Goal: Task Accomplishment & Management: Manage account settings

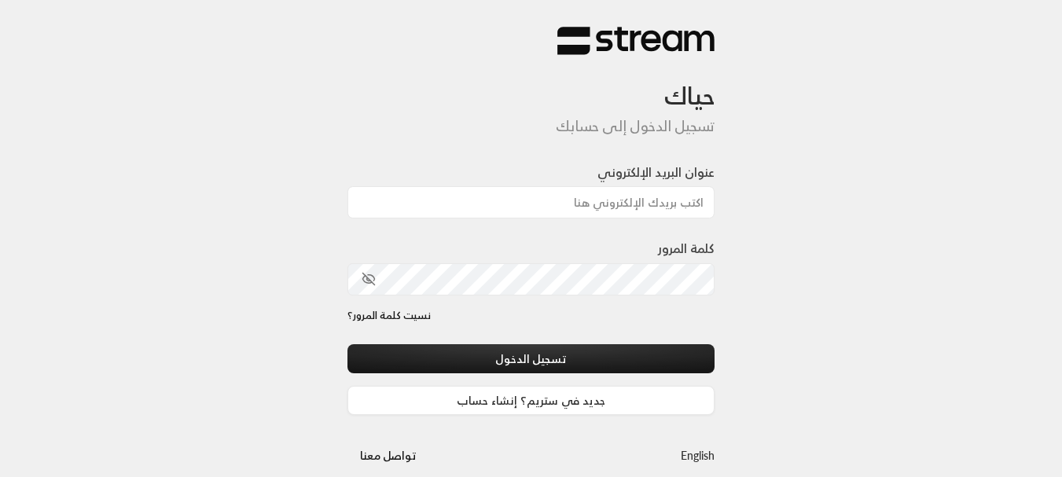
click at [646, 186] on div "عنوان البريد الإلكتروني" at bounding box center [532, 191] width 368 height 56
drag, startPoint x: 635, startPoint y: 198, endPoint x: 266, endPoint y: 171, distance: 369.8
click at [628, 197] on input "عنوان البريد الإلكتروني" at bounding box center [532, 202] width 368 height 32
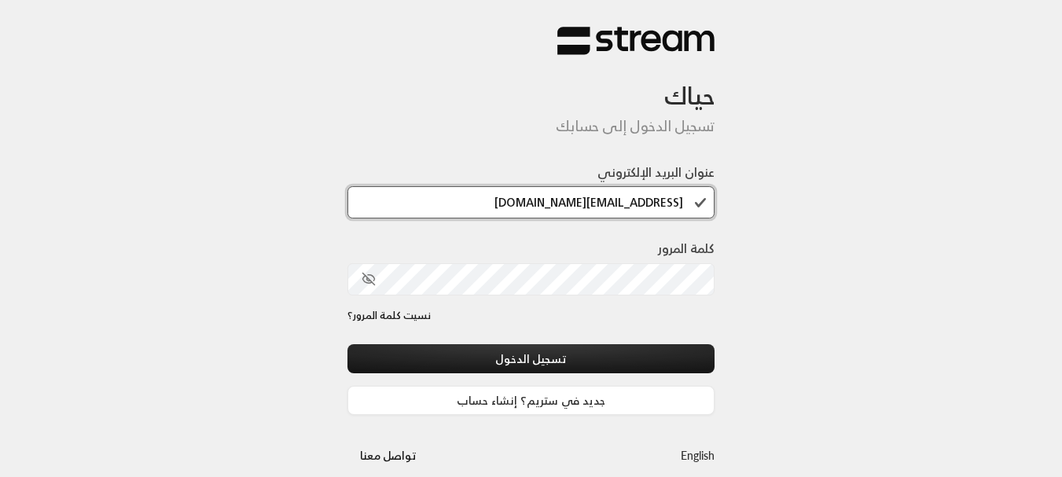
type input "[EMAIL_ADDRESS][DOMAIN_NAME]"
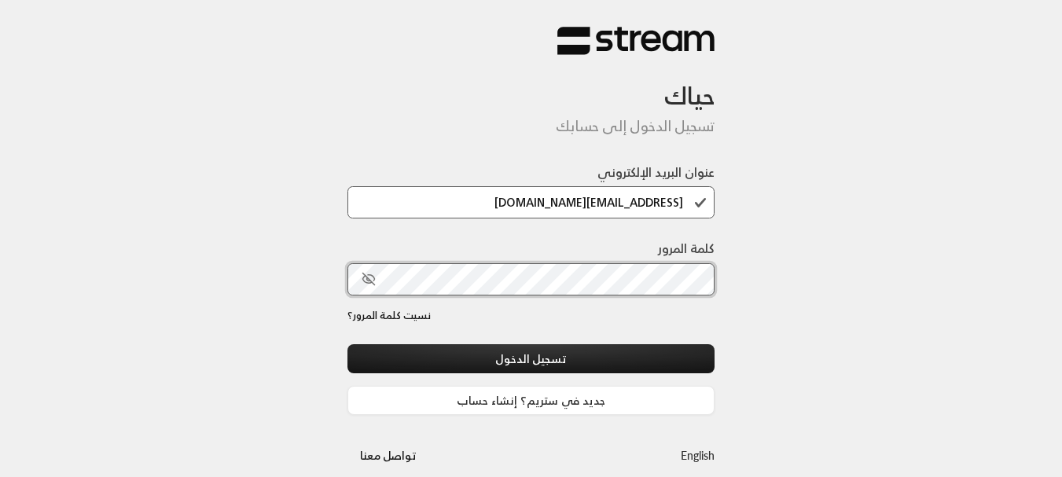
click at [348, 344] on button "تسجيل الدخول" at bounding box center [532, 358] width 368 height 29
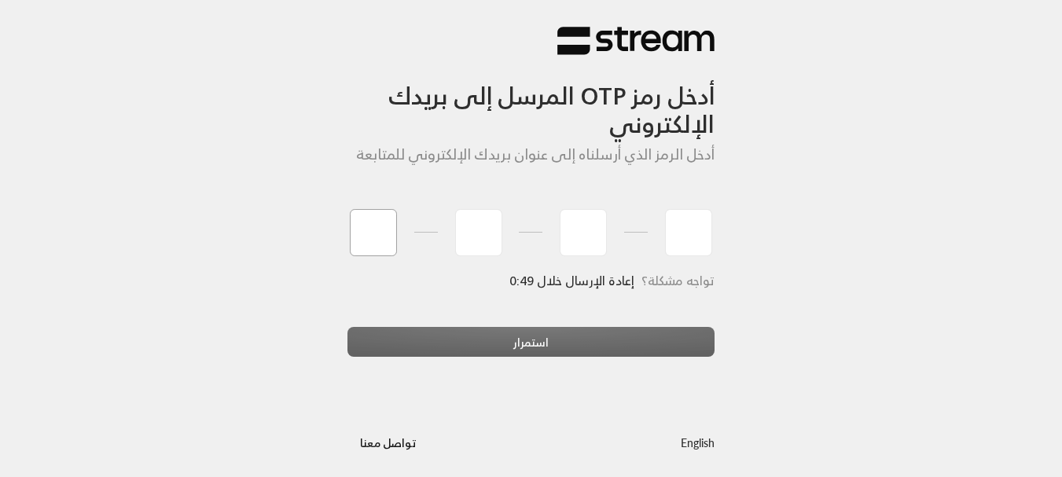
type input "1"
type input "2"
type input "3"
type input "4"
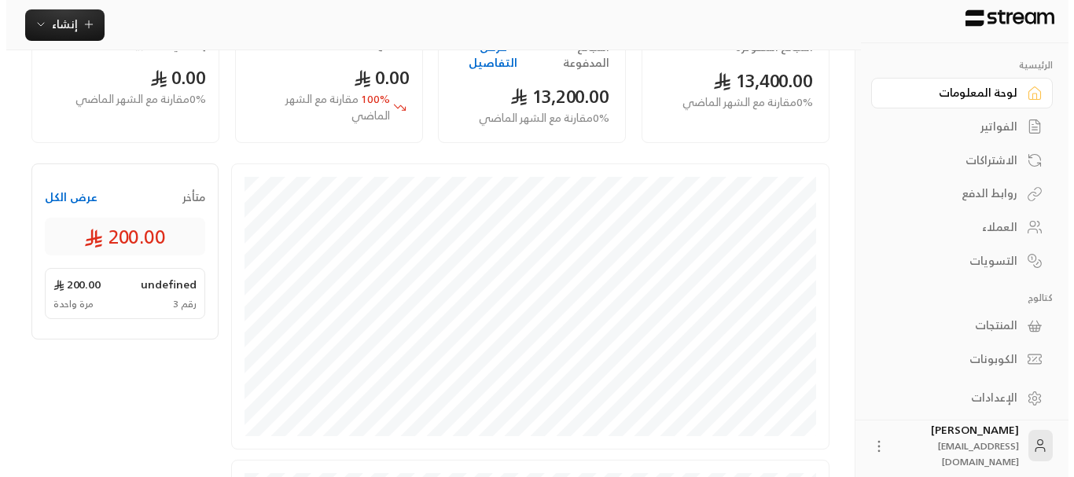
scroll to position [157, 0]
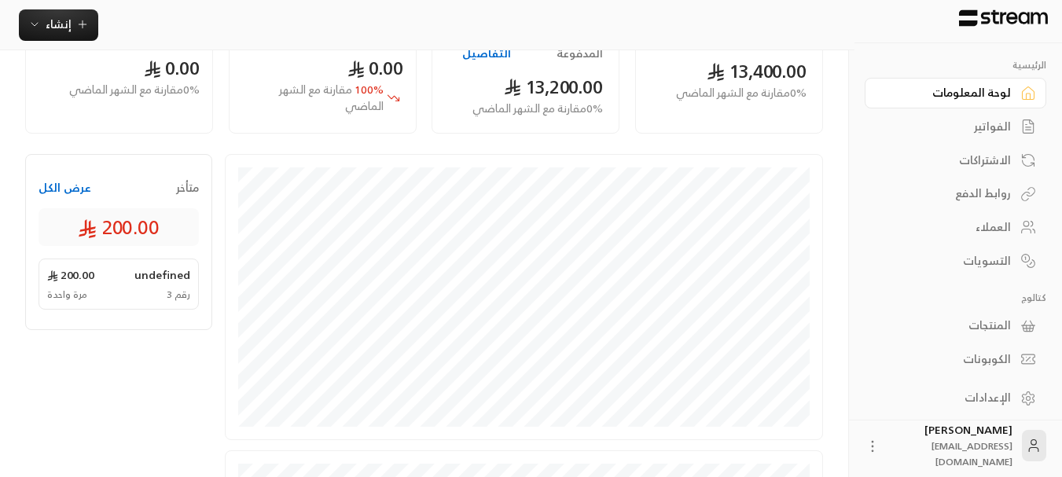
click at [881, 443] on icon at bounding box center [873, 447] width 16 height 16
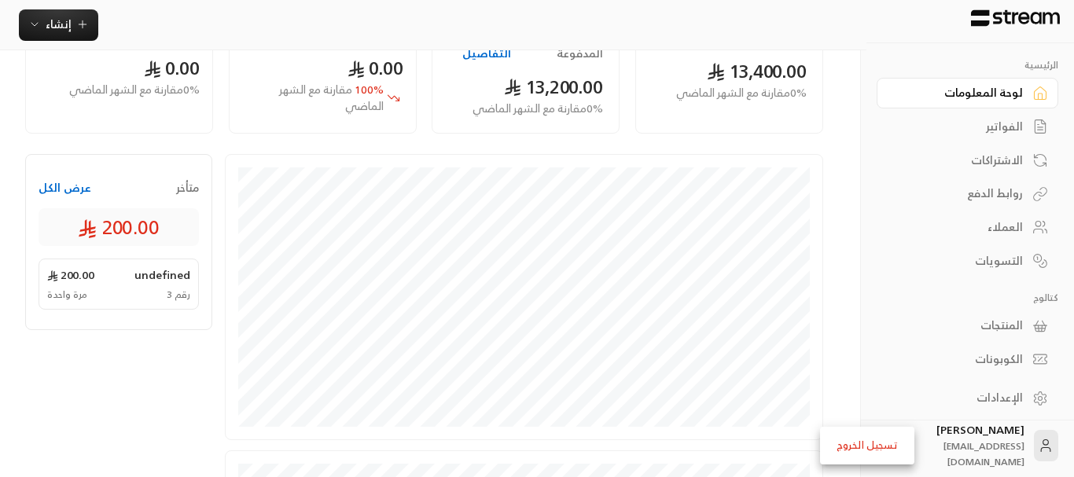
click at [889, 443] on li "تسجيل الخروج" at bounding box center [867, 445] width 87 height 25
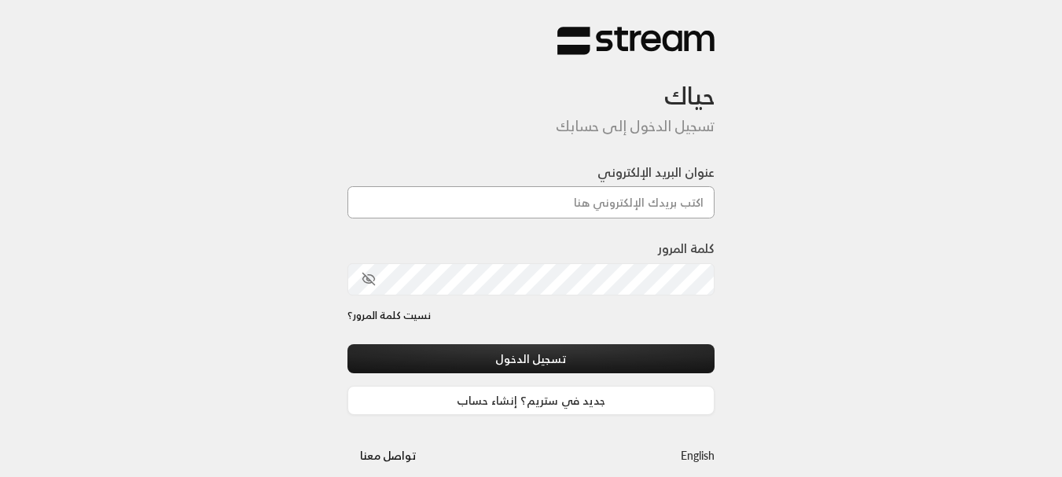
click at [665, 210] on input "عنوان البريد الإلكتروني" at bounding box center [532, 202] width 368 height 32
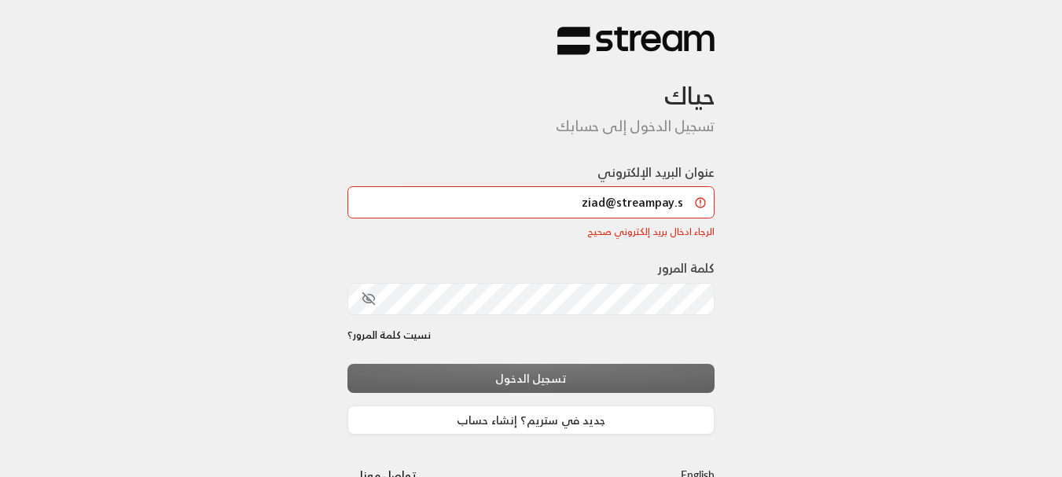
click at [530, 322] on div "كلمة المرور" at bounding box center [532, 293] width 368 height 69
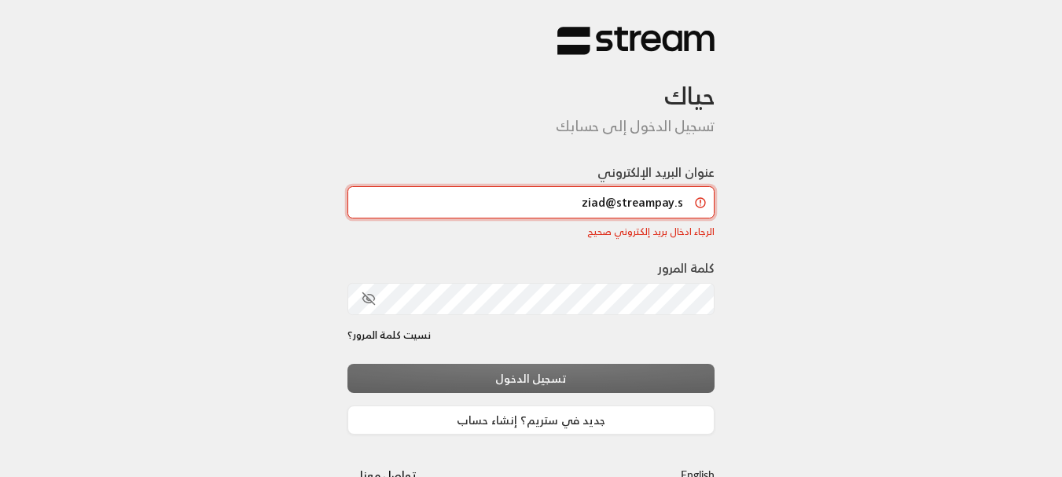
click at [533, 211] on input "ziad@streampay.s" at bounding box center [532, 202] width 368 height 32
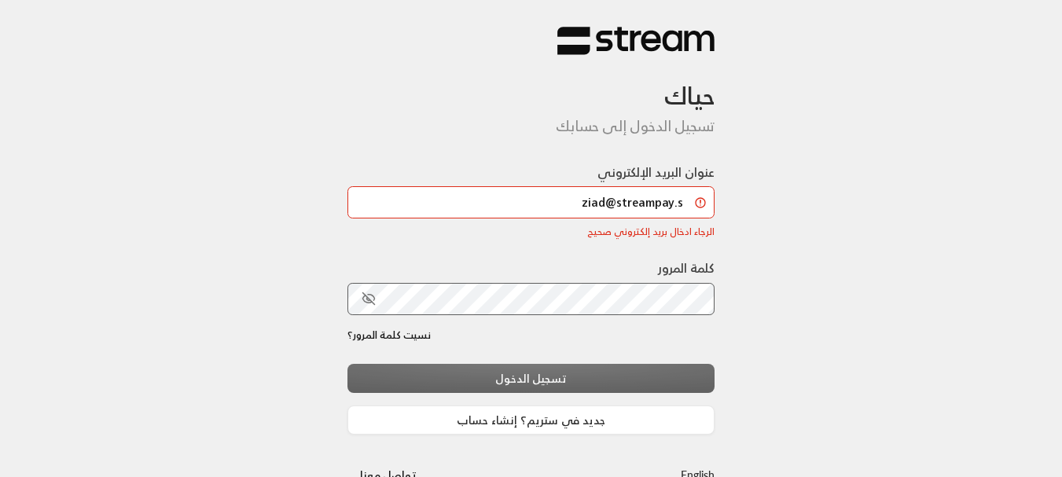
click at [549, 370] on div "تسجيل الدخول جديد في ستريم؟ إنشاء حساب" at bounding box center [532, 400] width 368 height 72
click at [564, 388] on div "تسجيل الدخول جديد في ستريم؟ إنشاء حساب" at bounding box center [532, 400] width 368 height 72
click at [365, 306] on icon "toggle password visibility" at bounding box center [369, 299] width 14 height 14
click at [446, 371] on div "تسجيل الدخول جديد في ستريم؟ إنشاء حساب" at bounding box center [532, 400] width 368 height 72
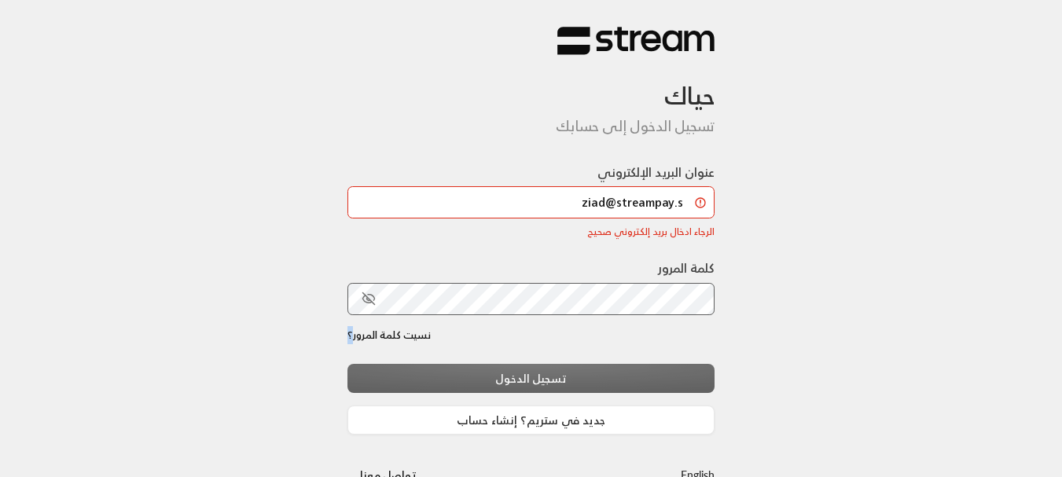
click at [446, 371] on div "تسجيل الدخول جديد في ستريم؟ إنشاء حساب" at bounding box center [532, 400] width 368 height 72
click at [446, 388] on div "تسجيل الدخول جديد في ستريم؟ إنشاء حساب" at bounding box center [532, 400] width 368 height 72
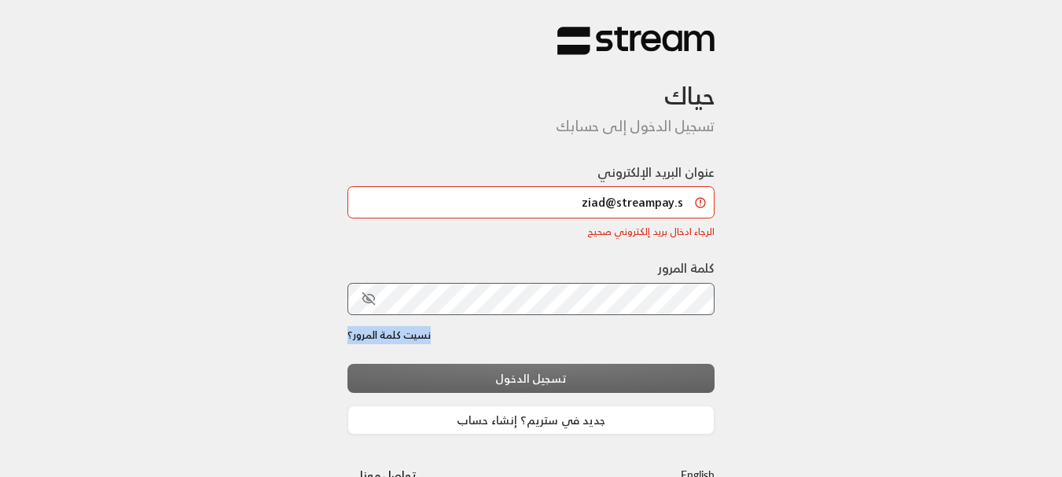
click at [446, 388] on div "تسجيل الدخول جديد في ستريم؟ إنشاء حساب" at bounding box center [532, 400] width 368 height 72
click at [500, 359] on div "نسيت كلمة المرور؟" at bounding box center [532, 346] width 368 height 36
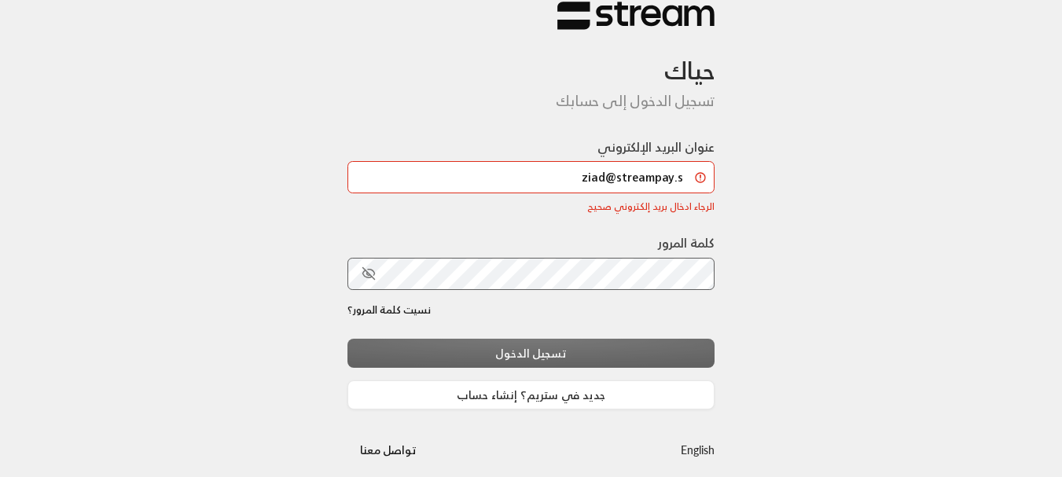
scroll to position [39, 0]
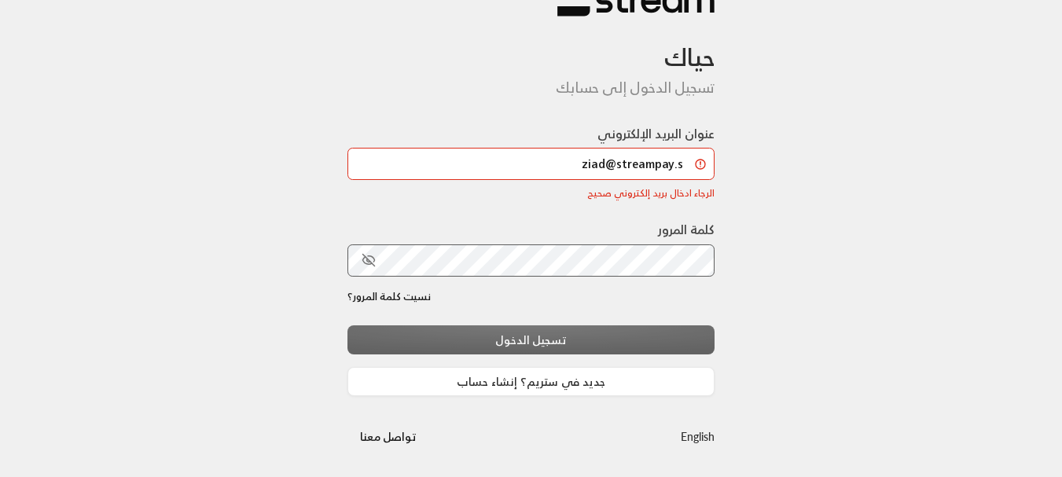
click at [539, 338] on div "تسجيل الدخول جديد في ستريم؟ إنشاء حساب" at bounding box center [532, 362] width 368 height 72
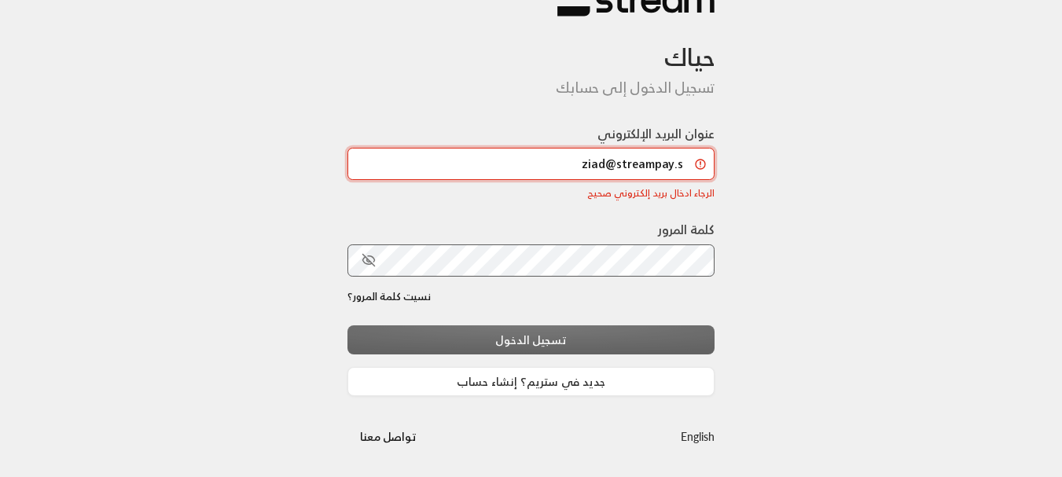
click at [579, 163] on input "ziad@streampay.s" at bounding box center [532, 164] width 368 height 32
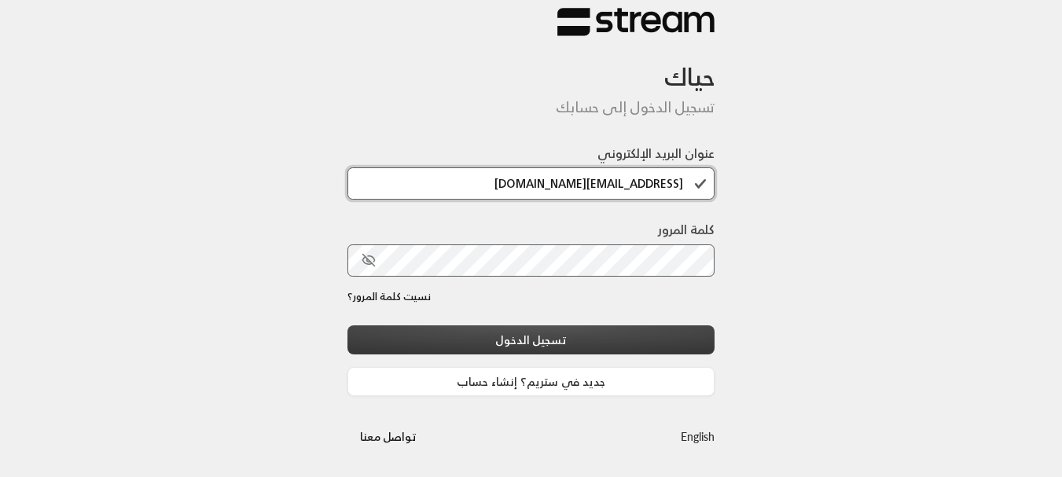
type input "[EMAIL_ADDRESS][DOMAIN_NAME]"
click at [607, 330] on button "تسجيل الدخول" at bounding box center [532, 340] width 368 height 29
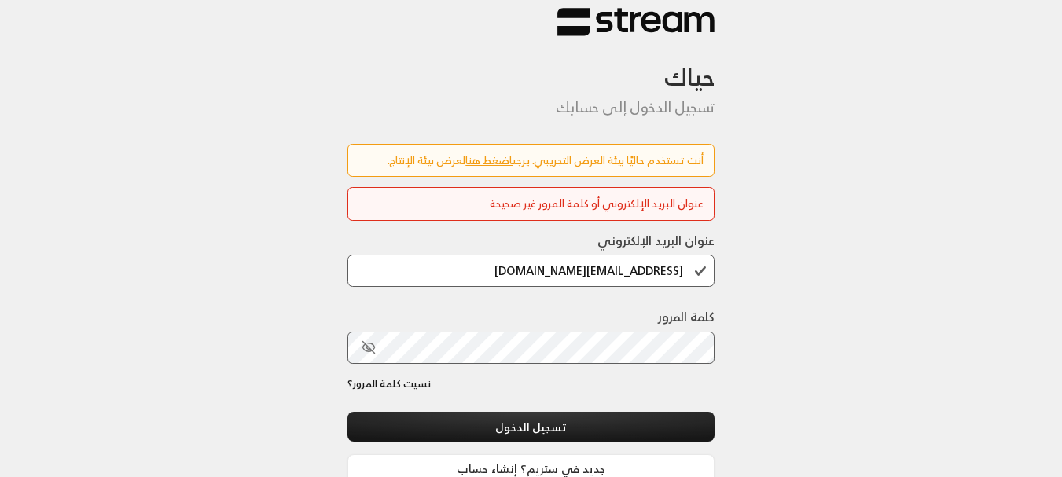
click at [373, 356] on button "toggle password visibility" at bounding box center [368, 347] width 27 height 27
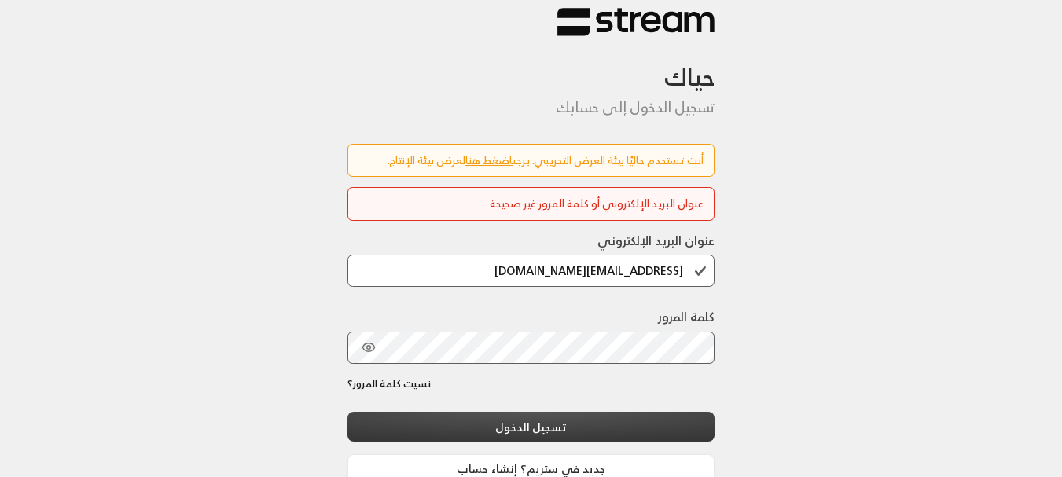
click at [510, 418] on button "تسجيل الدخول" at bounding box center [532, 426] width 368 height 29
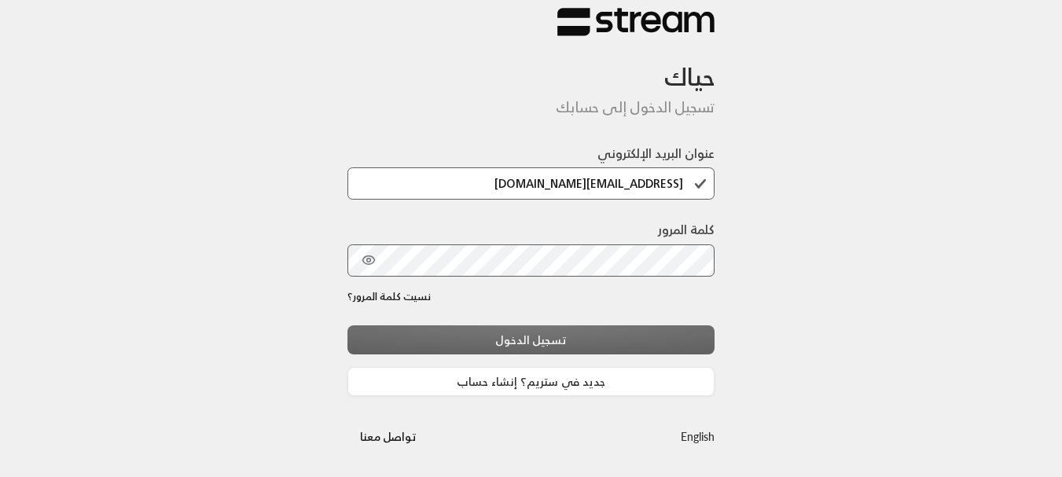
scroll to position [6, 0]
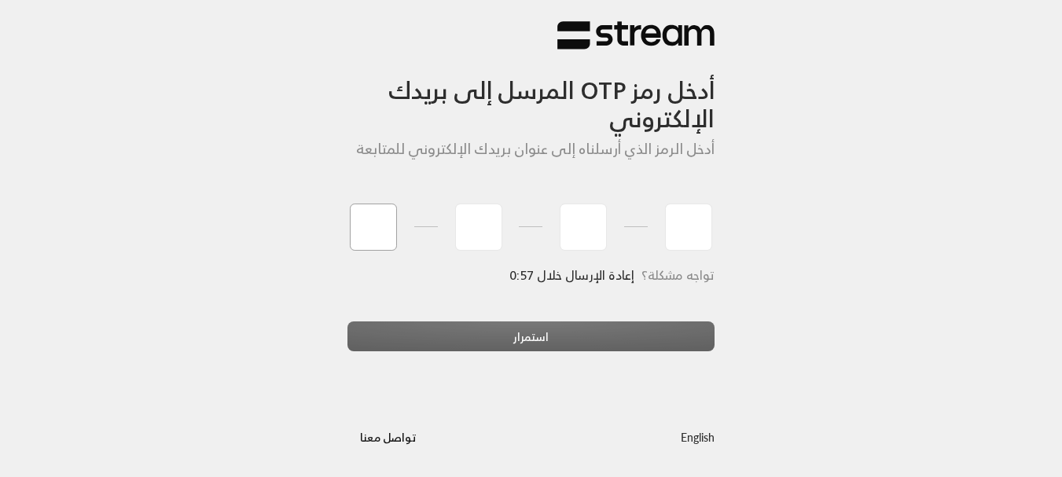
type input "1"
type input "2"
type input "3"
type input "4"
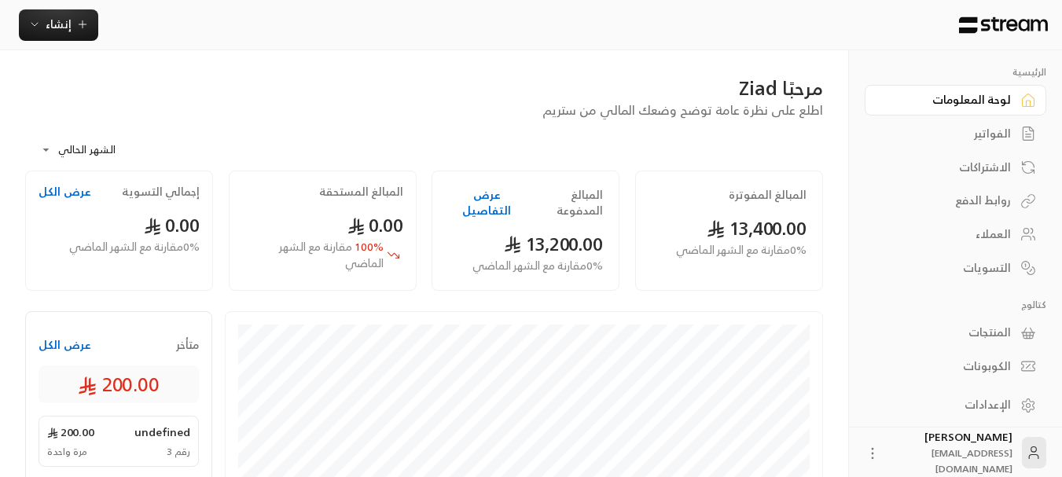
click at [775, 83] on div "مرحبًا Ziad" at bounding box center [424, 87] width 798 height 25
click at [793, 110] on span "اطلع على نظرة عامة توضح وضعك المالي من ستريم" at bounding box center [683, 110] width 281 height 22
click at [790, 108] on span "اطلع على نظرة عامة توضح وضعك المالي من ستريم" at bounding box center [683, 110] width 281 height 22
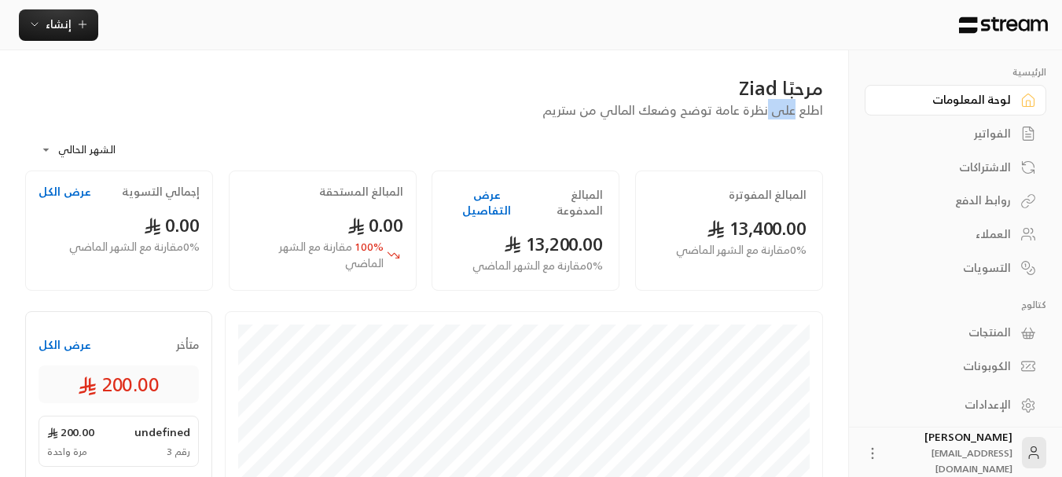
click at [790, 108] on span "اطلع على نظرة عامة توضح وضعك المالي من ستريم" at bounding box center [683, 110] width 281 height 22
click at [780, 120] on div "**********" at bounding box center [424, 145] width 798 height 51
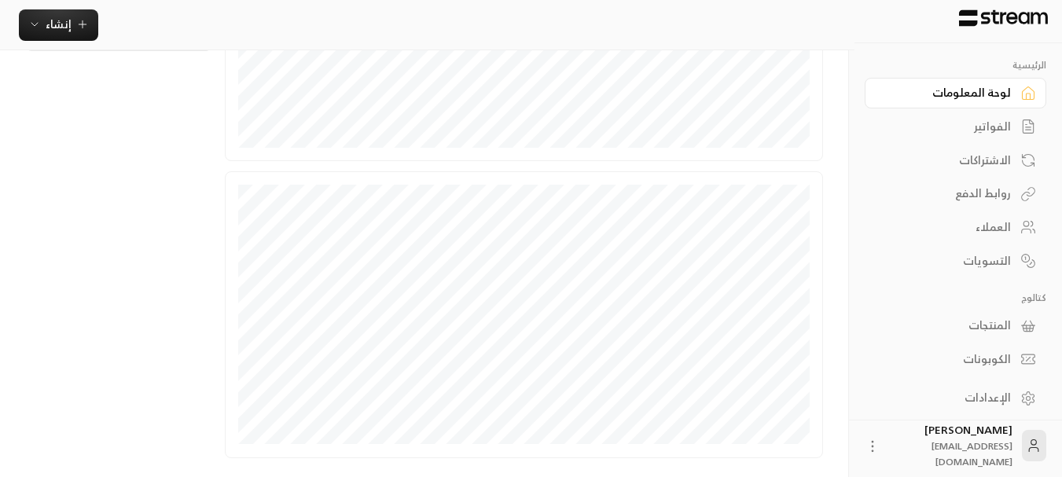
scroll to position [516, 0]
click at [70, 455] on div "English" at bounding box center [76, 459] width 36 height 16
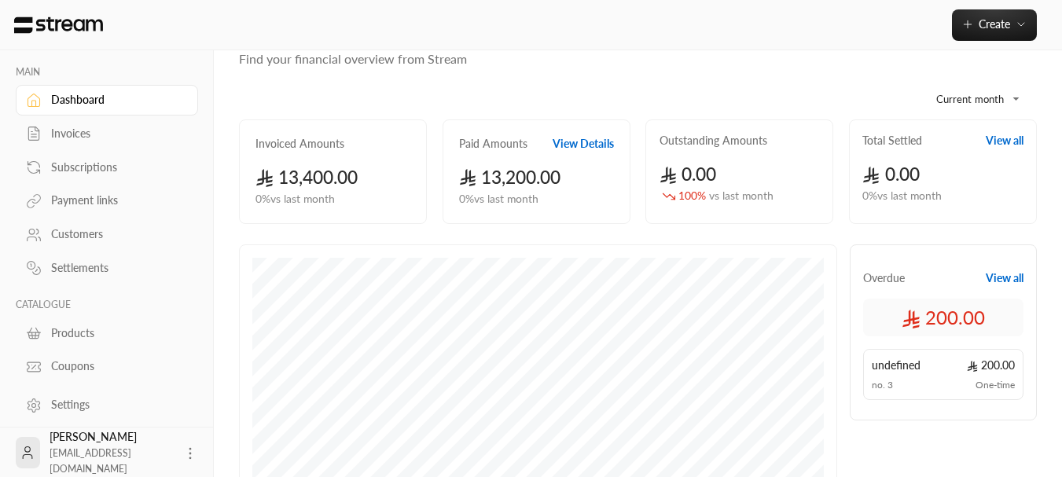
scroll to position [79, 0]
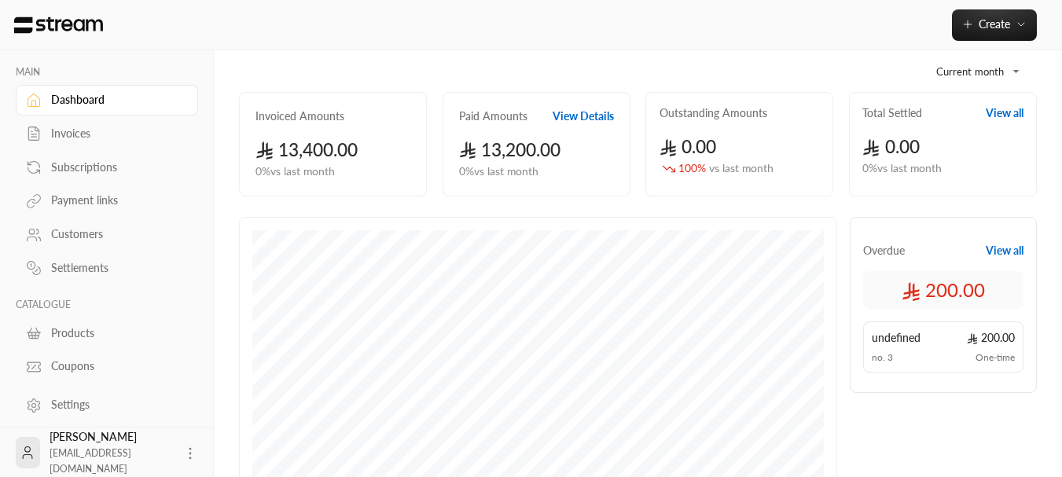
click at [536, 146] on span "13,200.00" at bounding box center [510, 149] width 102 height 21
click at [600, 164] on div "0 % vs last month" at bounding box center [536, 172] width 155 height 17
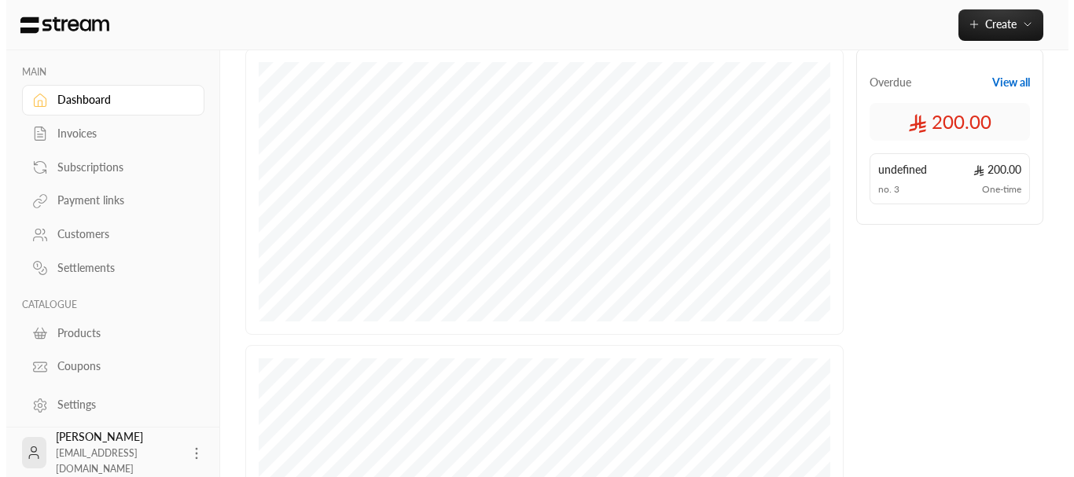
scroll to position [0, 0]
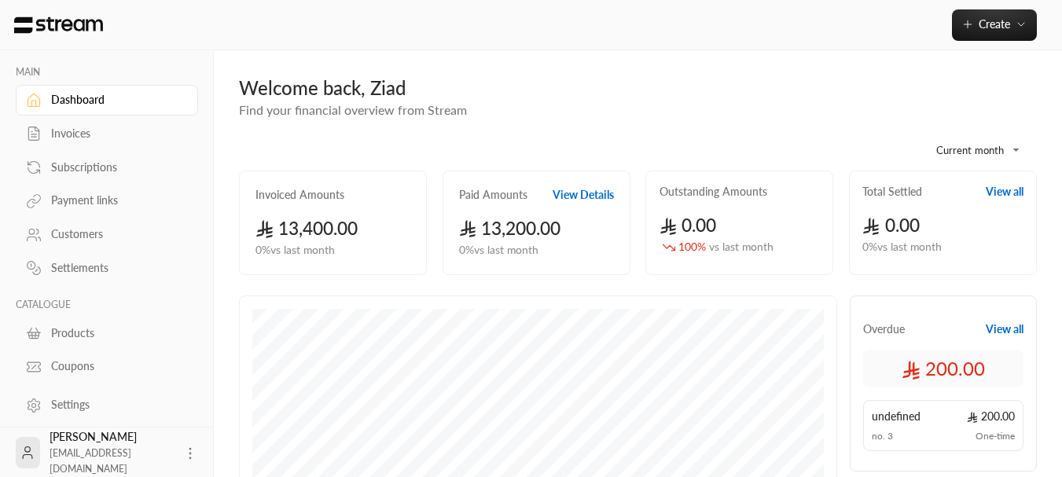
click at [107, 234] on div "Customers" at bounding box center [114, 234] width 127 height 16
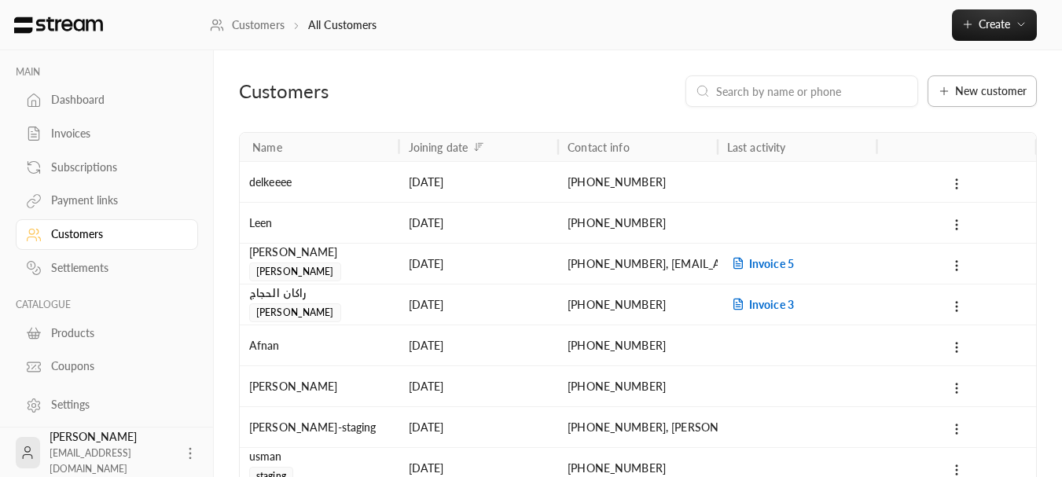
click at [976, 83] on button "New customer" at bounding box center [982, 90] width 109 height 31
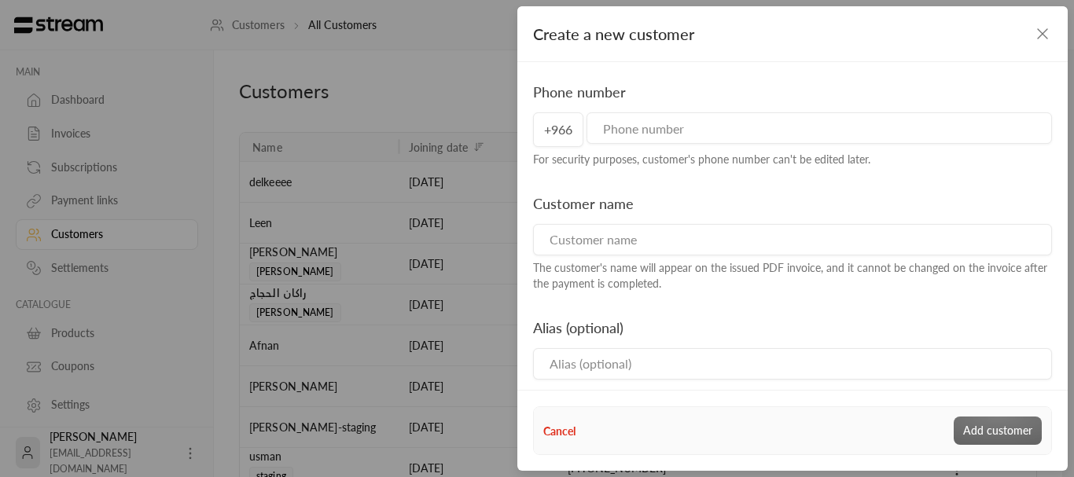
click at [847, 119] on input "tel" at bounding box center [820, 127] width 466 height 31
type input "569088179"
click at [600, 243] on input at bounding box center [792, 239] width 519 height 31
type input "e"
type input "a"
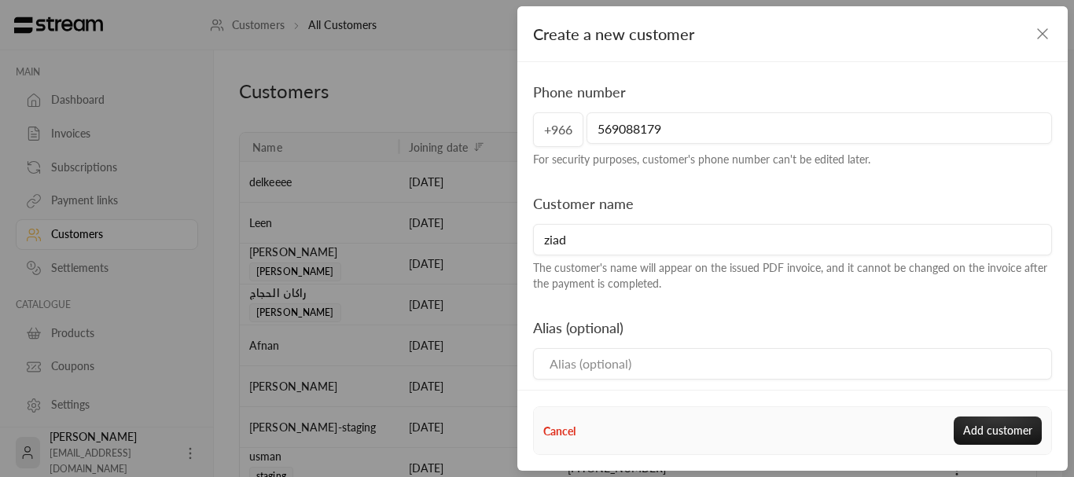
type input "ziad"
click at [598, 351] on input at bounding box center [792, 363] width 519 height 31
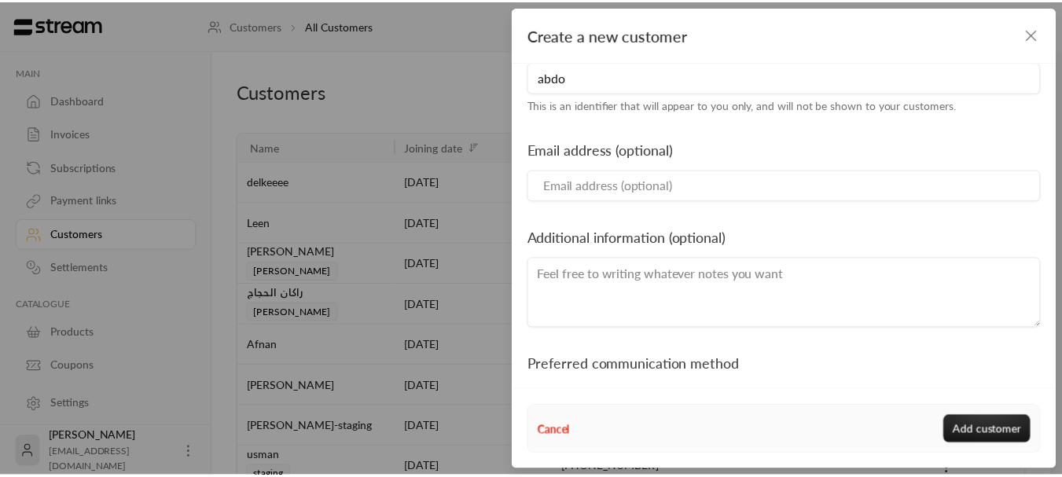
scroll to position [315, 0]
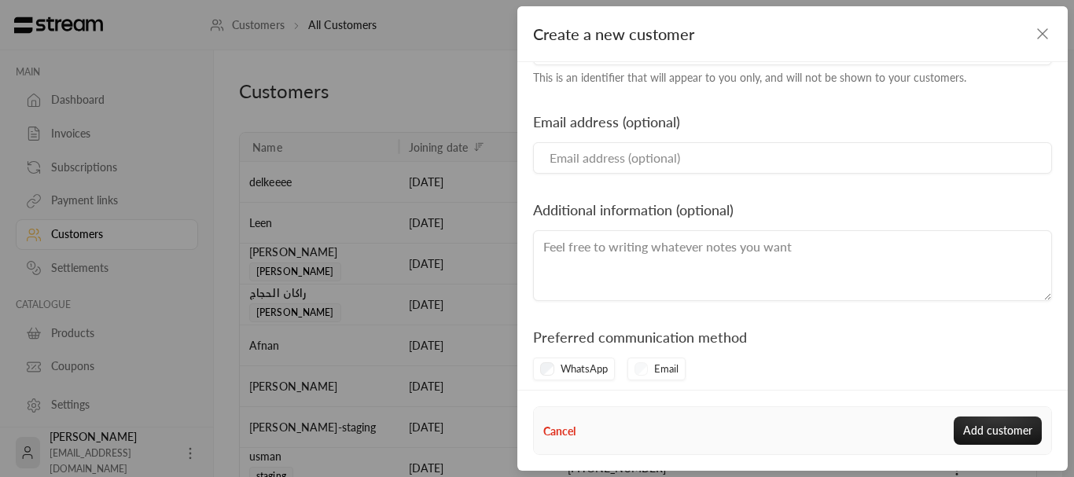
type input "abdo"
click at [972, 435] on button "Add customer" at bounding box center [998, 431] width 88 height 28
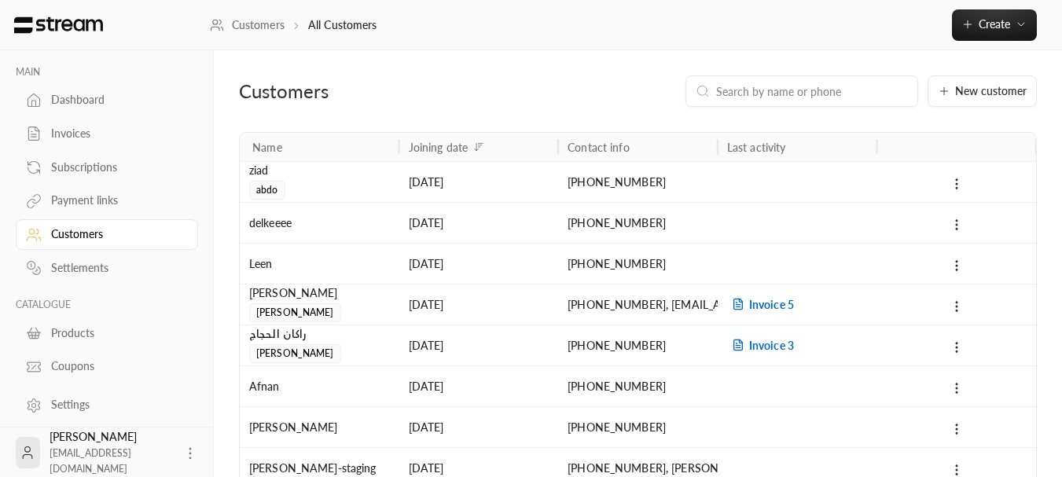
click at [271, 27] on link "Customers" at bounding box center [247, 25] width 75 height 16
click at [277, 31] on link "Customers" at bounding box center [247, 25] width 75 height 16
click at [50, 28] on img at bounding box center [59, 25] width 92 height 17
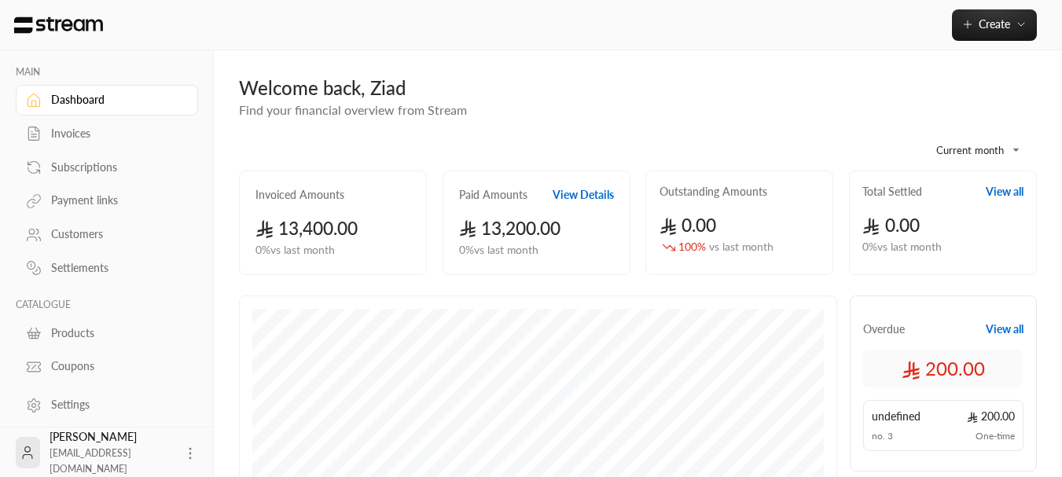
click at [123, 250] on div "Settlements" at bounding box center [107, 267] width 182 height 34
click at [116, 235] on div "Customers" at bounding box center [114, 234] width 127 height 16
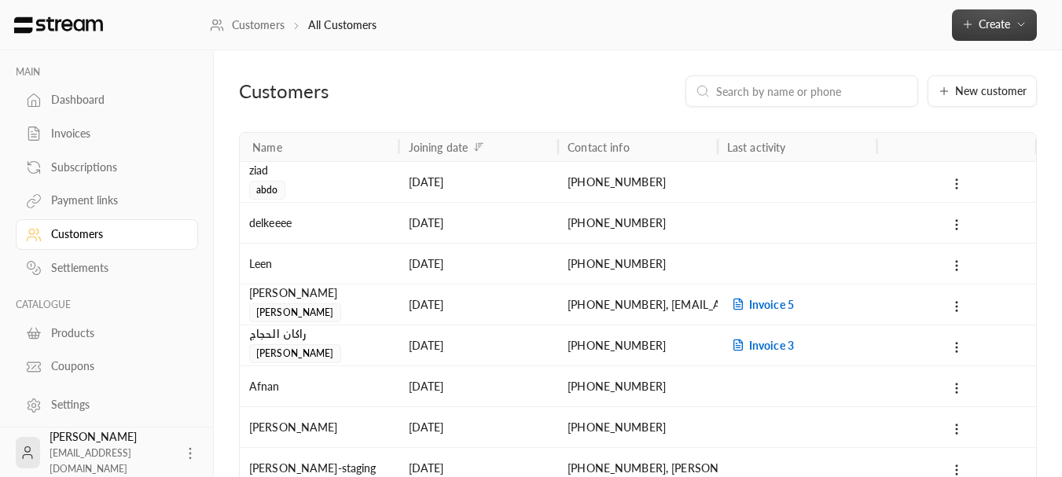
click at [981, 35] on button "Create" at bounding box center [994, 24] width 85 height 31
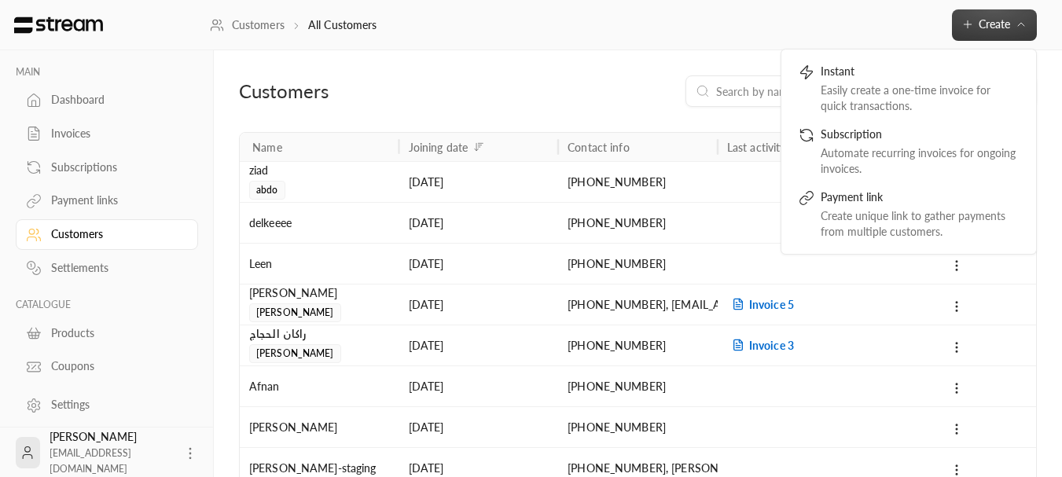
click at [565, 73] on div "Customers New customer Name Joining date Contact info Last activity [PERSON_NAM…" at bounding box center [638, 345] width 849 height 591
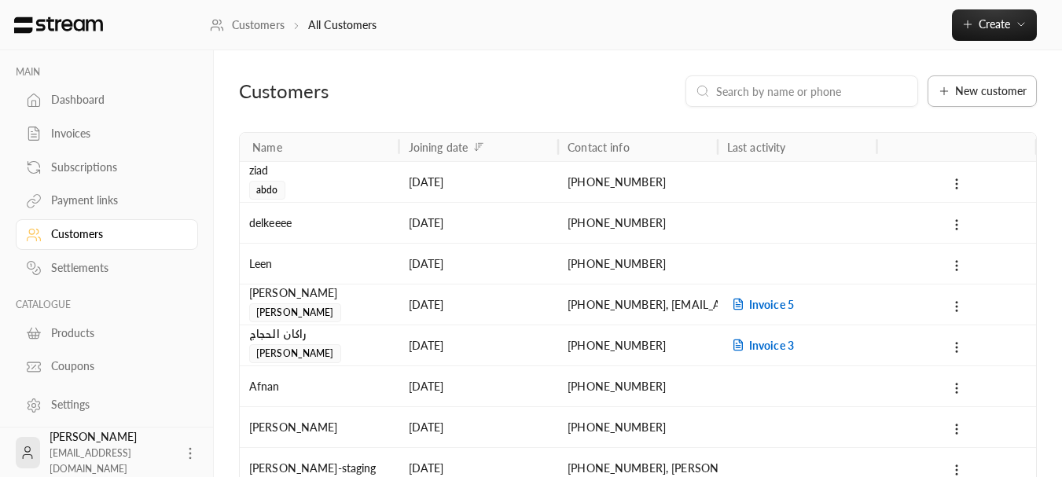
click at [971, 86] on span "New customer" at bounding box center [991, 91] width 72 height 11
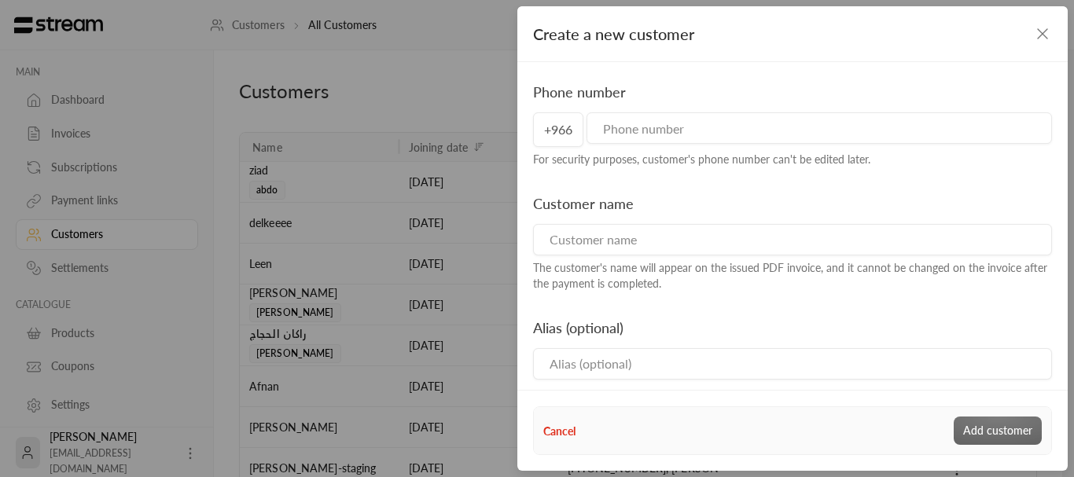
click at [1042, 25] on icon "button" at bounding box center [1042, 33] width 19 height 19
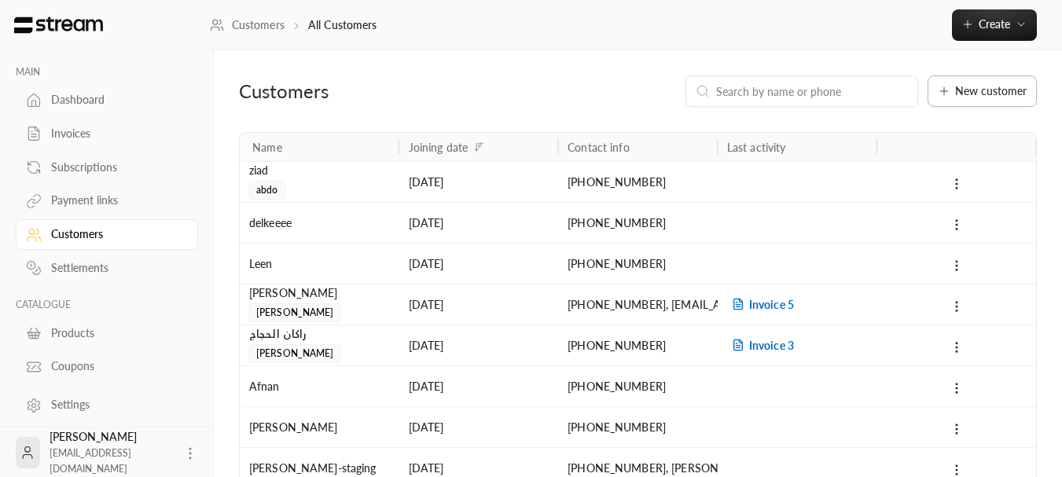
click at [989, 89] on span "New customer" at bounding box center [991, 91] width 72 height 11
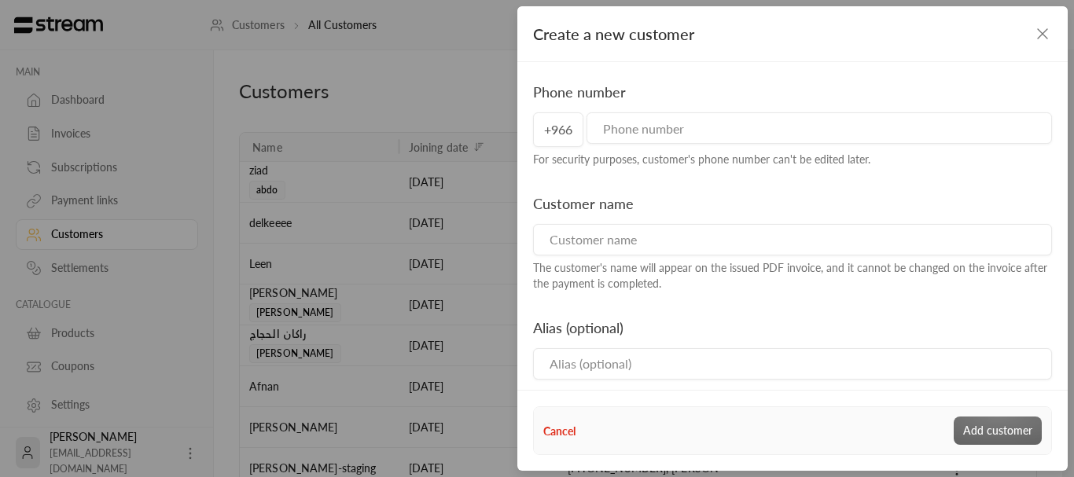
click at [633, 256] on div "Customer name The customer's name will appear on the issued PDF invoice, and it…" at bounding box center [792, 242] width 535 height 99
click at [617, 244] on input at bounding box center [792, 239] width 519 height 31
type input "ziad"
click at [561, 373] on input at bounding box center [792, 363] width 519 height 31
type input "abdo"
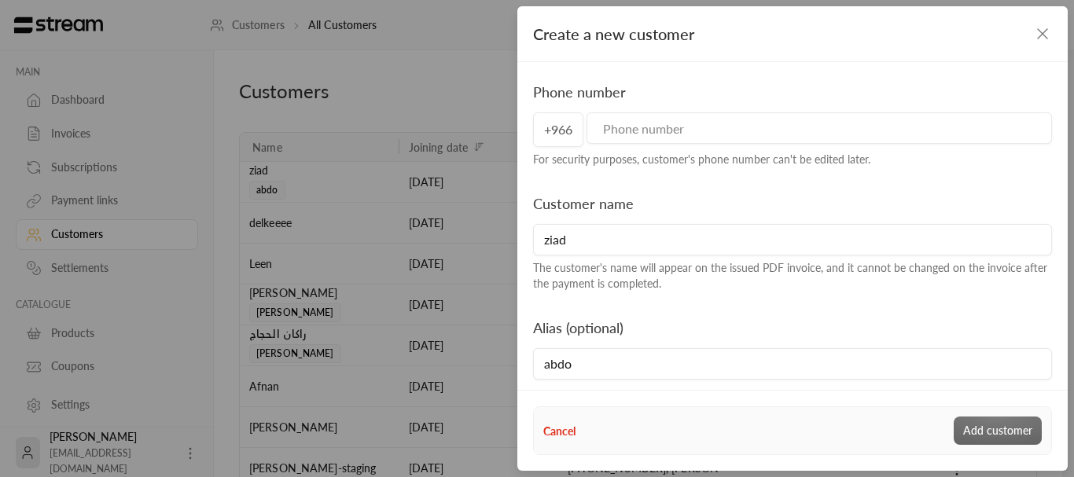
click at [672, 120] on input "tel" at bounding box center [820, 127] width 466 height 31
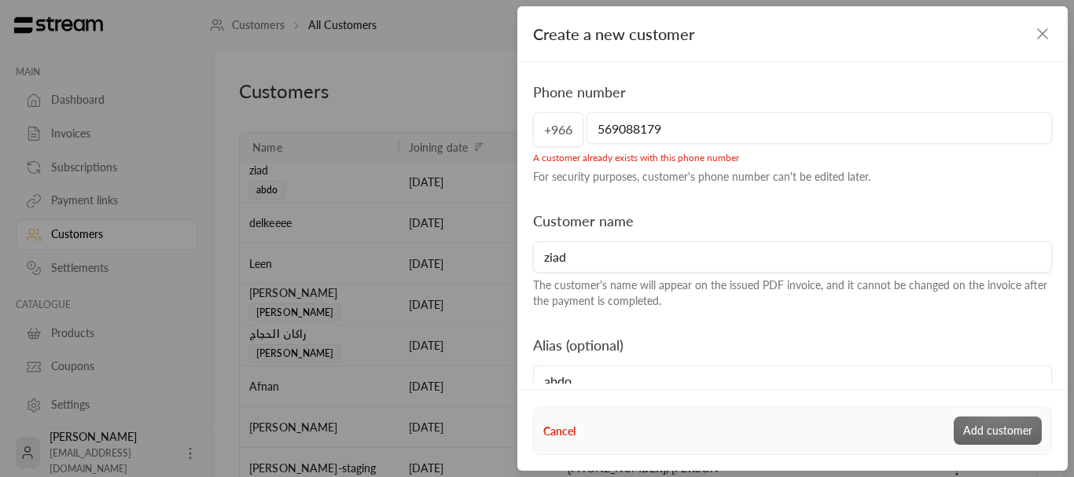
type input "569088179"
click at [608, 152] on div "A customer already exists with this phone number" at bounding box center [792, 155] width 519 height 17
drag, startPoint x: 608, startPoint y: 152, endPoint x: 712, endPoint y: 175, distance: 107.2
click at [610, 153] on div "A customer already exists with this phone number" at bounding box center [792, 155] width 519 height 17
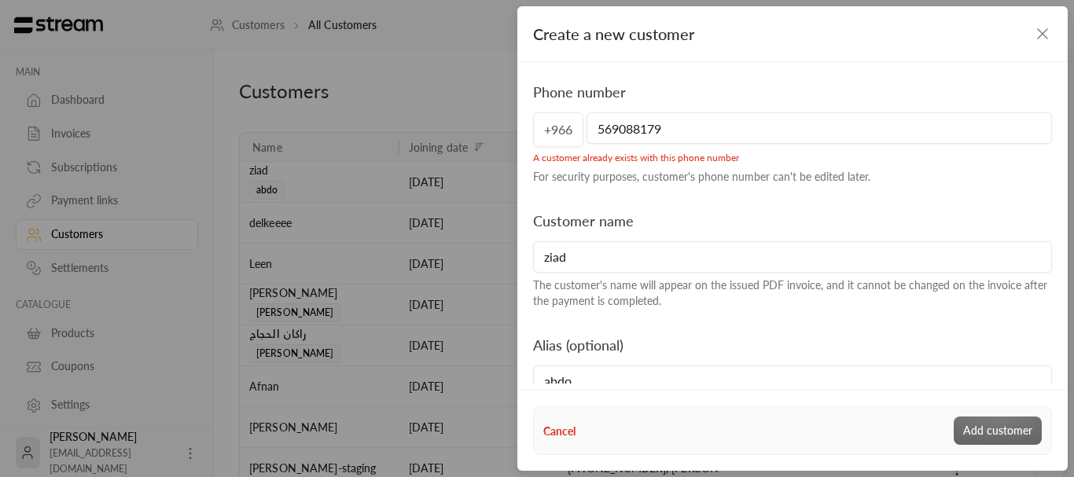
click at [716, 176] on div "For security purposes, customer's phone number can't be edited later." at bounding box center [792, 177] width 519 height 16
click at [1043, 32] on icon "button" at bounding box center [1042, 33] width 19 height 19
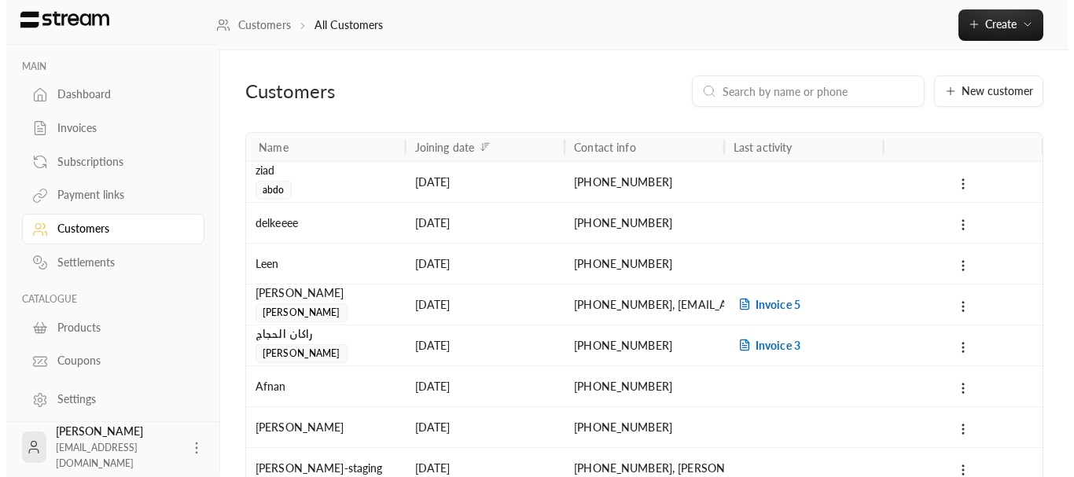
scroll to position [7, 0]
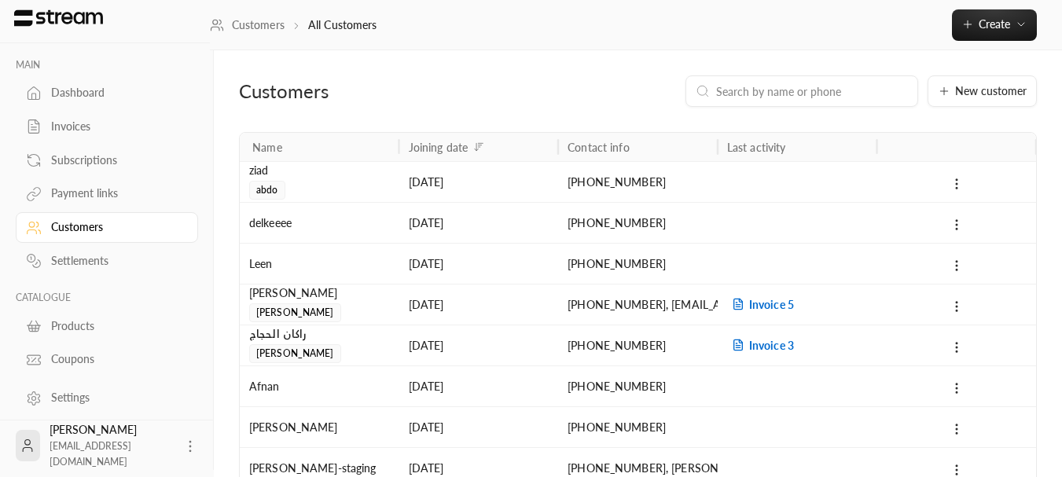
click at [61, 322] on div "Products" at bounding box center [114, 326] width 127 height 16
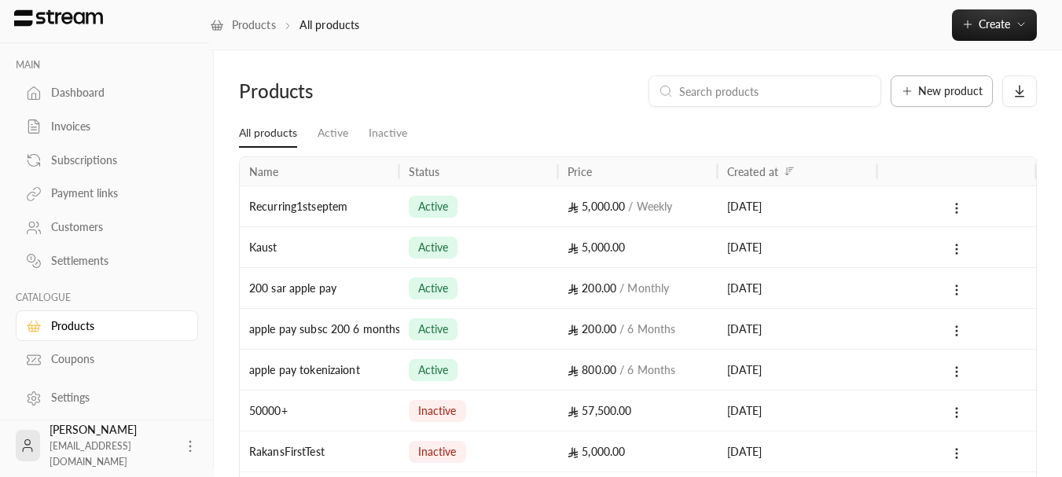
click at [960, 86] on span "New product" at bounding box center [951, 91] width 64 height 11
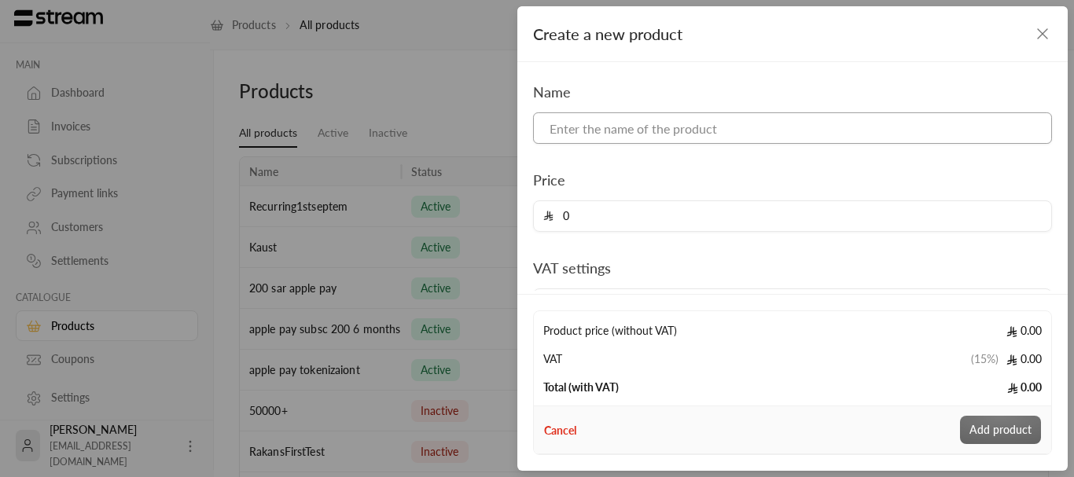
click at [679, 125] on input at bounding box center [792, 127] width 519 height 31
type input "hibe"
click at [613, 204] on input "0" at bounding box center [798, 216] width 488 height 30
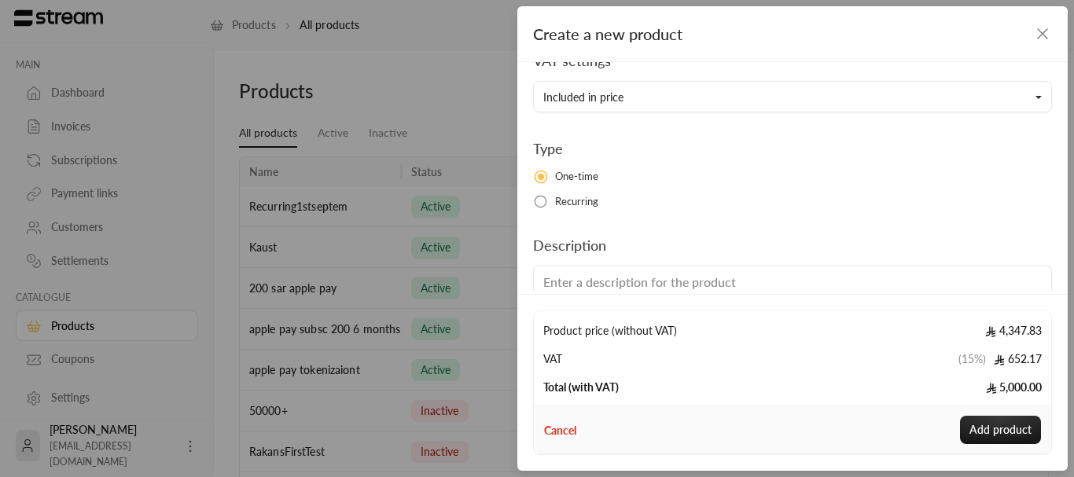
scroll to position [236, 0]
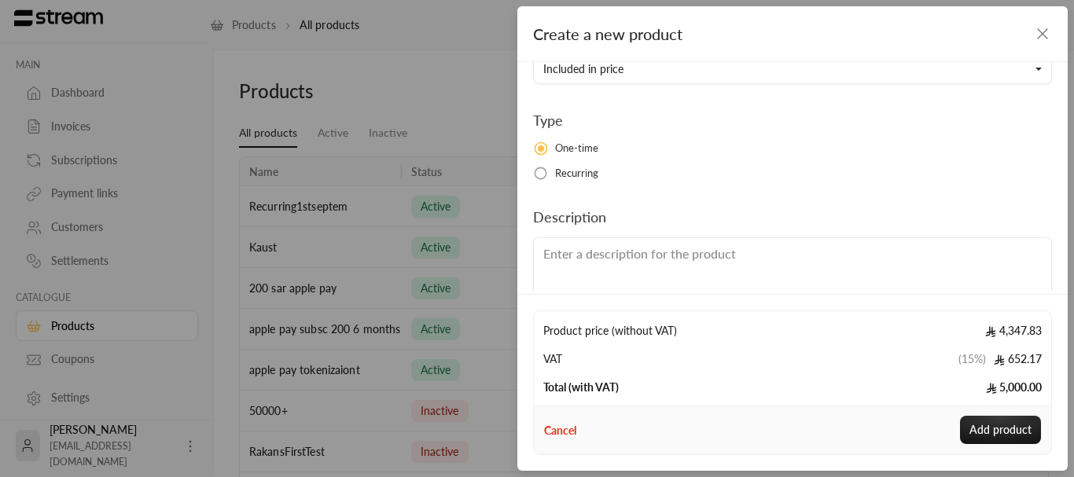
type input "5000"
click at [580, 176] on span "Recurring" at bounding box center [577, 174] width 44 height 16
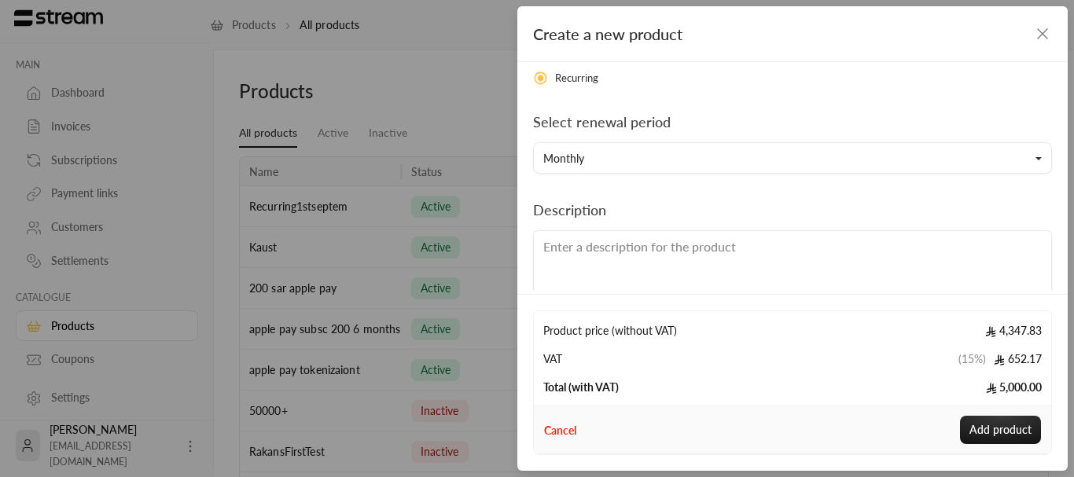
scroll to position [377, 0]
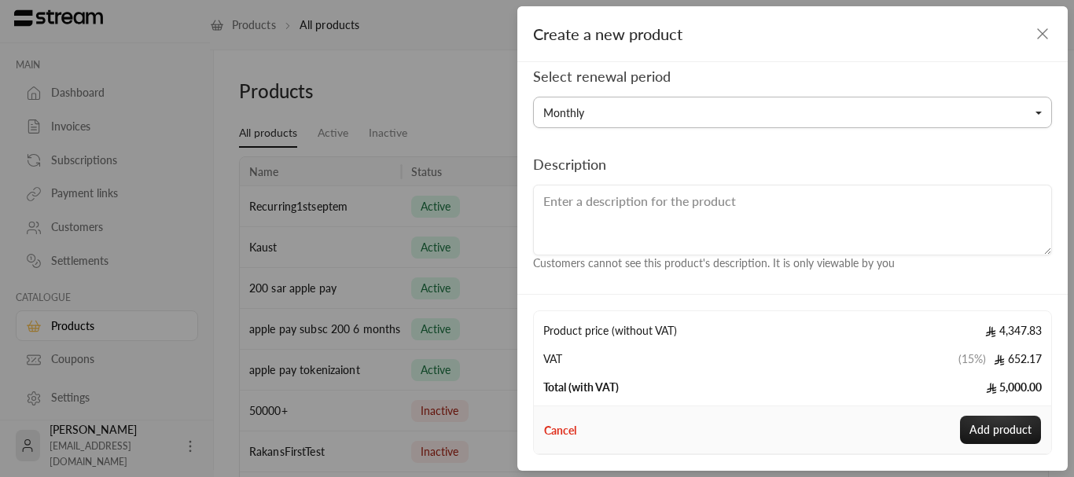
click at [612, 122] on button "Monthly" at bounding box center [792, 112] width 519 height 31
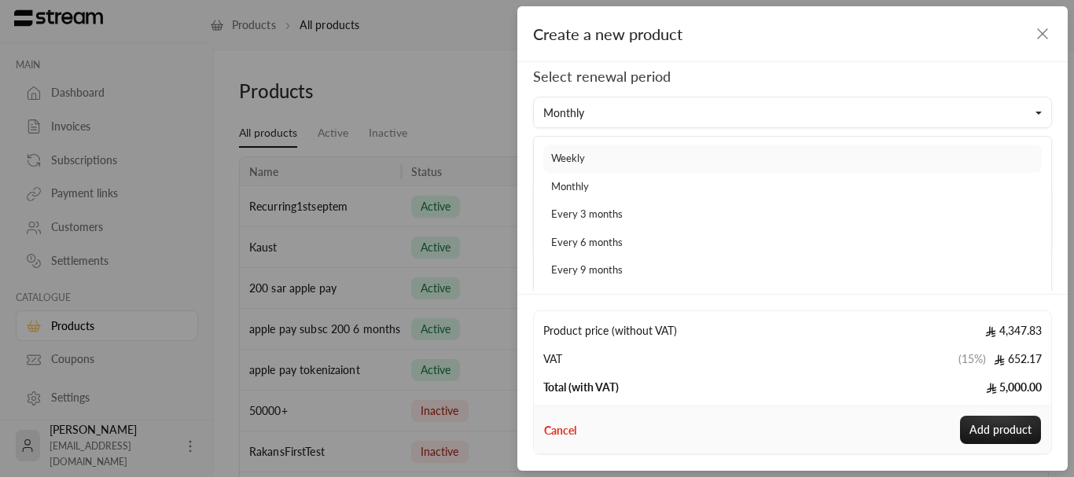
click at [584, 156] on link "Weekly" at bounding box center [792, 159] width 499 height 28
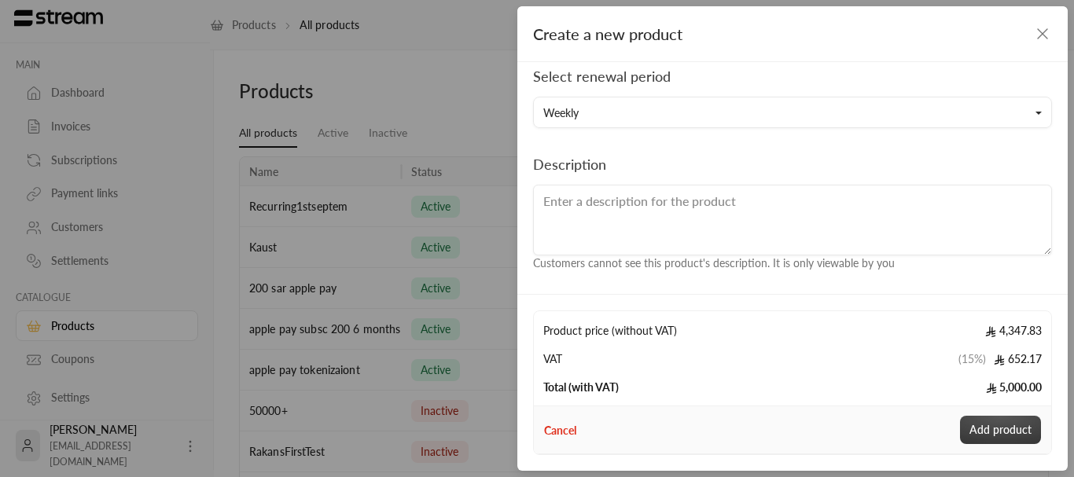
click at [1001, 423] on button "Add product" at bounding box center [1000, 430] width 81 height 28
type input "0"
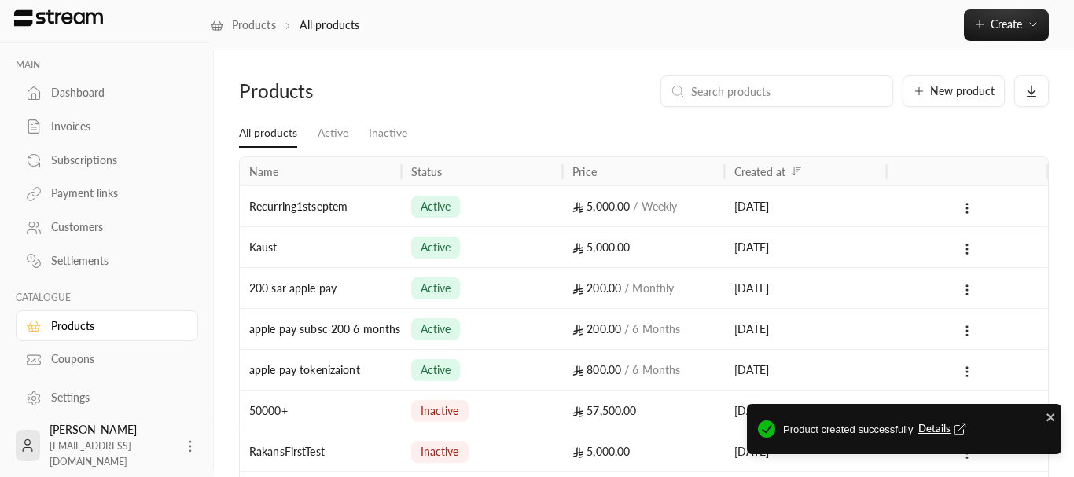
scroll to position [289, 0]
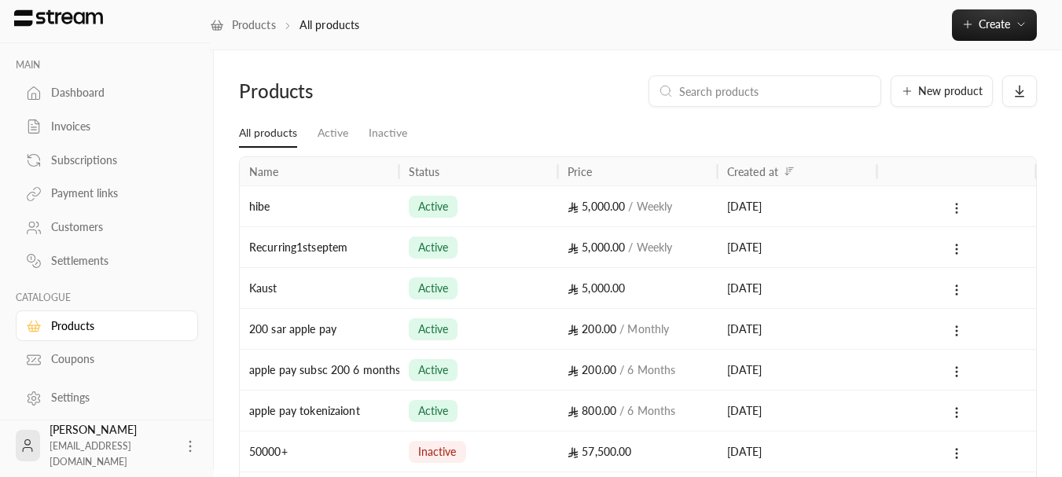
click at [959, 209] on icon at bounding box center [957, 208] width 14 height 14
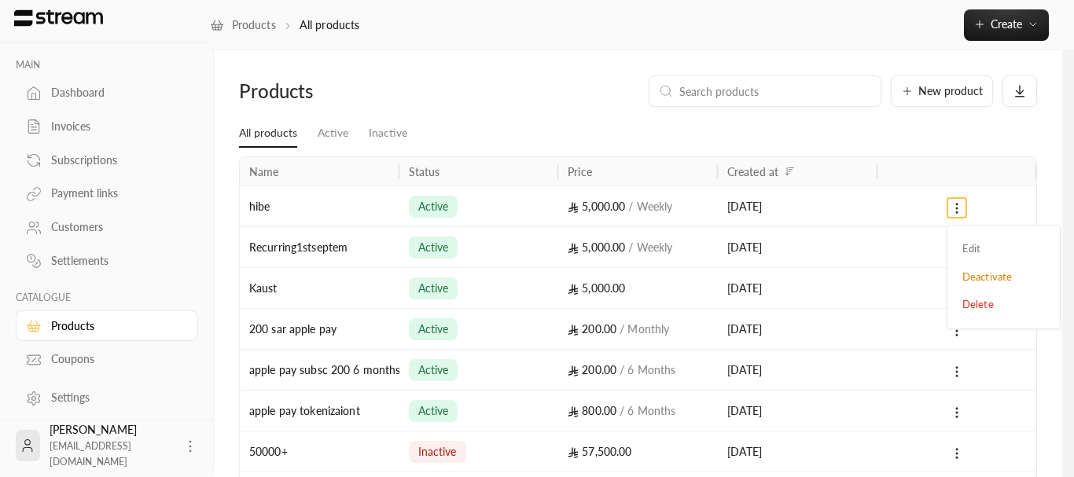
click at [977, 127] on div at bounding box center [537, 238] width 1074 height 477
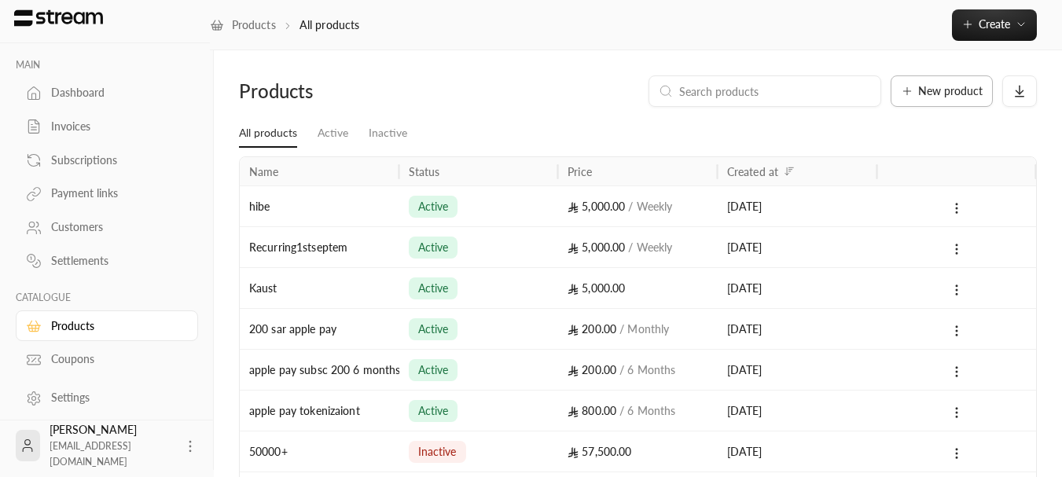
click at [955, 98] on button "New product" at bounding box center [942, 90] width 102 height 31
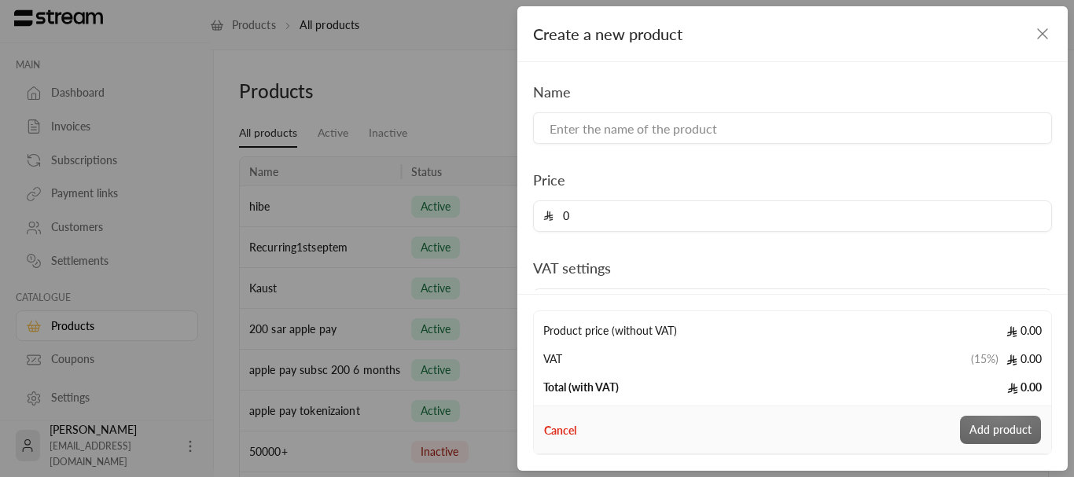
click at [720, 148] on div "Name Price 0 VAT settings Included in price Type One-time Recurring Description…" at bounding box center [792, 321] width 535 height 480
click at [712, 140] on input at bounding box center [792, 127] width 519 height 31
click at [631, 216] on input "0" at bounding box center [798, 216] width 488 height 30
click at [621, 125] on input "5000" at bounding box center [792, 127] width 519 height 31
type input "5"
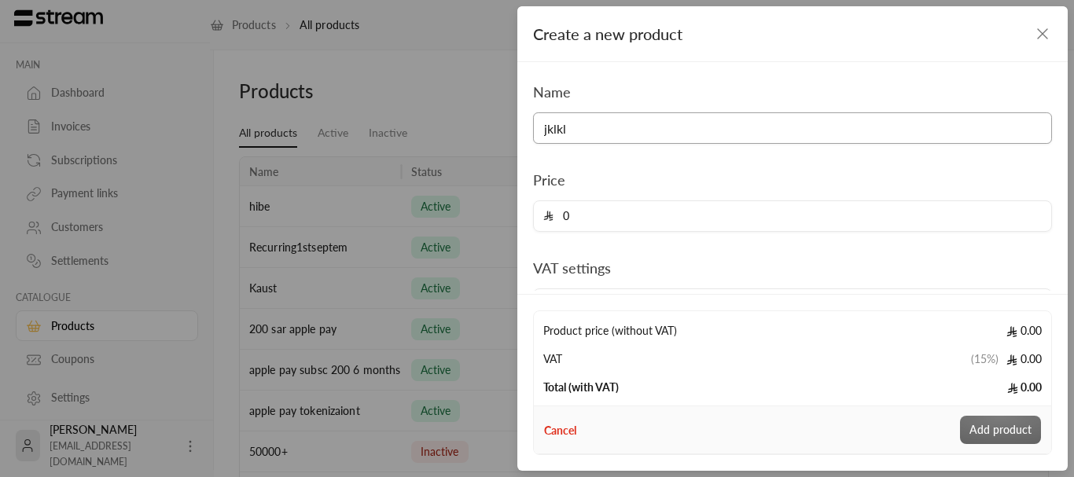
type input "jklkl"
click at [580, 219] on input "0" at bounding box center [798, 216] width 488 height 30
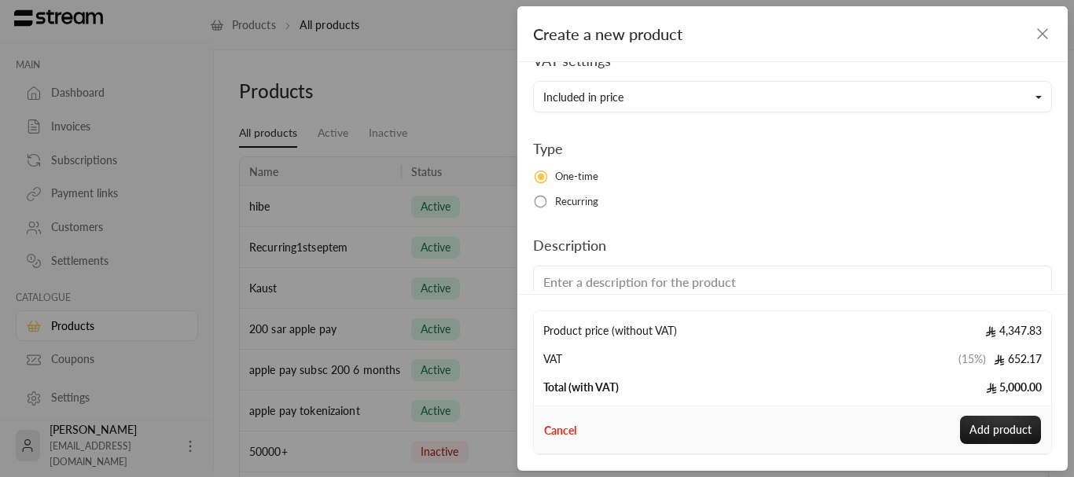
scroll to position [236, 0]
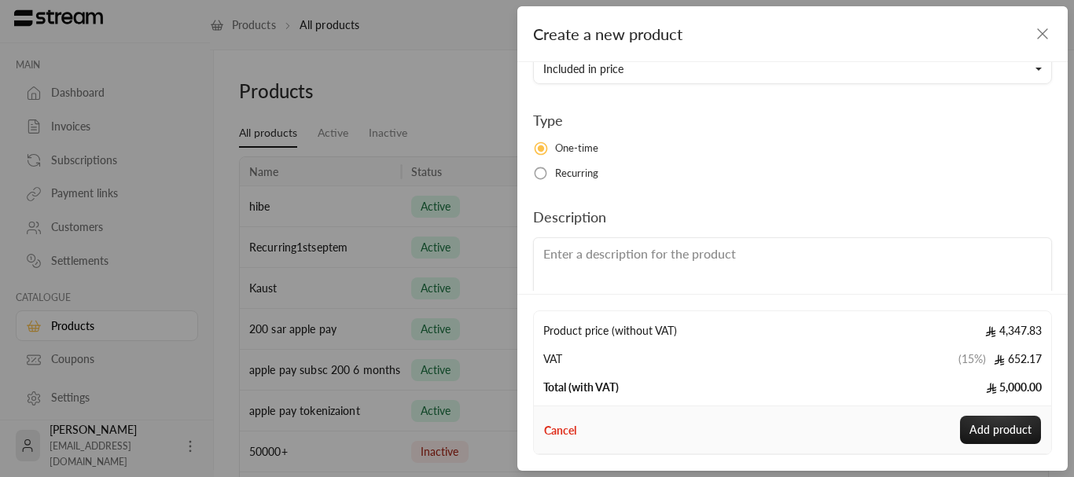
type input "5000"
click at [569, 179] on span "Recurring" at bounding box center [577, 174] width 44 height 16
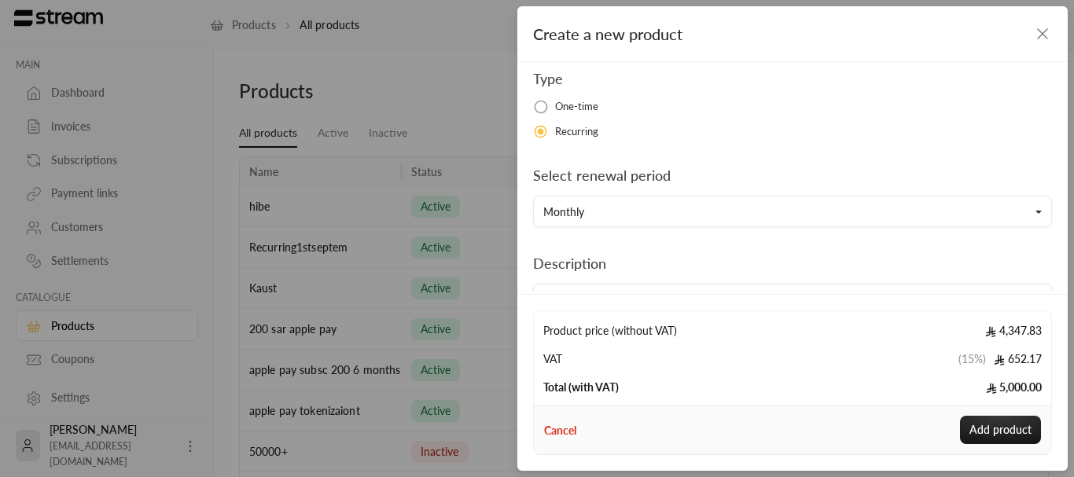
scroll to position [377, 0]
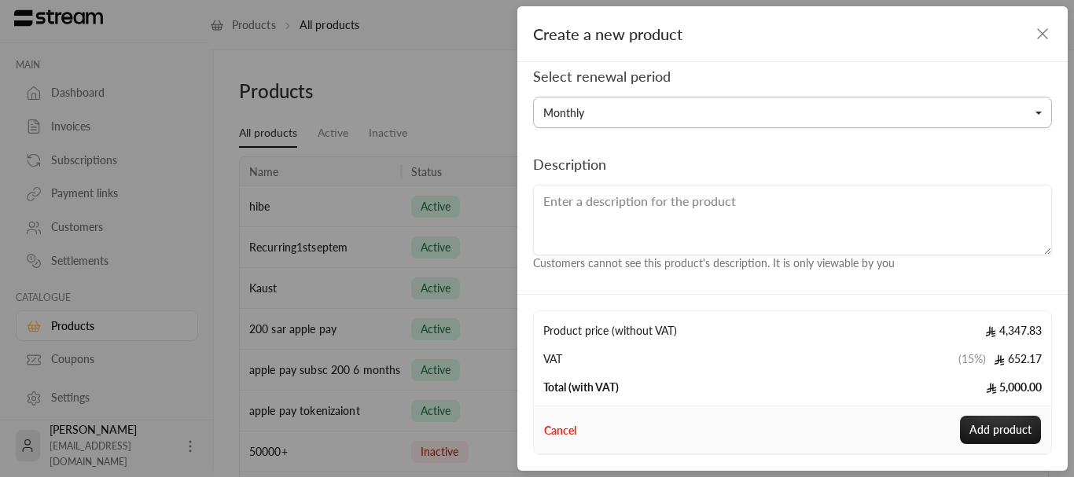
click at [633, 123] on button "Monthly" at bounding box center [792, 112] width 519 height 31
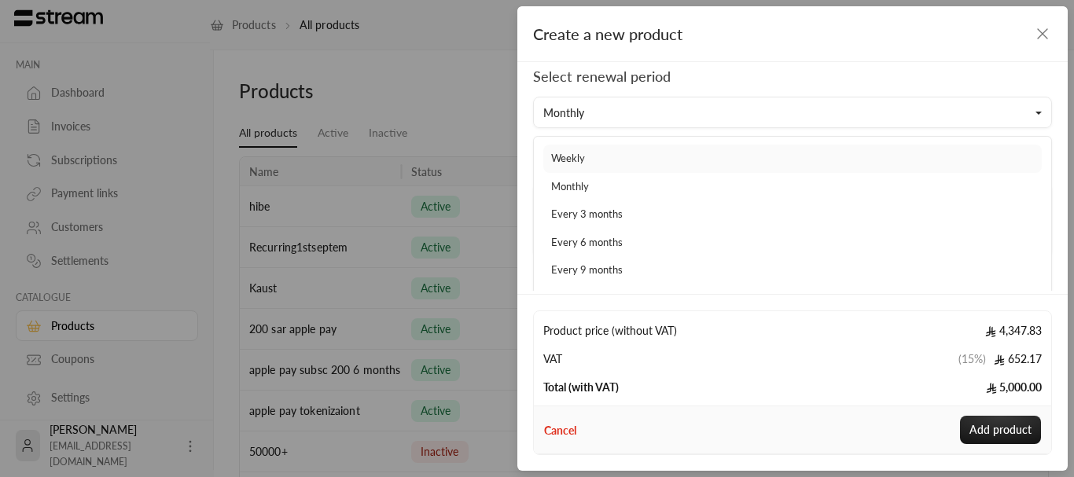
click at [606, 150] on link "Weekly" at bounding box center [792, 159] width 499 height 28
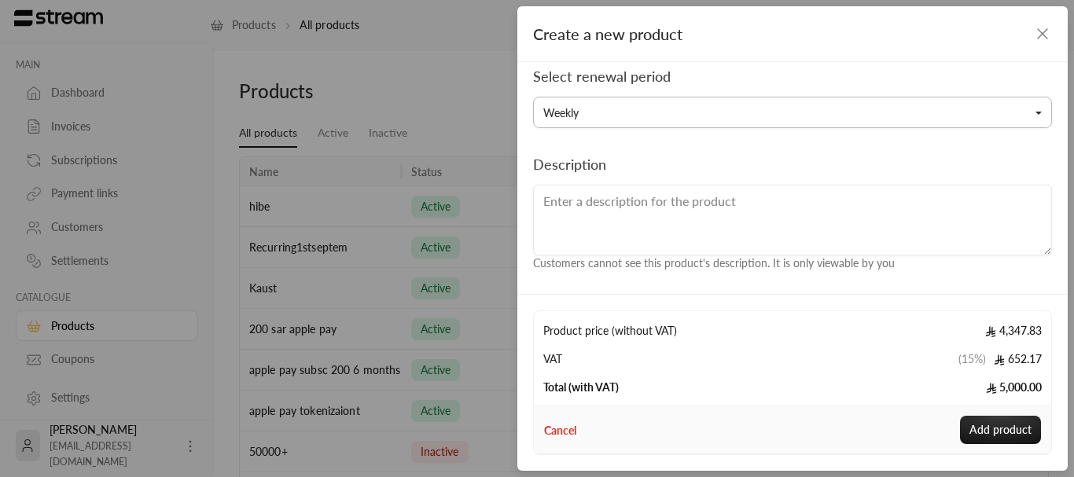
click at [639, 118] on button "Weekly" at bounding box center [792, 112] width 519 height 31
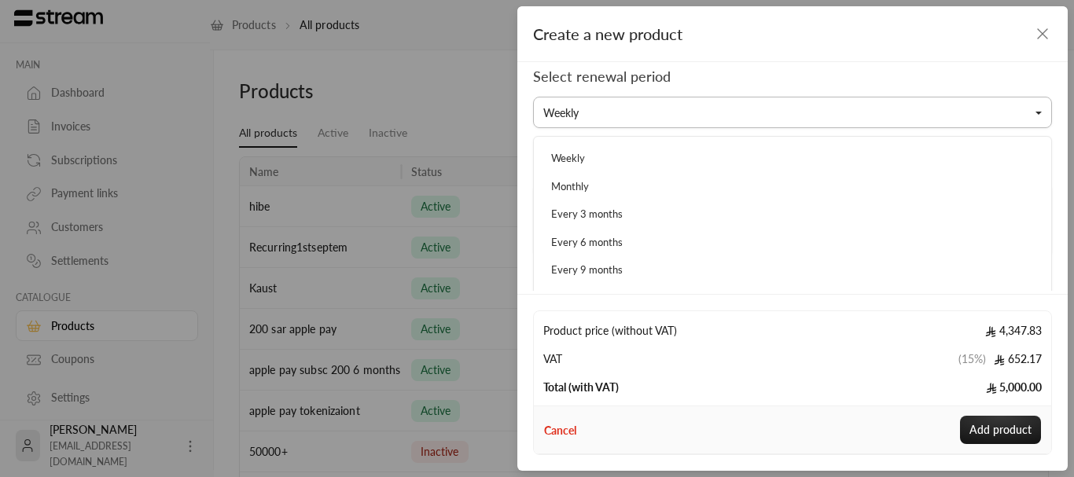
click at [639, 118] on button "Weekly" at bounding box center [792, 112] width 519 height 31
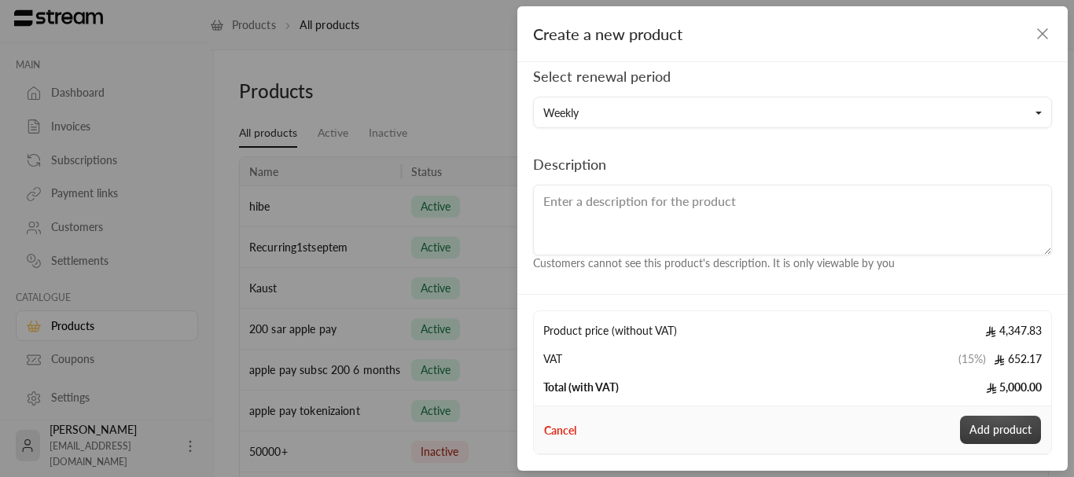
click at [1005, 433] on button "Add product" at bounding box center [1000, 430] width 81 height 28
type input "0"
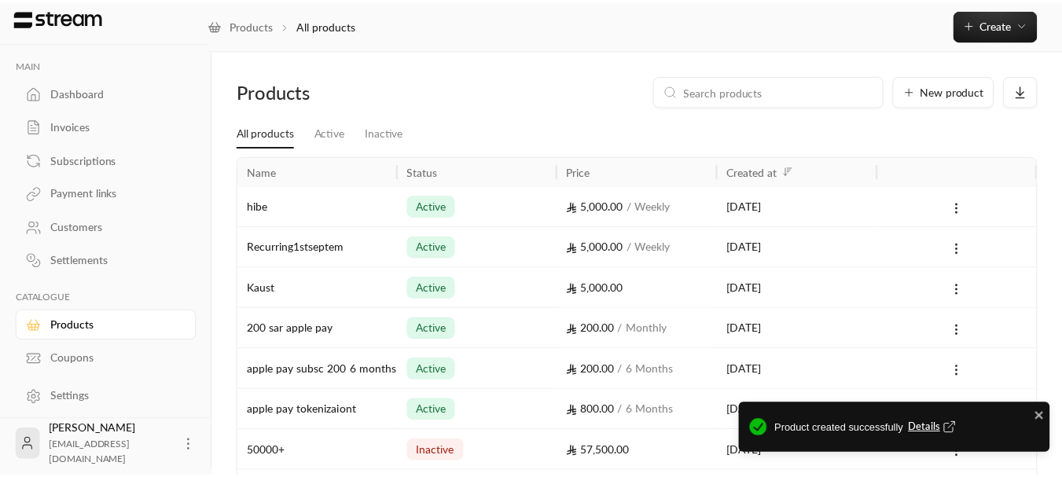
scroll to position [289, 0]
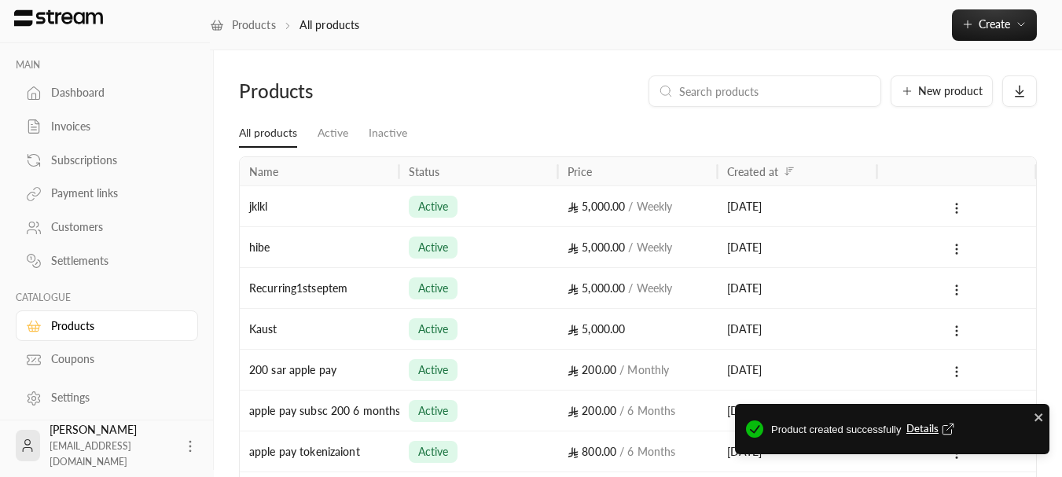
click at [916, 432] on span "Details" at bounding box center [933, 430] width 52 height 16
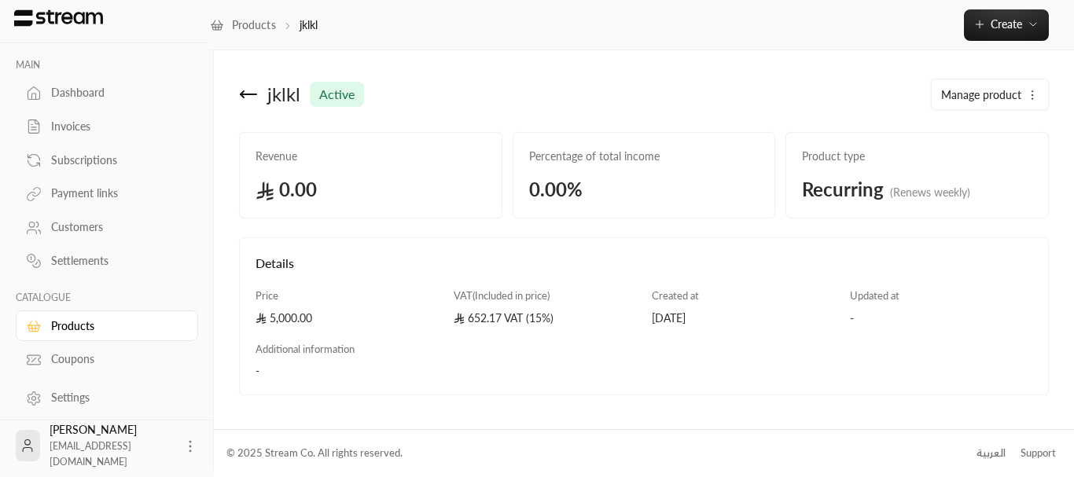
click at [565, 178] on span "0.00 %" at bounding box center [644, 189] width 230 height 25
click at [581, 159] on span "Percentage of total income" at bounding box center [644, 157] width 230 height 16
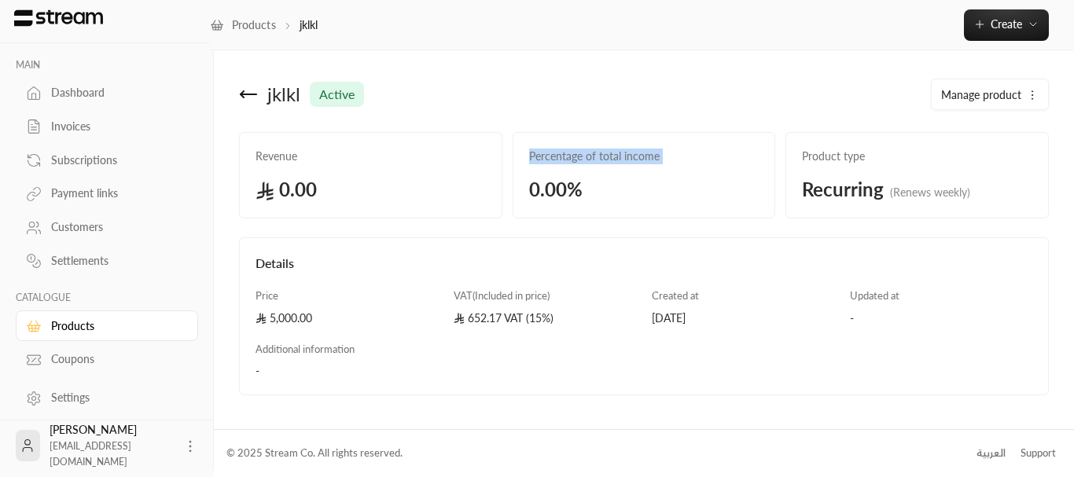
click at [581, 159] on span "Percentage of total income" at bounding box center [644, 157] width 230 height 16
click at [619, 175] on div "Percentage of total income 0.00 %" at bounding box center [644, 175] width 263 height 87
click at [579, 178] on span "0.00 %" at bounding box center [644, 189] width 230 height 25
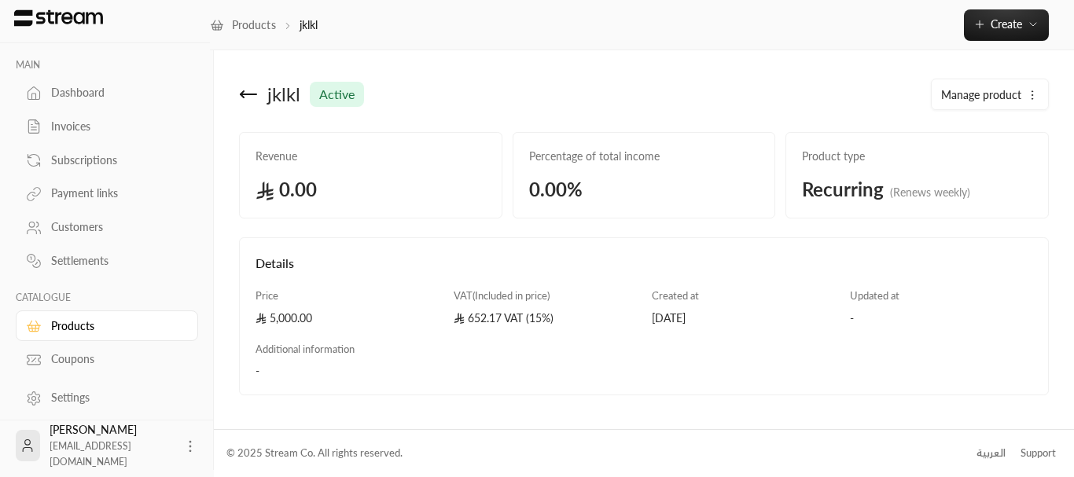
click at [611, 164] on span "Percentage of total income" at bounding box center [644, 157] width 230 height 16
click at [620, 168] on div "Percentage of total income 0.00 %" at bounding box center [644, 175] width 263 height 87
click at [252, 88] on icon at bounding box center [248, 94] width 19 height 19
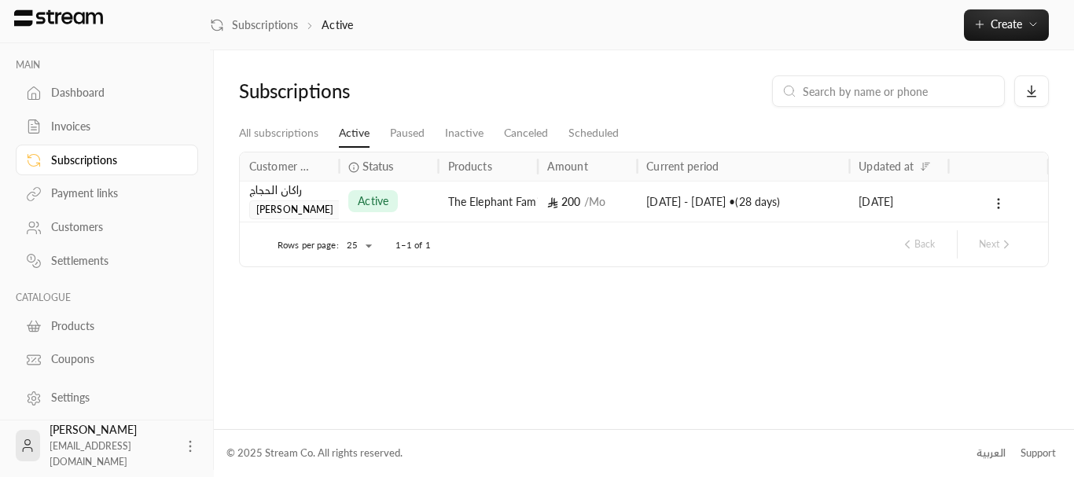
click at [59, 326] on div "Products" at bounding box center [114, 326] width 127 height 16
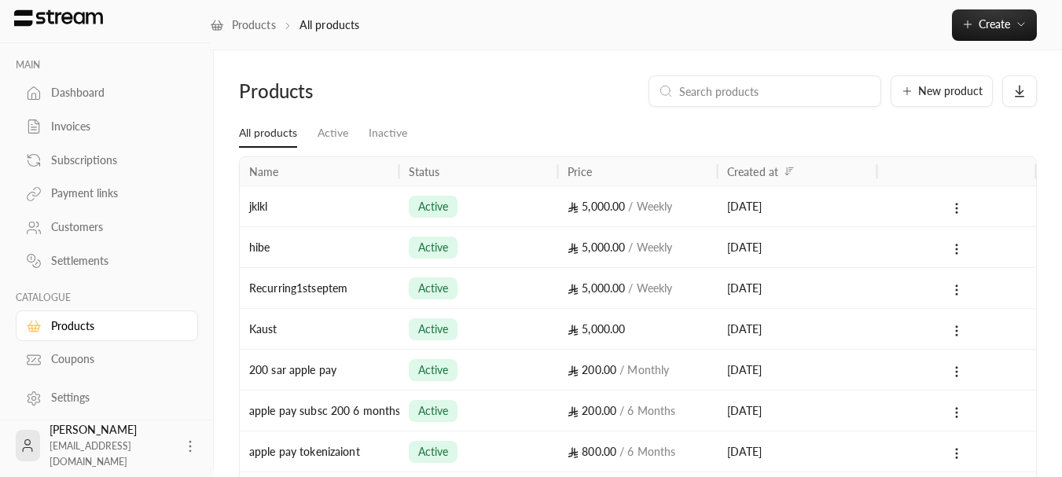
click at [68, 353] on div "Coupons" at bounding box center [114, 360] width 127 height 16
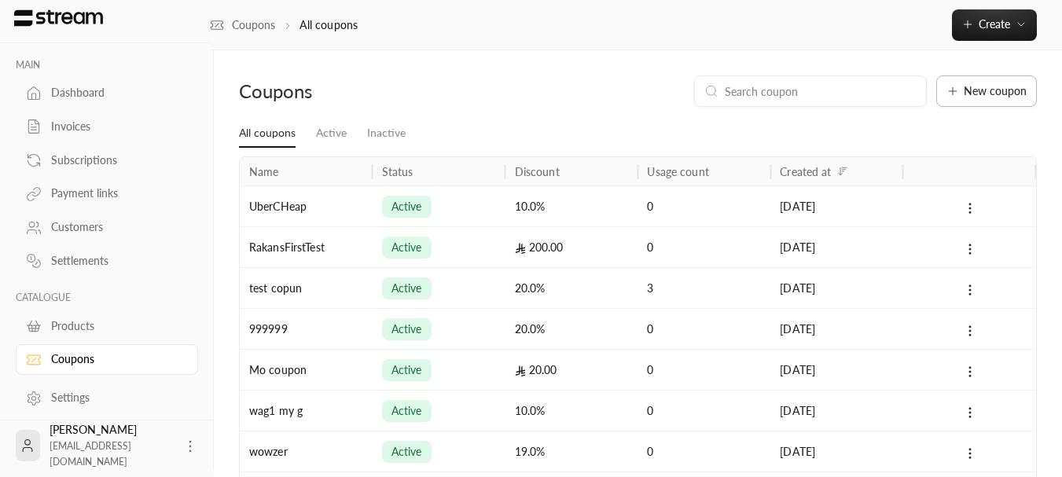
click at [970, 86] on span "New coupon" at bounding box center [995, 91] width 63 height 11
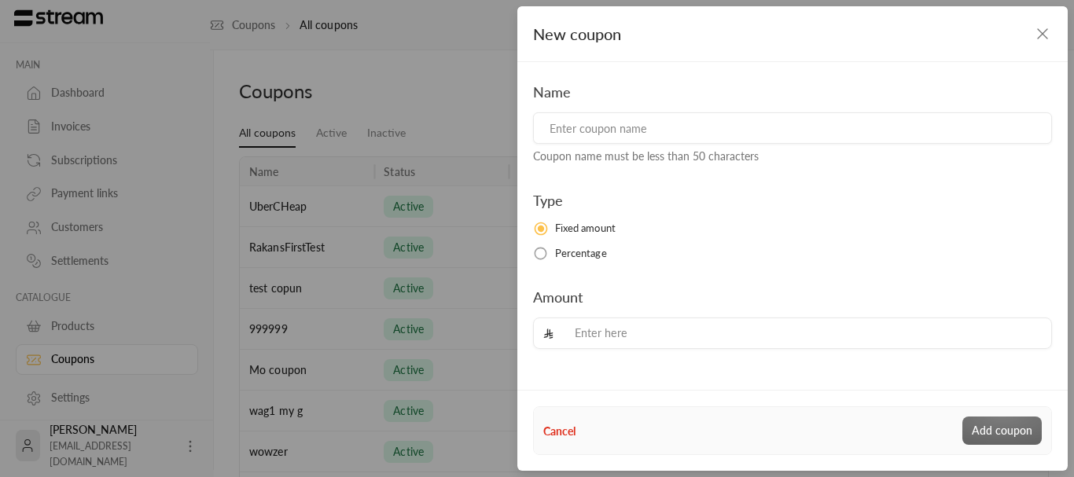
click at [741, 126] on input at bounding box center [792, 127] width 519 height 31
type input "t"
type input "brr brr patapim"
click at [588, 249] on span "Percentage" at bounding box center [581, 254] width 52 height 16
click at [620, 325] on input "tel" at bounding box center [803, 333] width 477 height 31
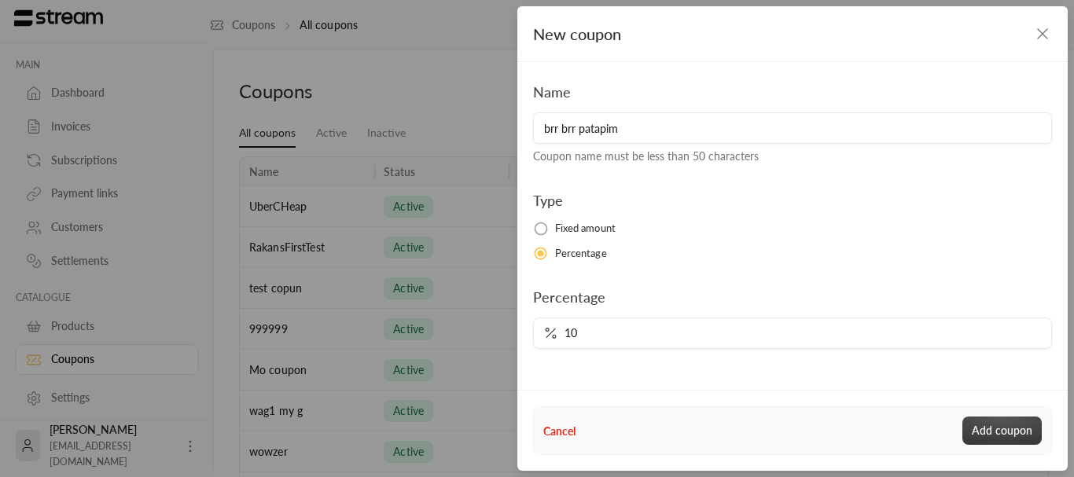
type input "10"
click at [999, 429] on button "Add coupon" at bounding box center [1002, 431] width 79 height 28
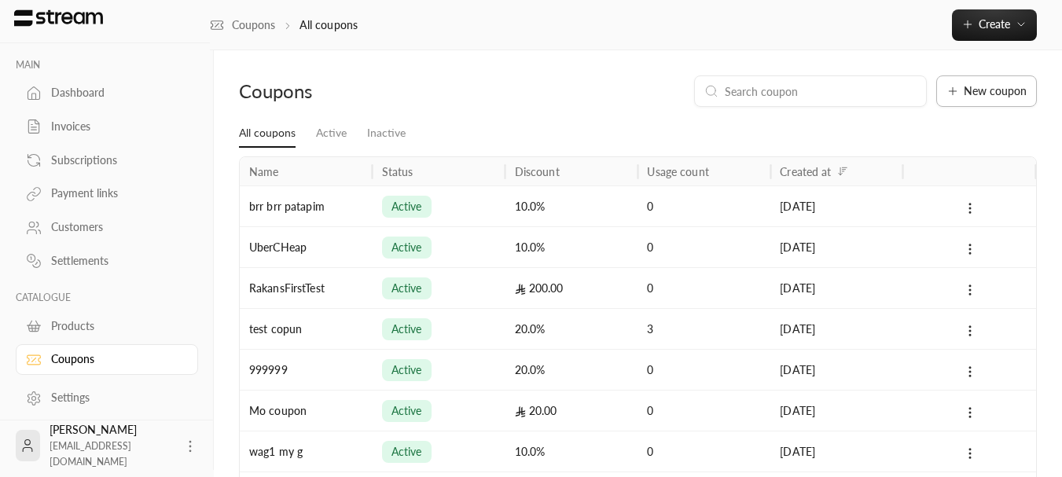
click at [959, 77] on button "New coupon" at bounding box center [987, 90] width 101 height 31
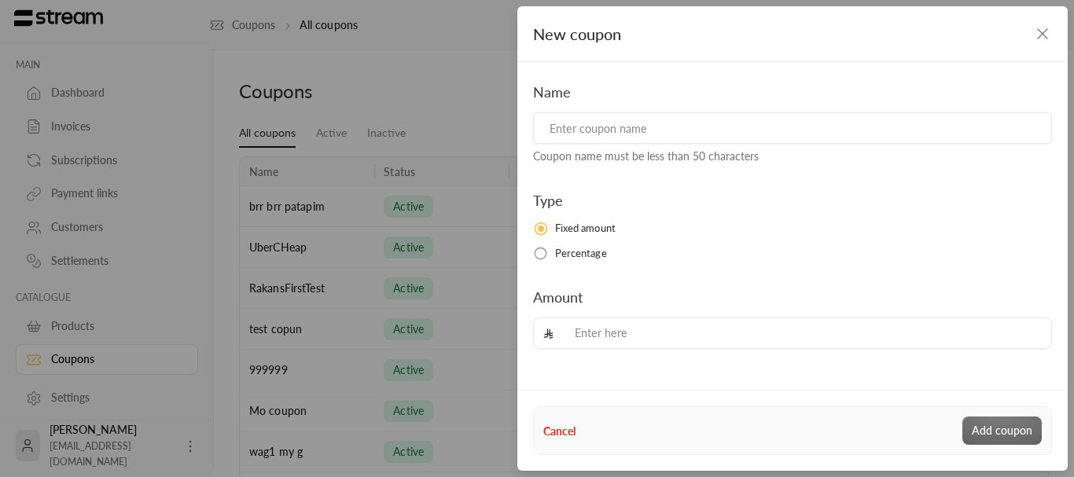
click at [669, 133] on input at bounding box center [792, 127] width 519 height 31
type input "brrbrrpatapim"
click at [569, 256] on span "Percentage" at bounding box center [581, 254] width 52 height 16
click at [595, 319] on input "tel" at bounding box center [803, 333] width 477 height 31
type input "1"
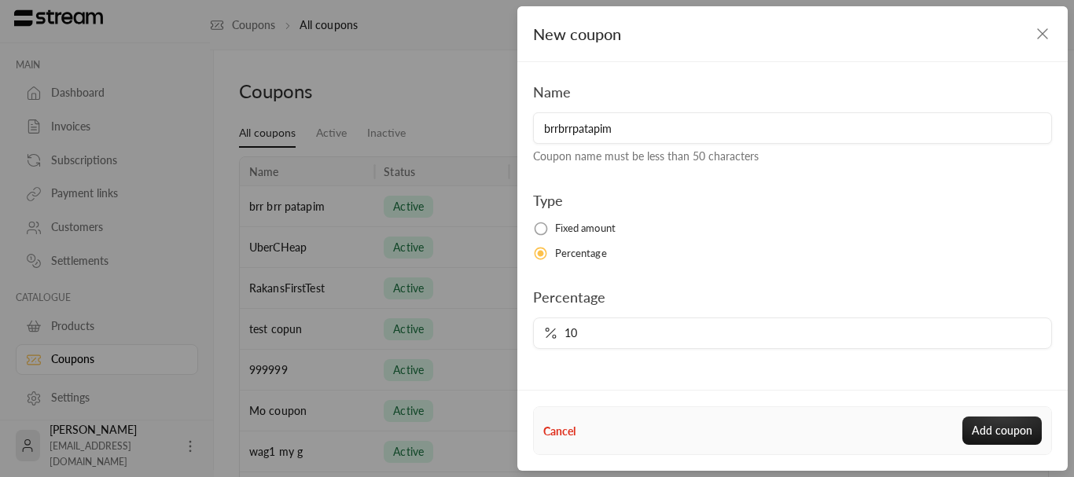
type input "1"
click at [1040, 35] on icon "button" at bounding box center [1042, 33] width 19 height 19
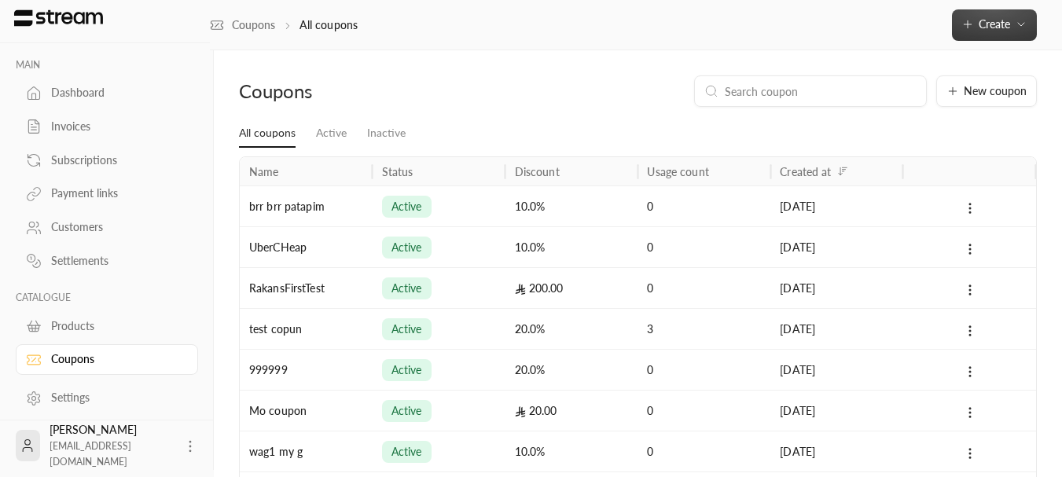
click at [1001, 25] on span "Create" at bounding box center [994, 23] width 31 height 13
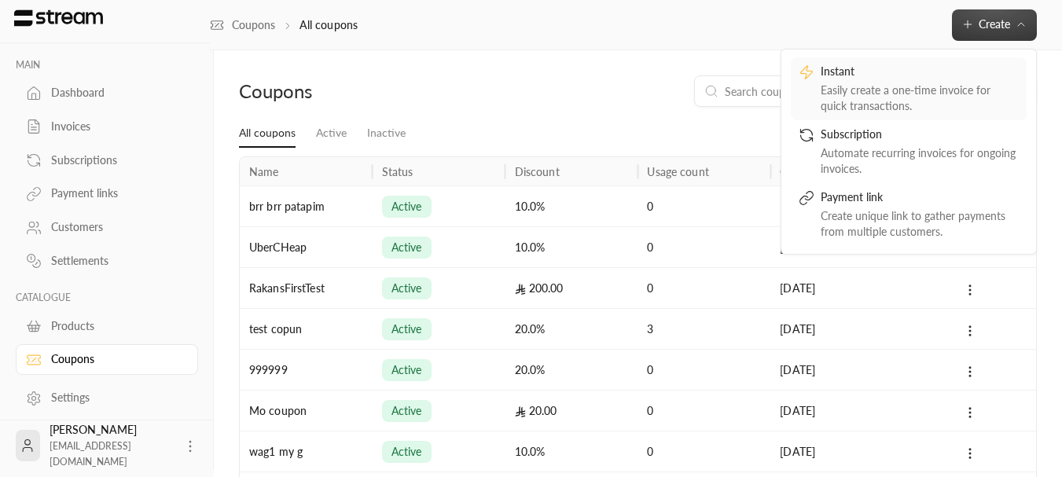
click at [902, 89] on div "Easily create a one-time invoice for quick transactions." at bounding box center [920, 98] width 198 height 31
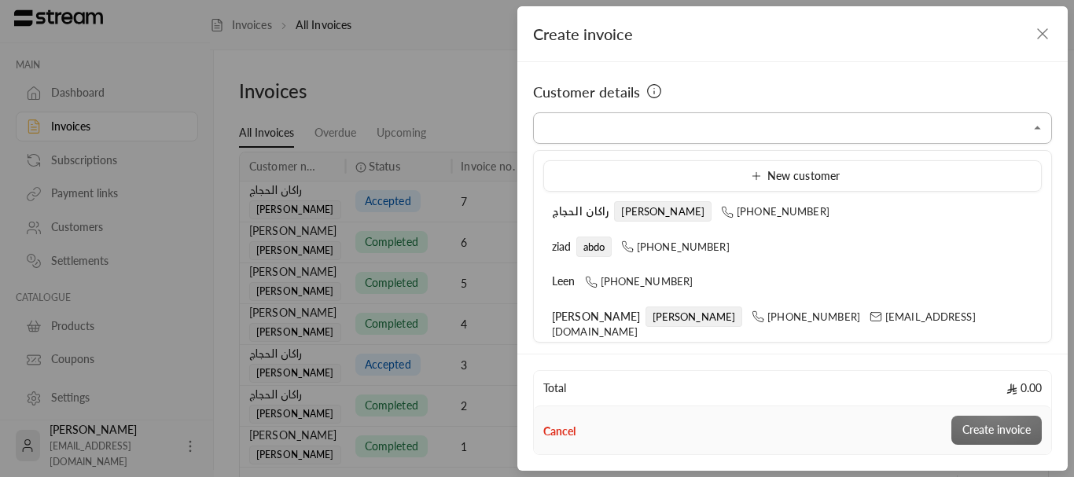
click at [647, 123] on input "Select customer" at bounding box center [792, 129] width 519 height 28
click at [700, 136] on input "Select customer" at bounding box center [792, 129] width 519 height 28
click at [587, 239] on span "abdo" at bounding box center [594, 247] width 36 height 20
type input "**********"
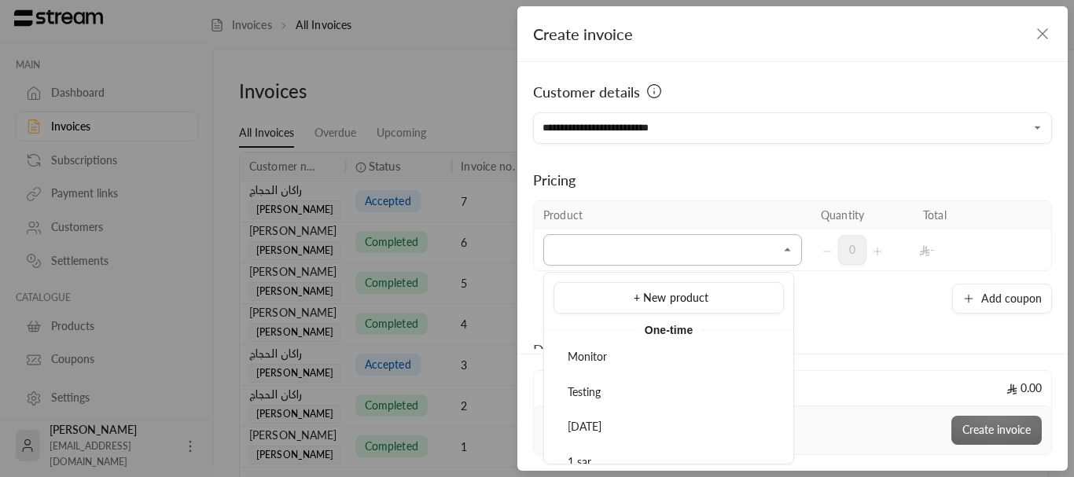
click at [622, 252] on input "Select customer" at bounding box center [672, 251] width 259 height 28
click at [622, 251] on input "Select customer" at bounding box center [672, 251] width 259 height 28
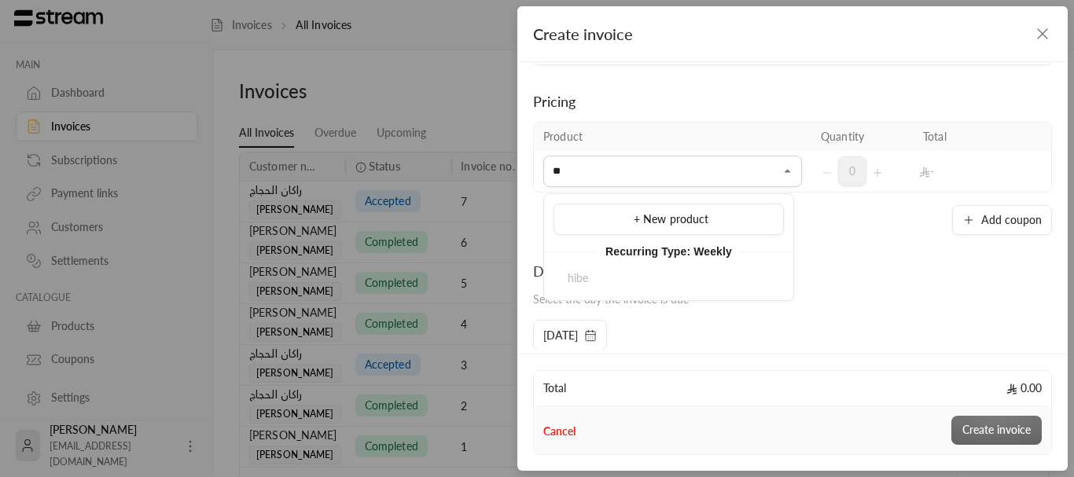
type input "*"
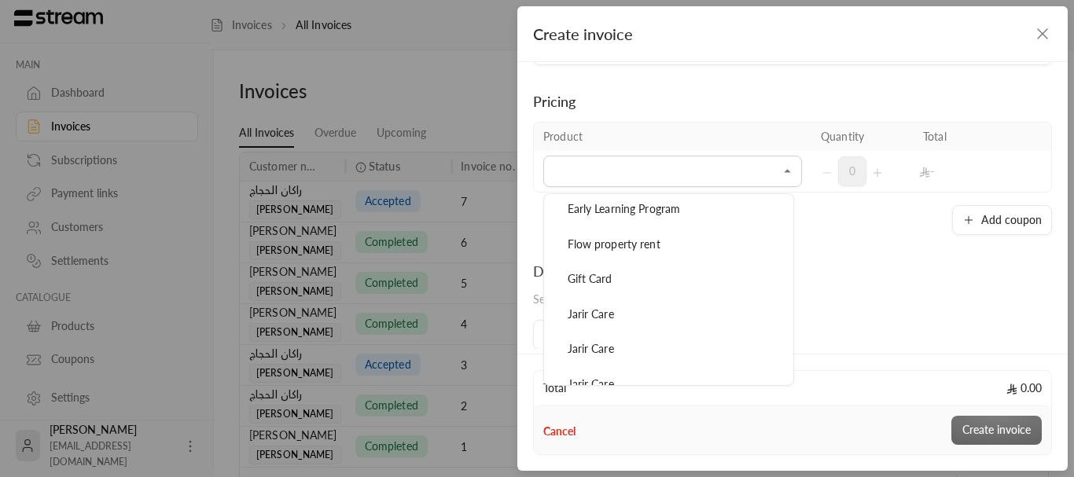
scroll to position [708, 0]
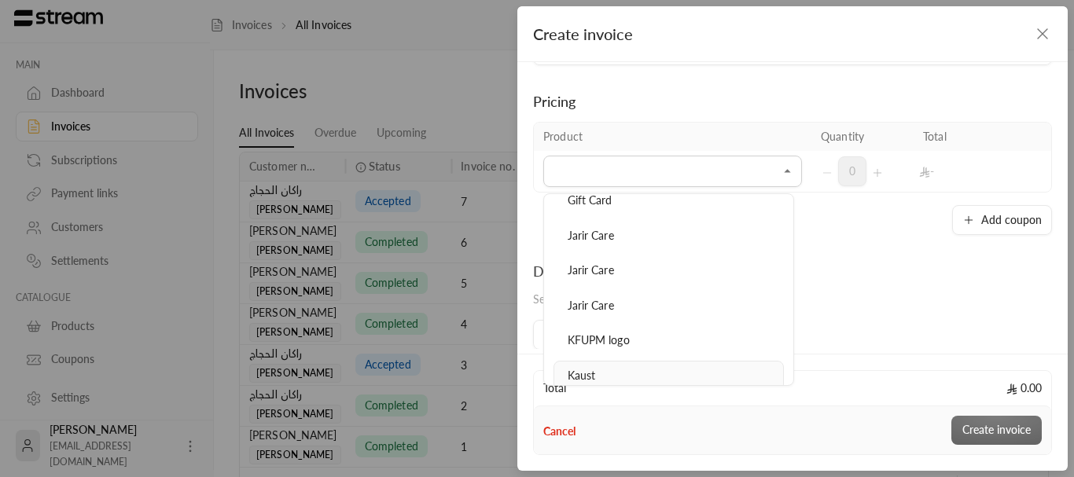
click at [592, 366] on li "Kaust" at bounding box center [669, 376] width 230 height 31
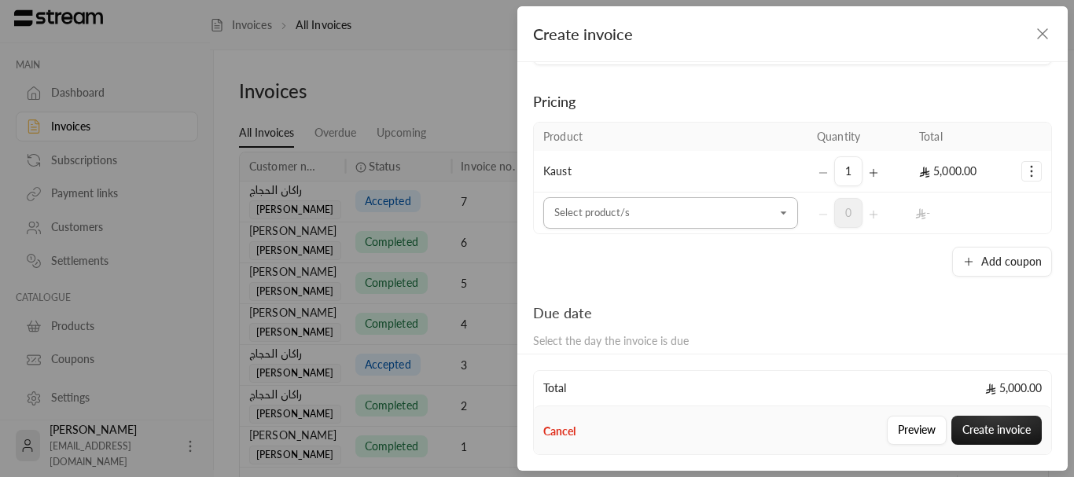
click at [642, 214] on input "Select customer" at bounding box center [670, 214] width 255 height 28
click at [682, 252] on div "Add coupon" at bounding box center [792, 262] width 519 height 30
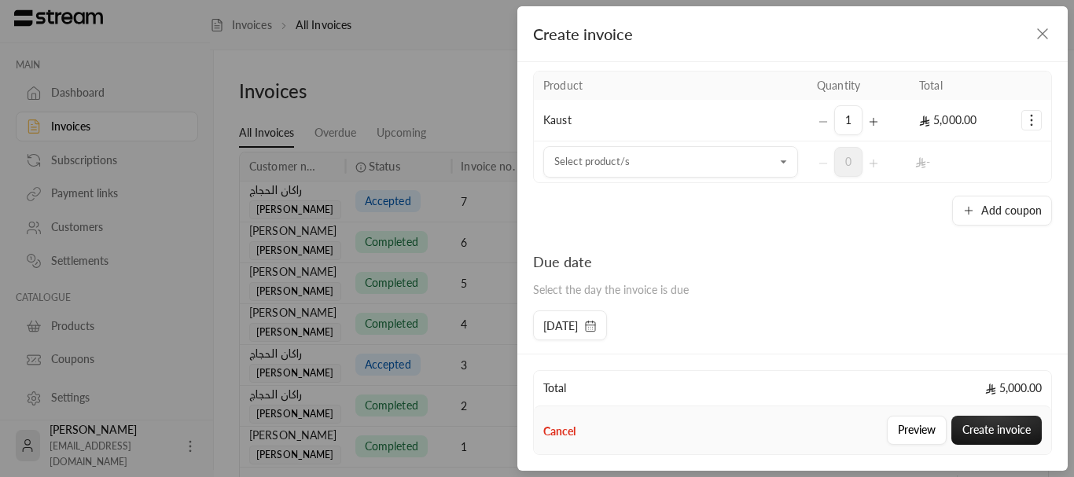
scroll to position [157, 0]
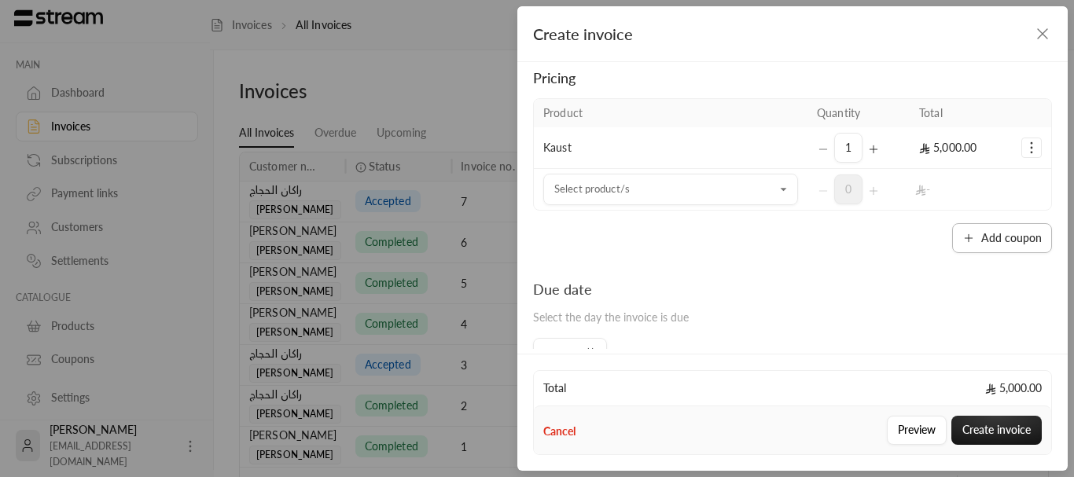
click at [1018, 188] on div "Product Quantity Total Kaust 1 5,000.00 Select product/s Select product/s 0 - A…" at bounding box center [792, 175] width 519 height 155
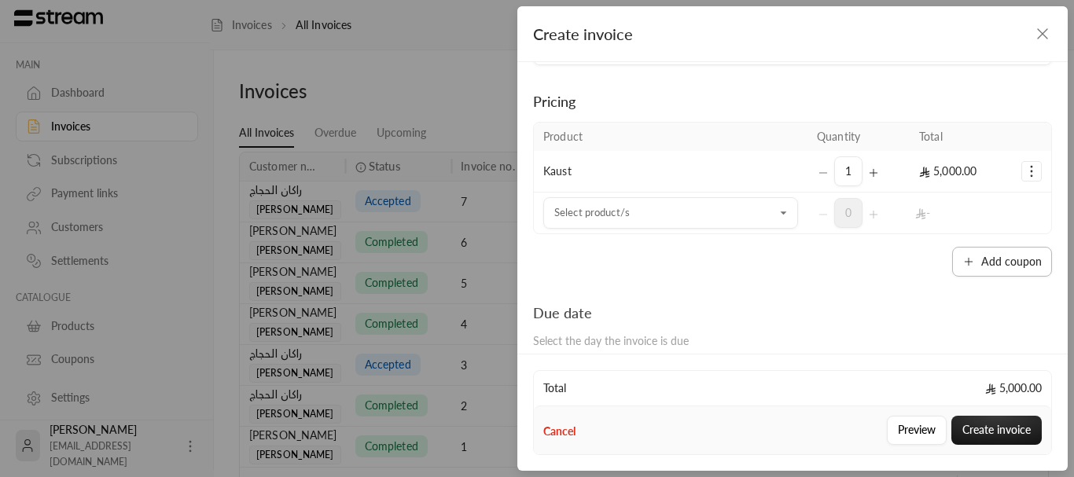
click at [985, 252] on button "Add coupon" at bounding box center [1002, 262] width 100 height 30
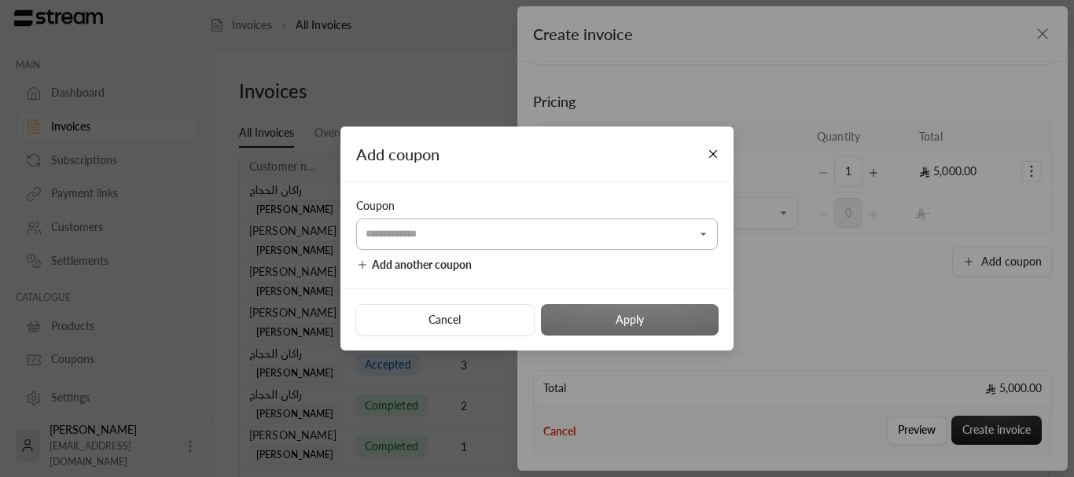
click at [532, 228] on input "Select customer" at bounding box center [537, 234] width 362 height 28
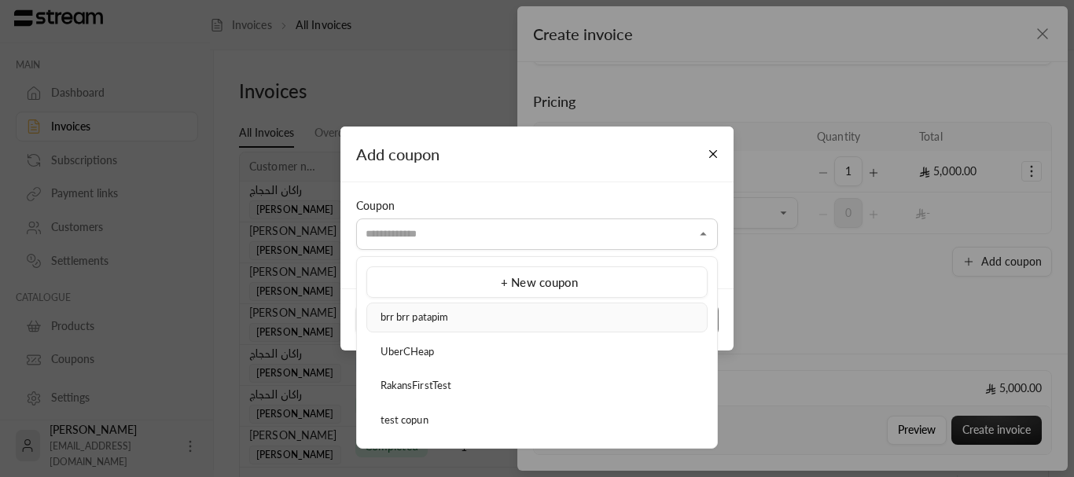
click at [495, 318] on div "brr brr patapim" at bounding box center [537, 318] width 324 height 16
type input "**********"
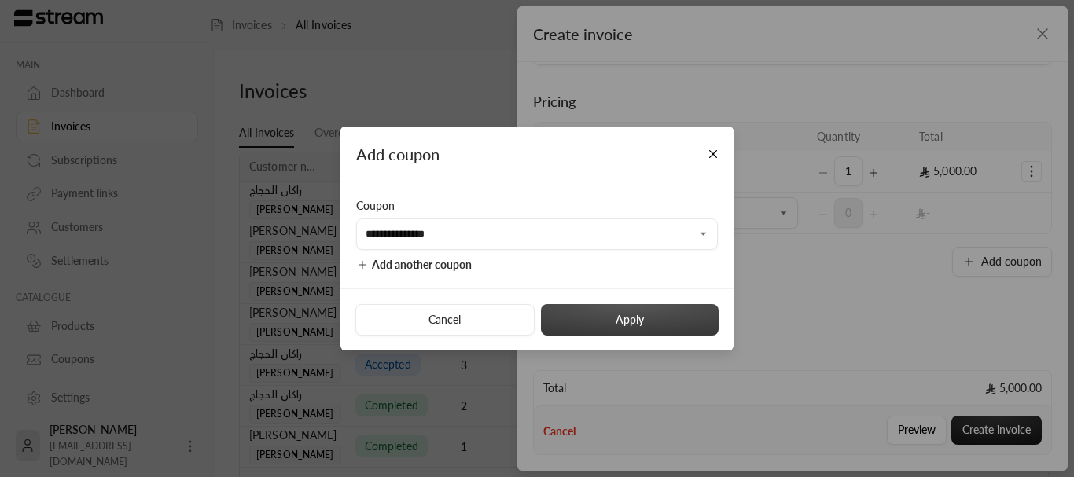
click at [563, 318] on button "Apply" at bounding box center [630, 319] width 178 height 31
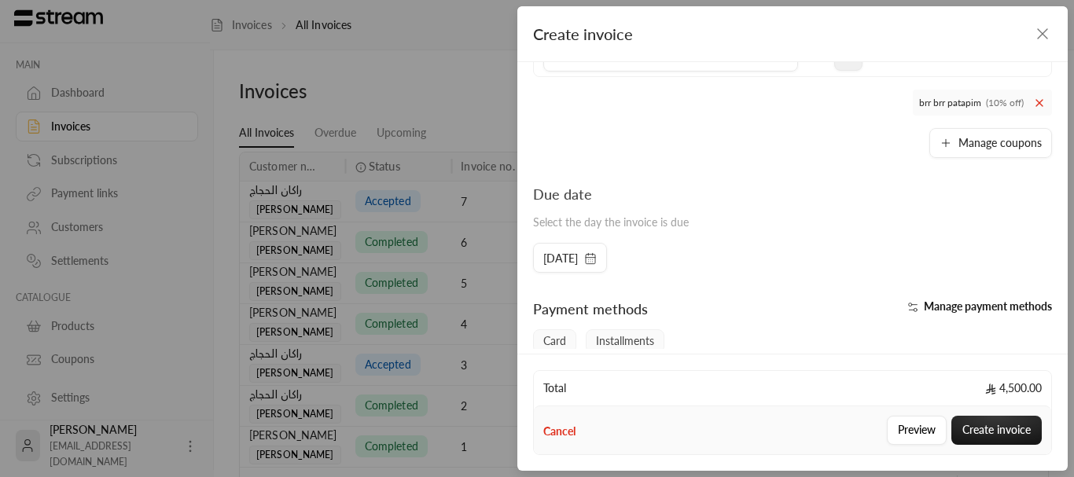
scroll to position [315, 0]
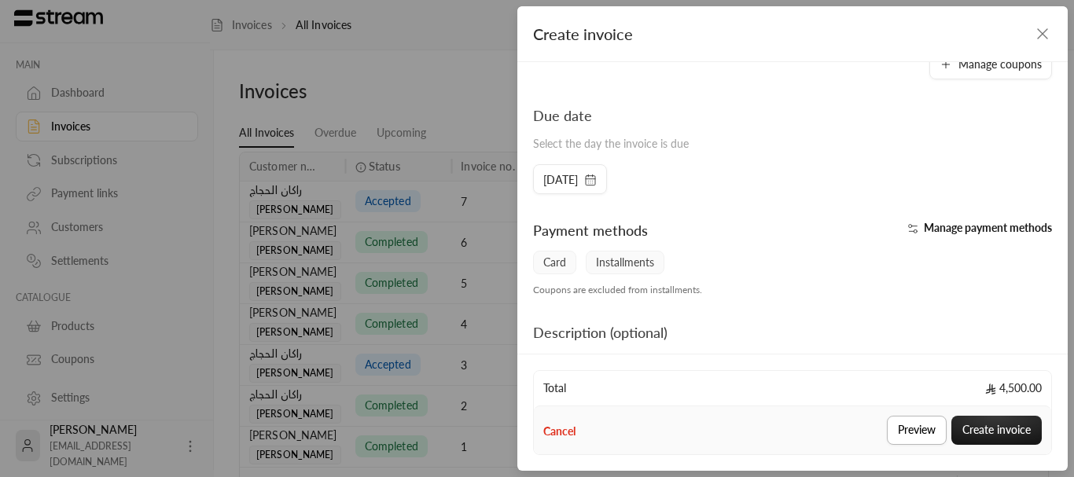
click at [893, 436] on button "Preview" at bounding box center [917, 430] width 60 height 29
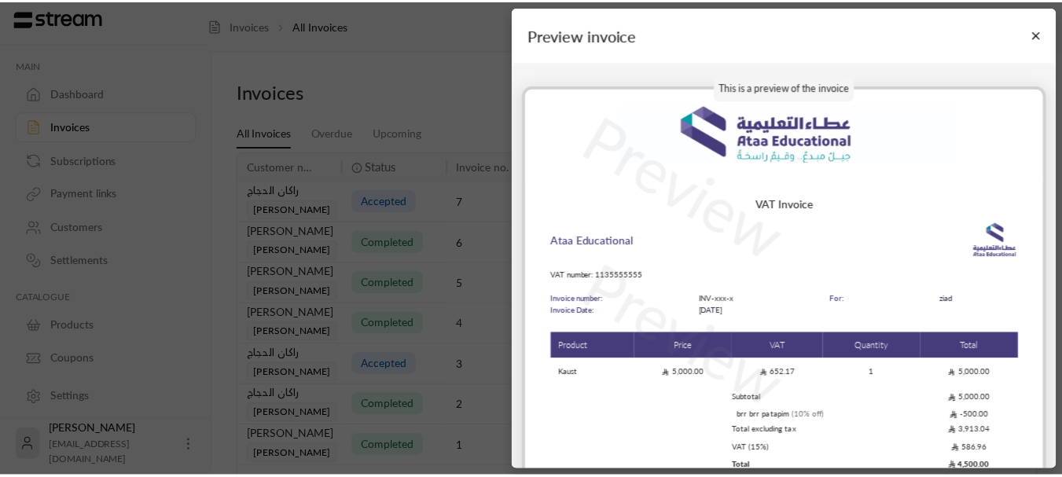
scroll to position [19, 0]
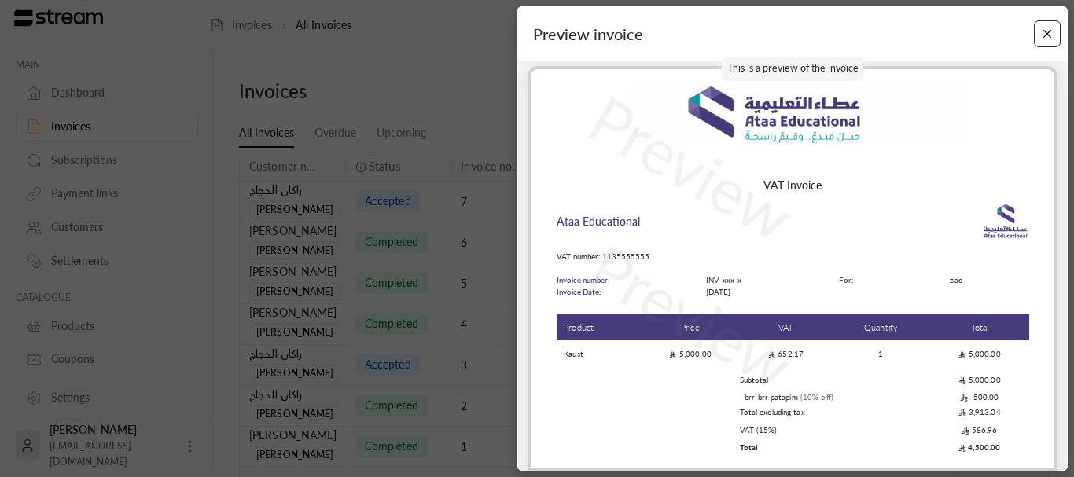
click at [1034, 30] on button "Close" at bounding box center [1048, 34] width 28 height 28
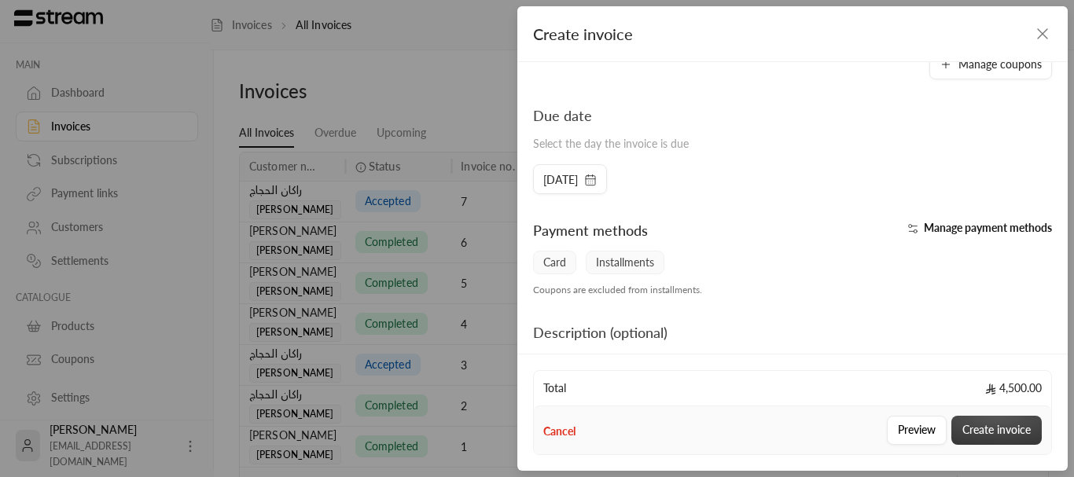
click at [985, 418] on button "Create invoice" at bounding box center [997, 430] width 90 height 29
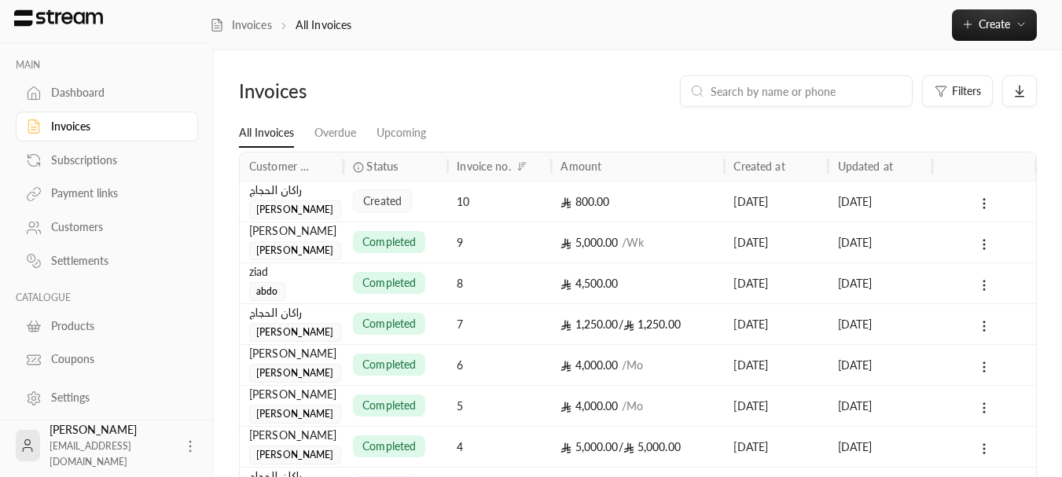
click at [292, 271] on div "ziad" at bounding box center [291, 271] width 85 height 17
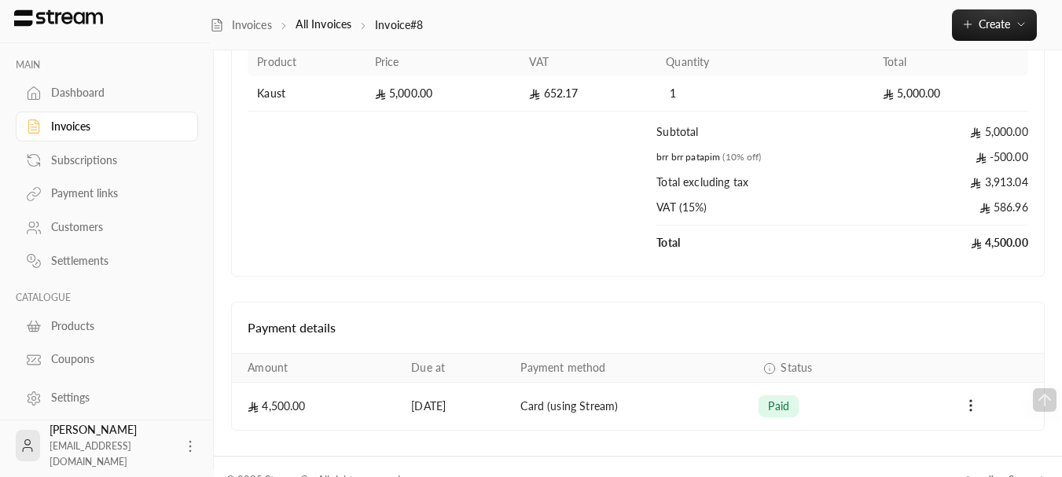
scroll to position [236, 0]
click at [671, 178] on td "Total excluding tax" at bounding box center [765, 184] width 217 height 25
click at [529, 210] on td "Products" at bounding box center [452, 210] width 409 height 26
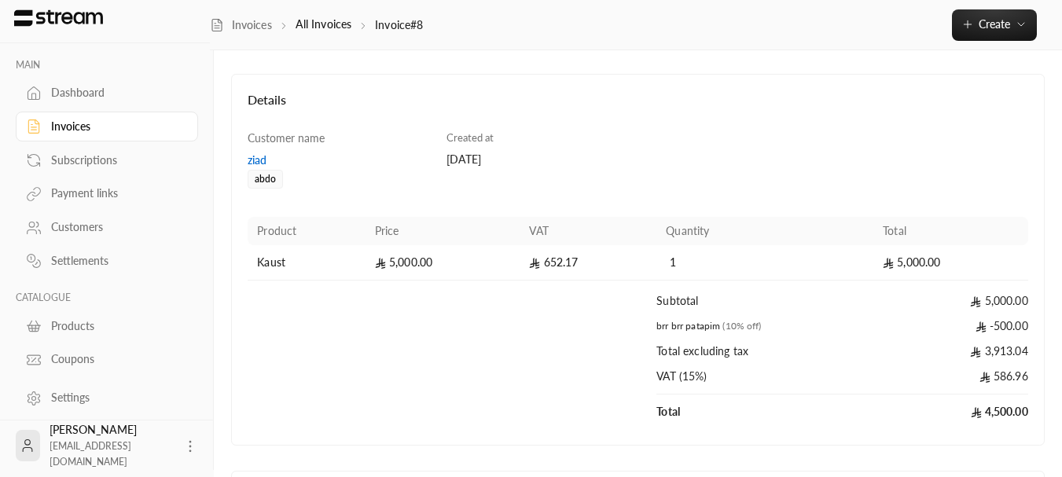
scroll to position [0, 0]
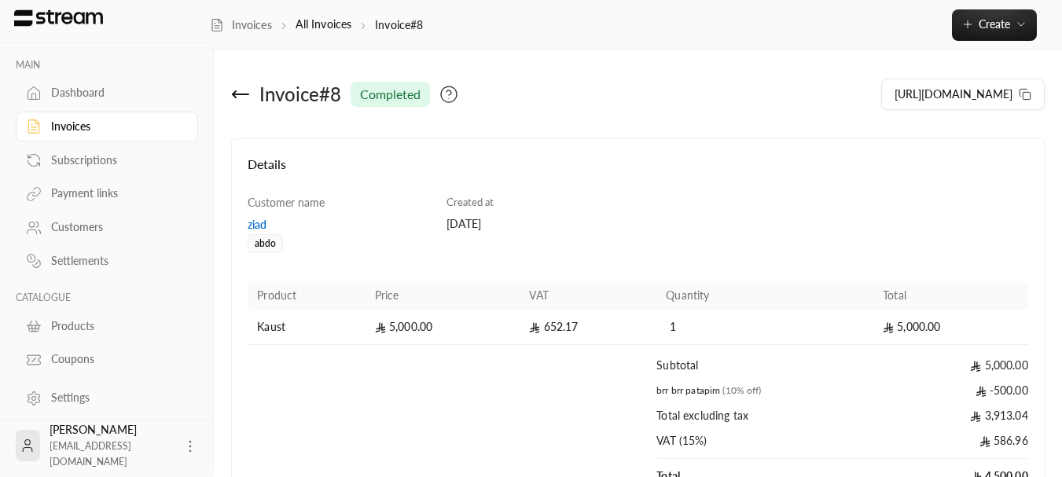
click at [247, 101] on icon at bounding box center [240, 94] width 19 height 19
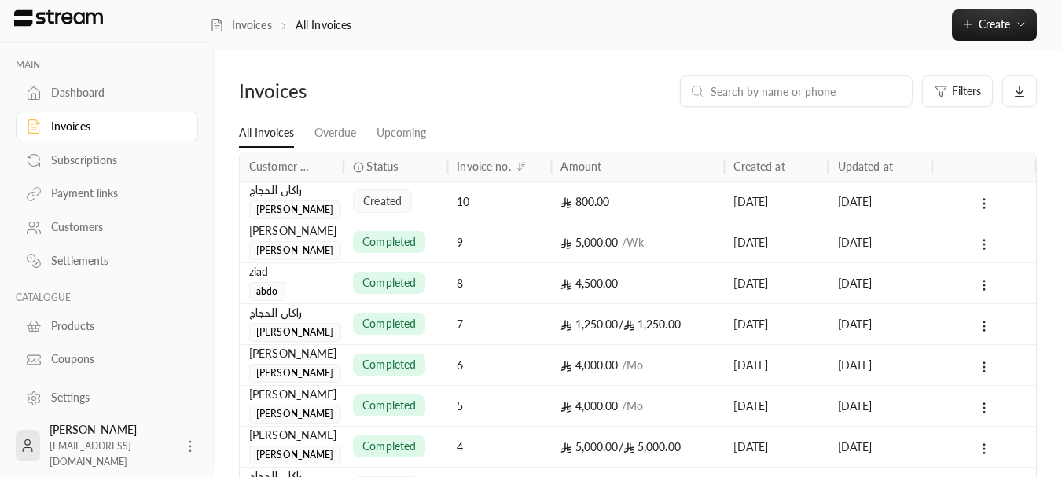
click at [295, 271] on div "ziad" at bounding box center [291, 271] width 85 height 17
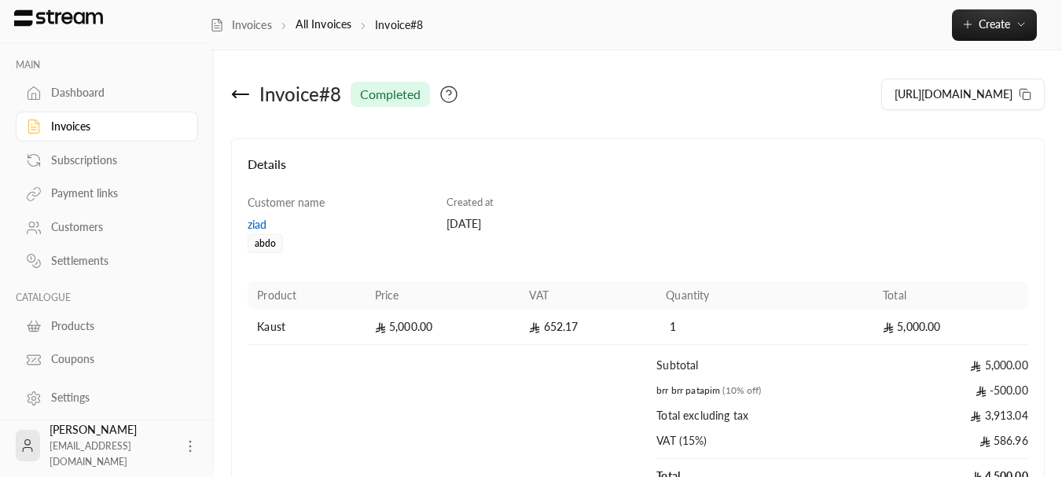
click at [243, 87] on icon at bounding box center [240, 94] width 19 height 19
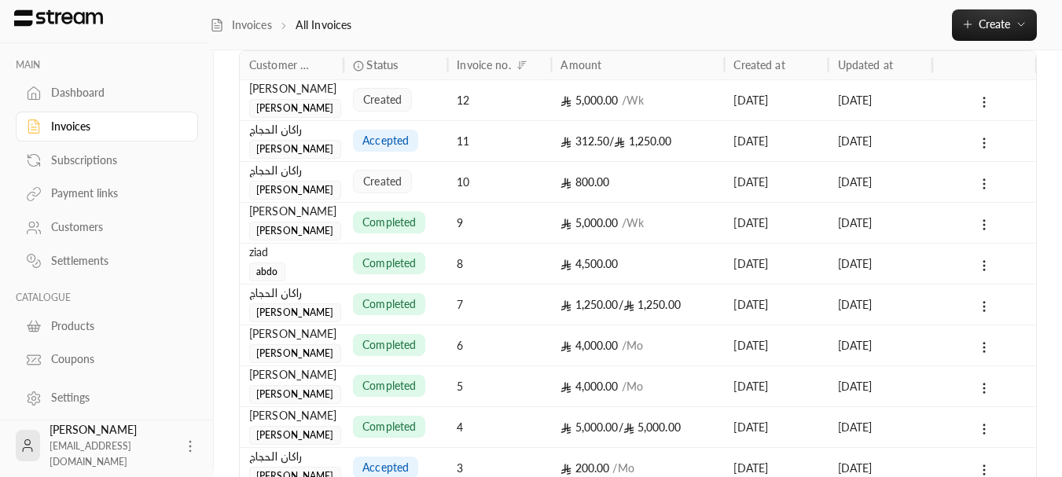
scroll to position [74, 0]
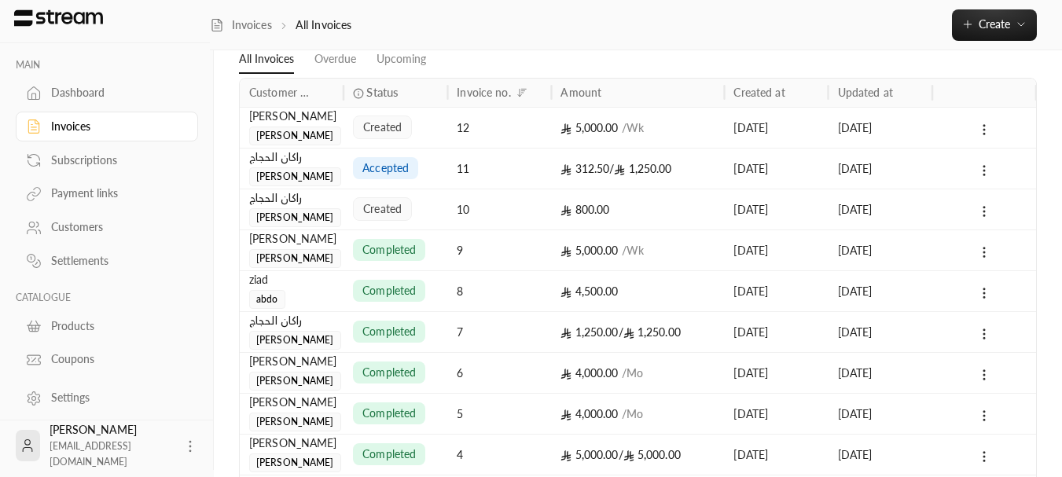
click at [556, 171] on div "312.50 / 1,250.00" at bounding box center [637, 168] width 173 height 41
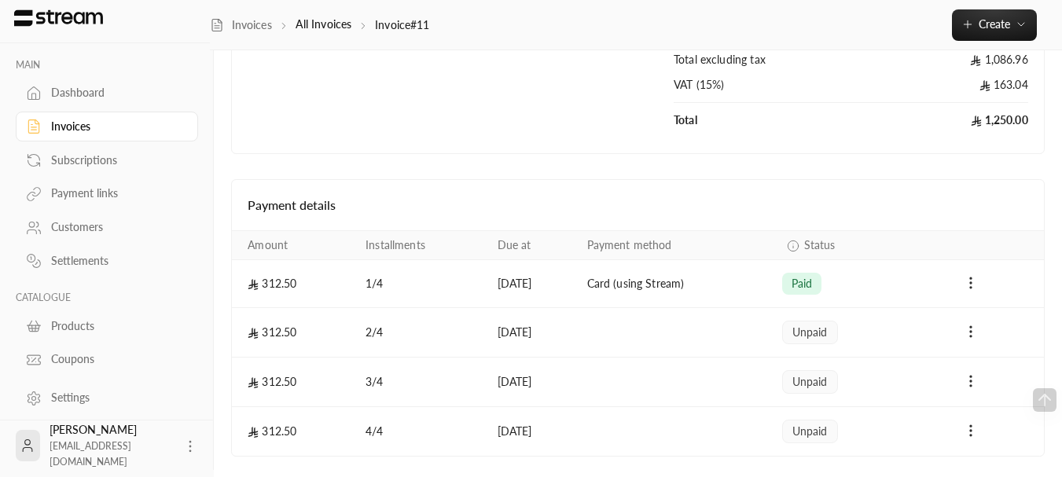
scroll to position [384, 0]
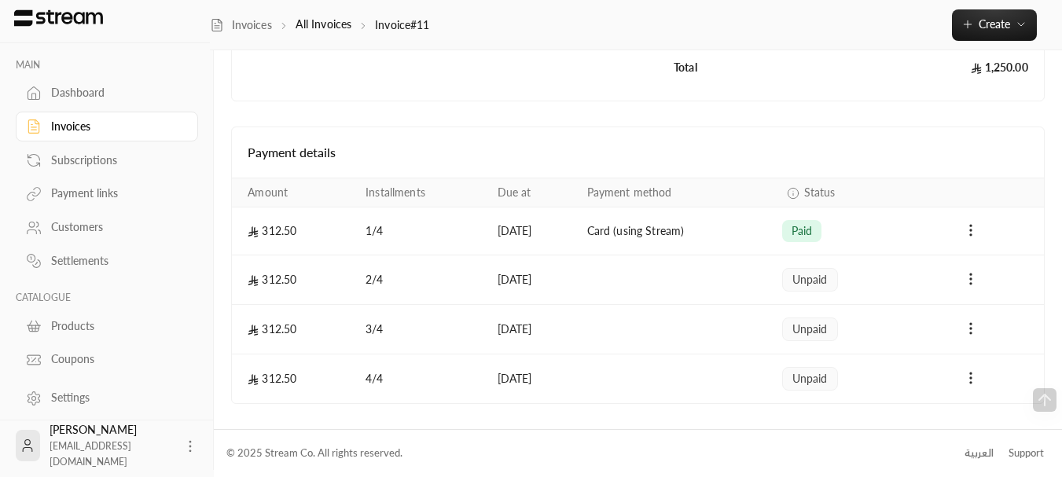
click at [631, 232] on td "Card (using Stream)" at bounding box center [675, 232] width 195 height 48
click at [653, 245] on td "Card (using Stream)" at bounding box center [675, 232] width 195 height 48
click at [535, 223] on td "[DATE]" at bounding box center [533, 232] width 90 height 48
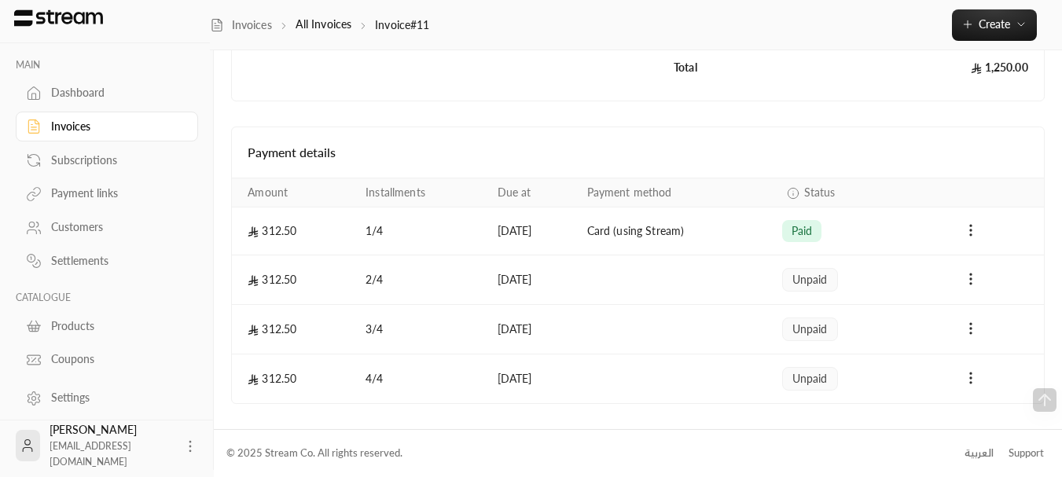
click at [535, 223] on td "[DATE]" at bounding box center [533, 232] width 90 height 48
click at [636, 237] on td "Card (using Stream)" at bounding box center [675, 232] width 195 height 48
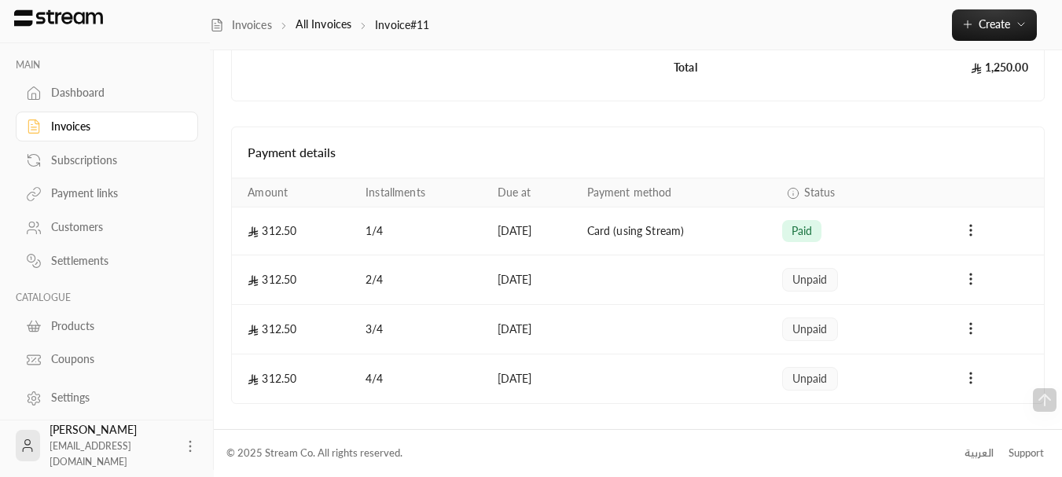
click at [628, 197] on th "Payment method" at bounding box center [675, 193] width 195 height 29
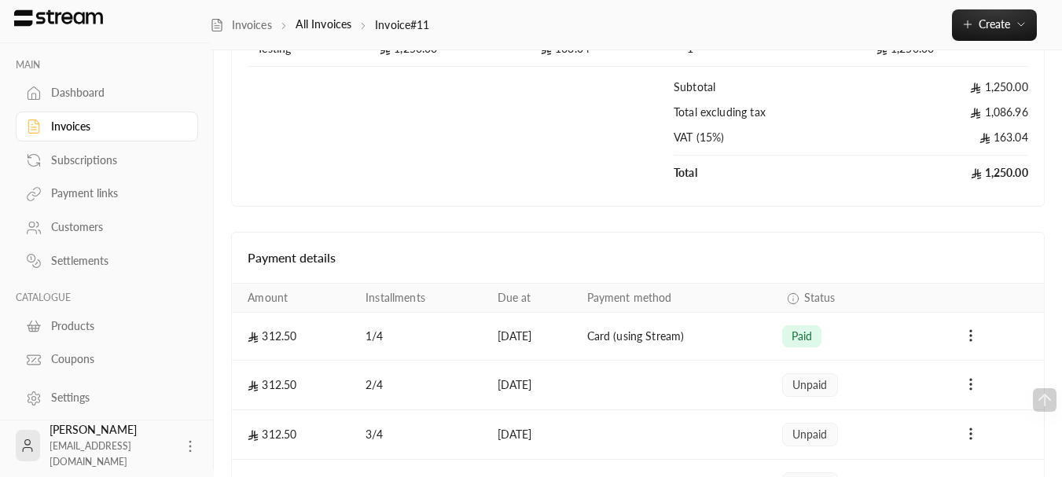
scroll to position [315, 0]
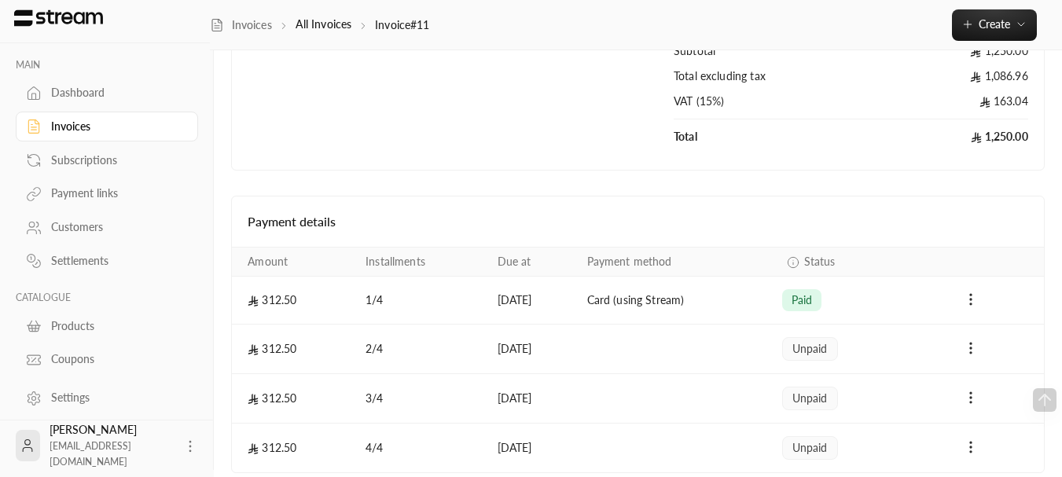
click at [519, 297] on td "[DATE]" at bounding box center [533, 301] width 90 height 48
click at [578, 289] on td "[DATE]" at bounding box center [533, 301] width 90 height 48
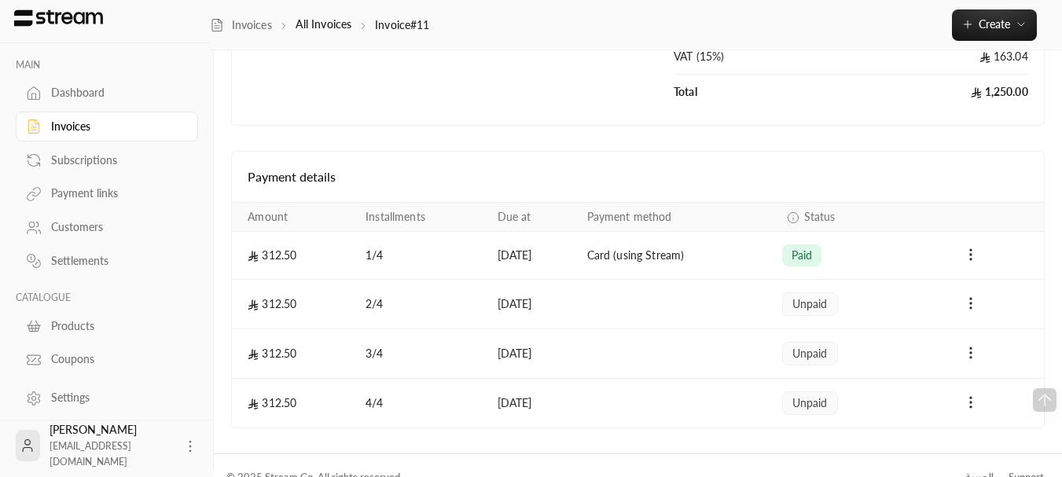
scroll to position [384, 0]
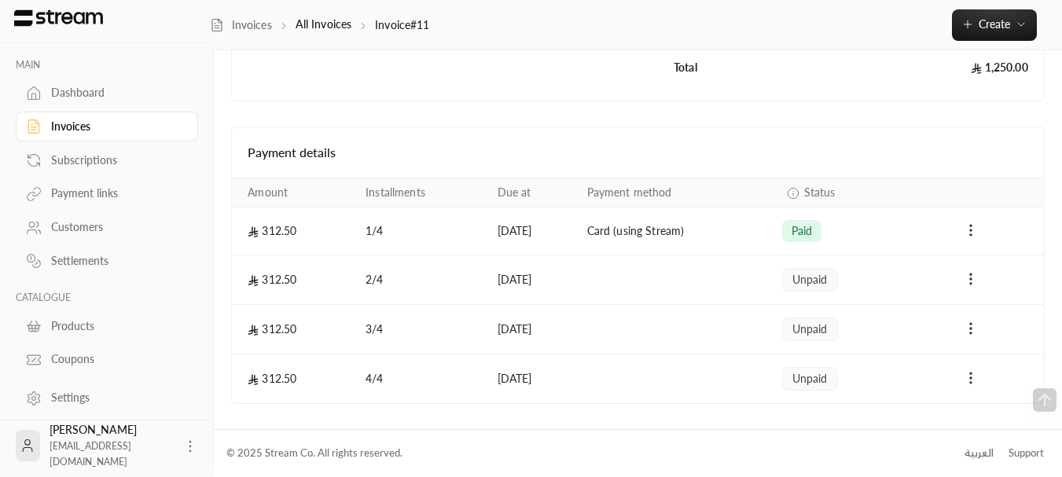
click at [624, 234] on td "Card (using Stream)" at bounding box center [675, 232] width 195 height 48
click at [657, 282] on td "Payments" at bounding box center [675, 281] width 195 height 50
click at [371, 230] on td "1 / 4" at bounding box center [421, 232] width 131 height 48
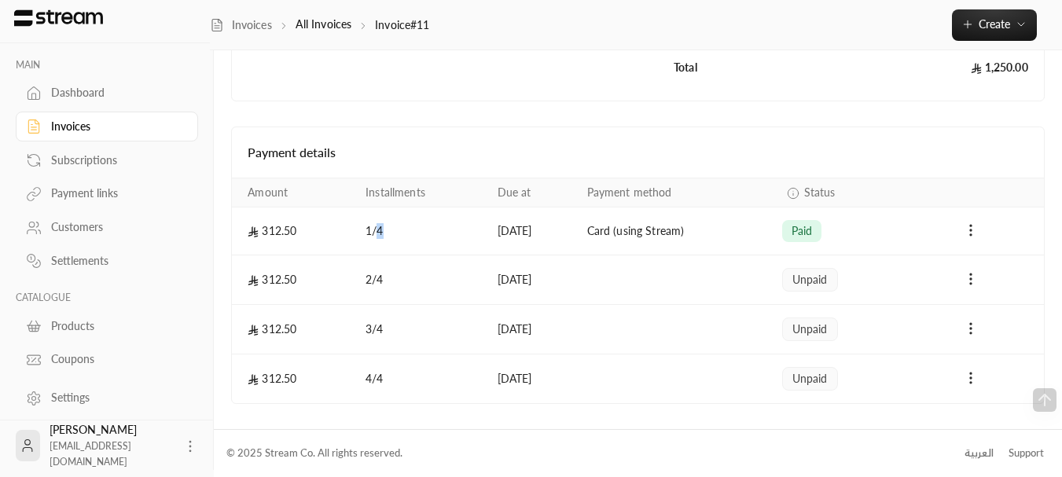
click at [371, 230] on td "1 / 4" at bounding box center [421, 232] width 131 height 48
click at [501, 233] on td "[DATE]" at bounding box center [533, 232] width 90 height 48
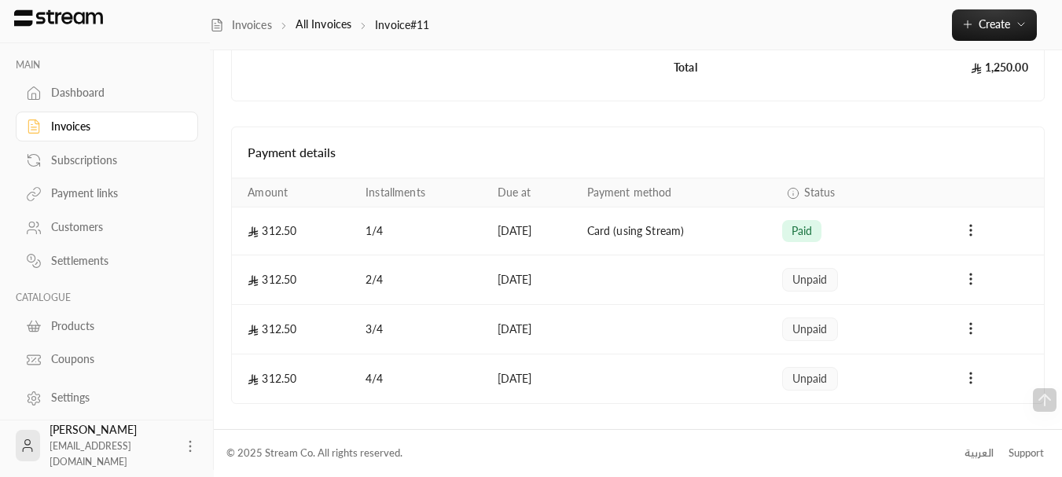
click at [520, 263] on td "[DATE]" at bounding box center [533, 281] width 90 height 50
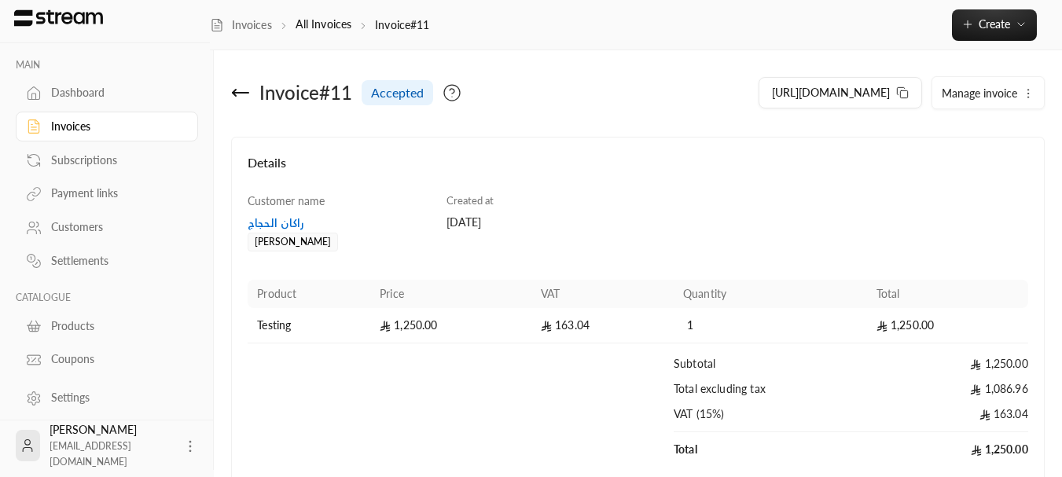
scroll to position [0, 0]
click at [301, 204] on span "Customer name" at bounding box center [286, 202] width 77 height 13
drag, startPoint x: 301, startPoint y: 204, endPoint x: 355, endPoint y: 205, distance: 53.5
click at [304, 204] on span "Customer name" at bounding box center [286, 202] width 77 height 13
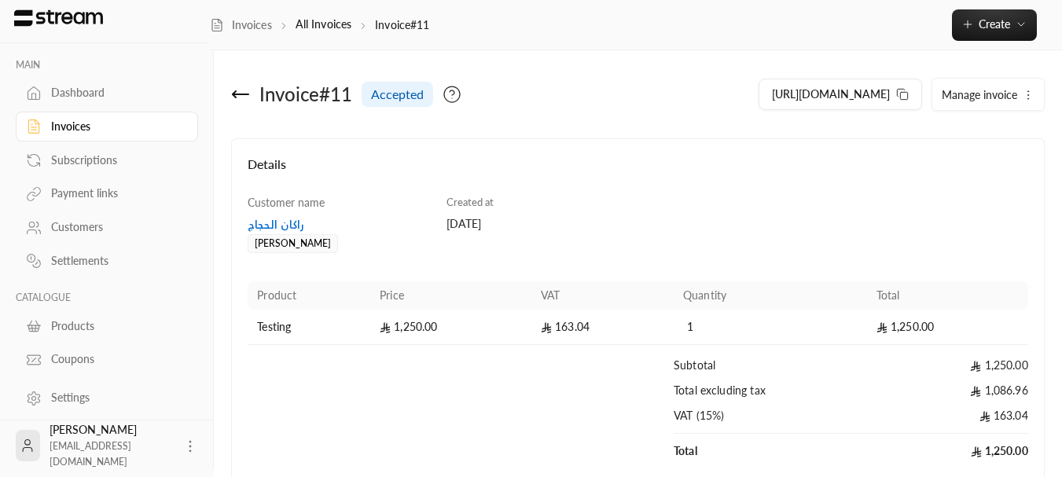
click at [468, 211] on div "Created at [DATE]" at bounding box center [539, 224] width 199 height 59
click at [467, 206] on span "Created at" at bounding box center [470, 202] width 47 height 13
click at [472, 221] on div "[DATE]" at bounding box center [539, 224] width 184 height 16
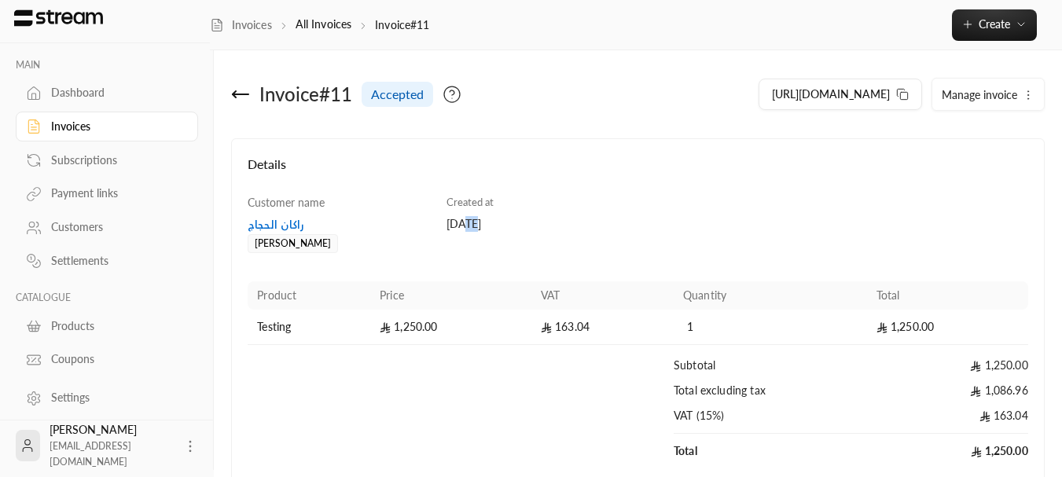
click at [472, 221] on div "[DATE]" at bounding box center [539, 224] width 184 height 16
drag, startPoint x: 472, startPoint y: 221, endPoint x: 580, endPoint y: 244, distance: 110.9
click at [473, 222] on div "[DATE]" at bounding box center [539, 224] width 184 height 16
click at [580, 244] on div "Created at [DATE]" at bounding box center [539, 224] width 199 height 59
click at [237, 90] on icon at bounding box center [240, 94] width 19 height 19
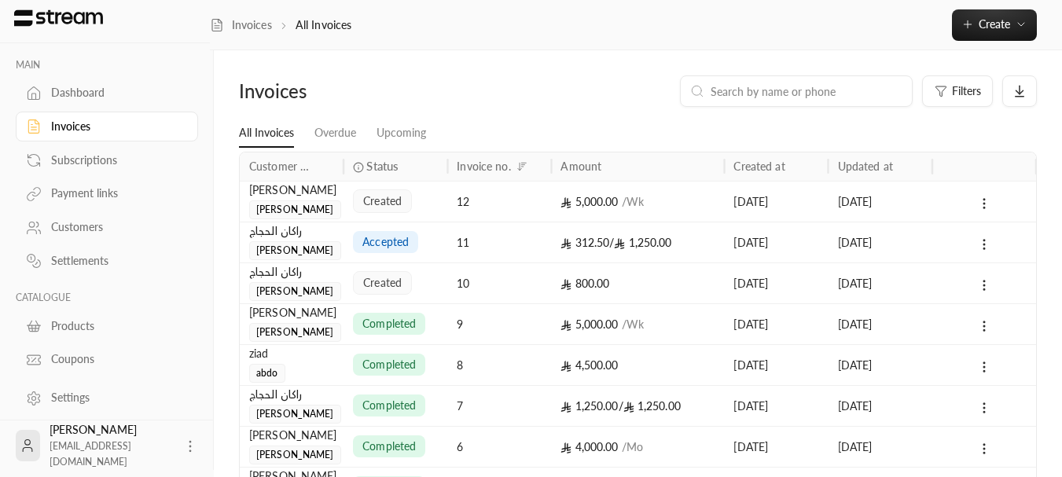
click at [92, 154] on div "Subscriptions" at bounding box center [114, 161] width 127 height 16
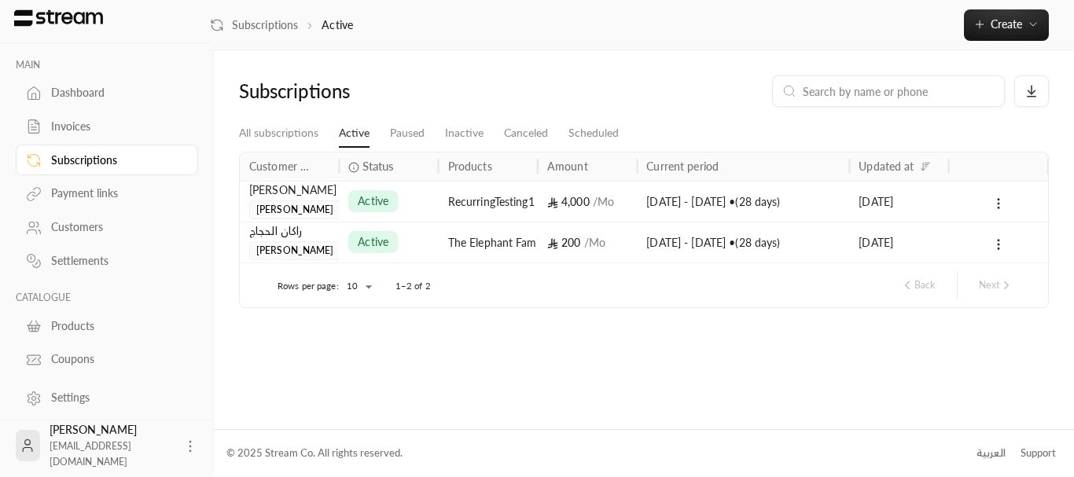
click at [326, 241] on div "راكان الحجاج [PERSON_NAME]" at bounding box center [289, 242] width 80 height 38
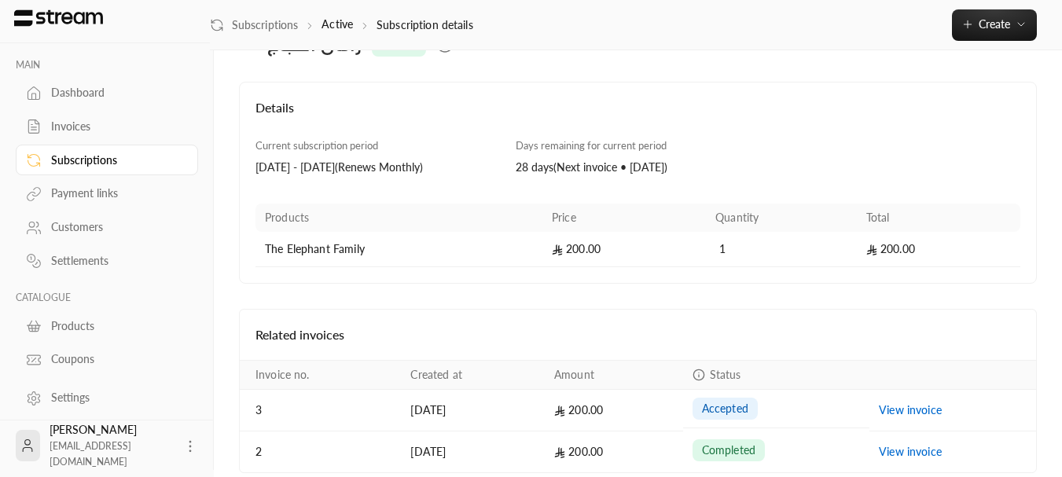
scroll to position [138, 0]
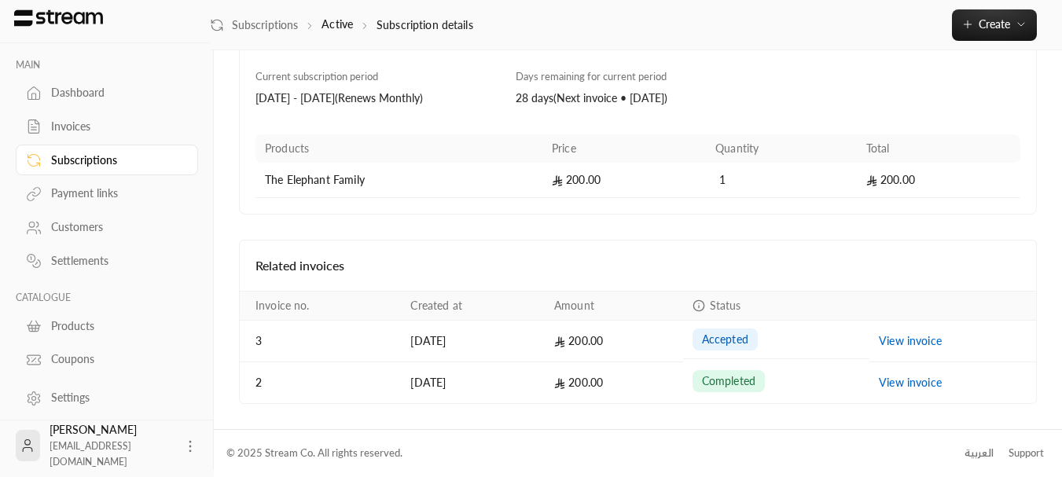
click at [590, 182] on td "200.00" at bounding box center [625, 180] width 164 height 35
click at [572, 248] on div "Related invoices" at bounding box center [638, 266] width 797 height 50
click at [321, 175] on td "The Elephant Family" at bounding box center [399, 180] width 287 height 35
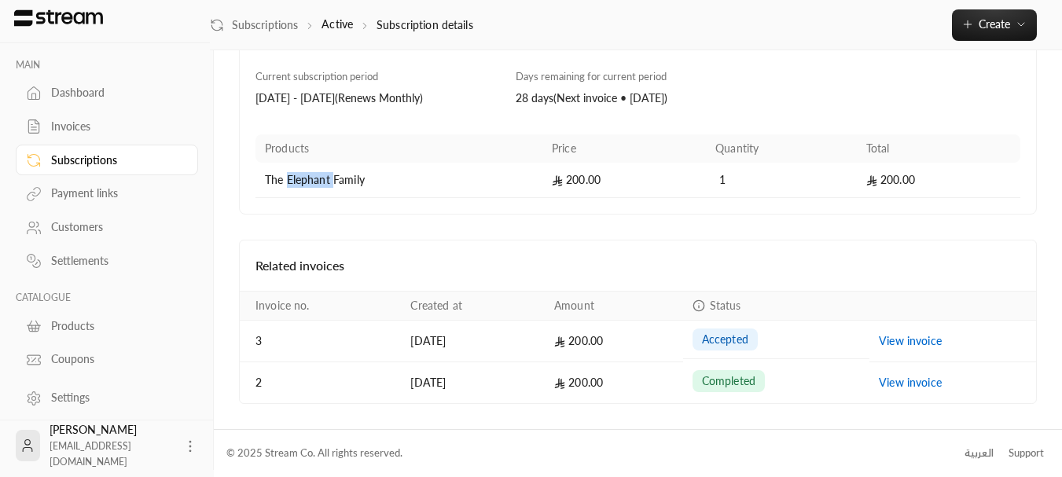
click at [321, 175] on td "The Elephant Family" at bounding box center [399, 180] width 287 height 35
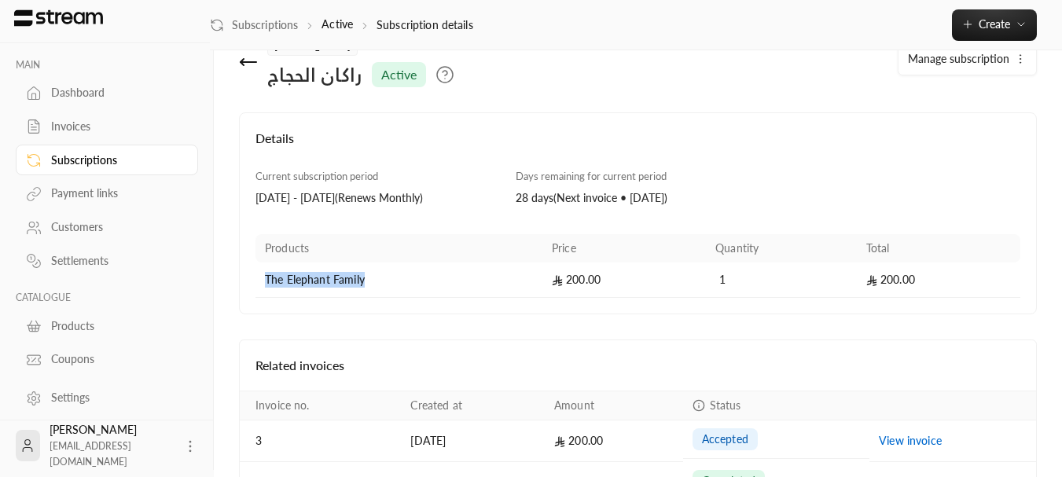
scroll to position [0, 0]
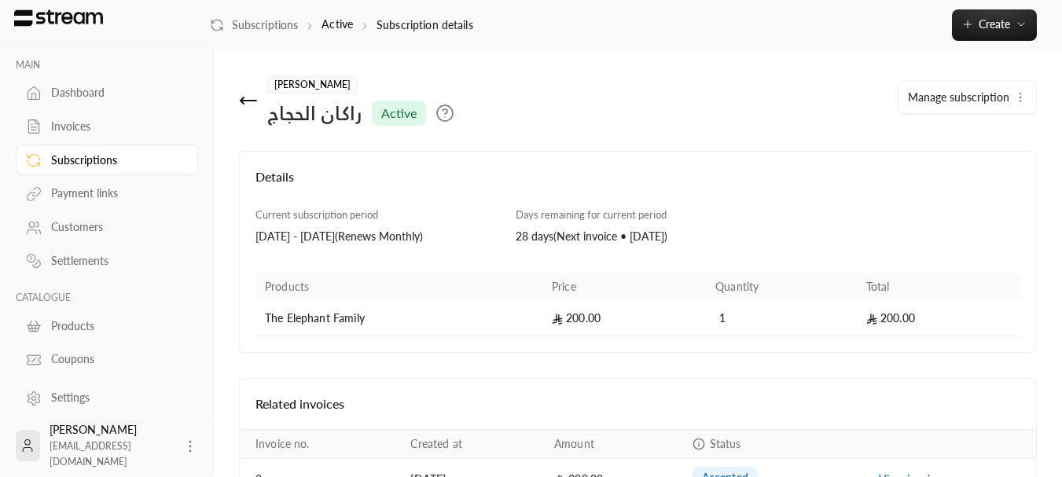
click at [435, 208] on div "Current subscription period [DATE] - [DATE] ( Renews Monthly )" at bounding box center [378, 227] width 260 height 38
click at [413, 230] on div "[DATE] - [DATE] ( Renews Monthly )" at bounding box center [378, 237] width 245 height 16
click at [412, 230] on div "[DATE] - [DATE] ( Renews Monthly )" at bounding box center [378, 237] width 245 height 16
click at [411, 230] on div "[DATE] - [DATE] ( Renews Monthly )" at bounding box center [378, 237] width 245 height 16
click at [370, 210] on span "Current subscription period" at bounding box center [317, 214] width 123 height 13
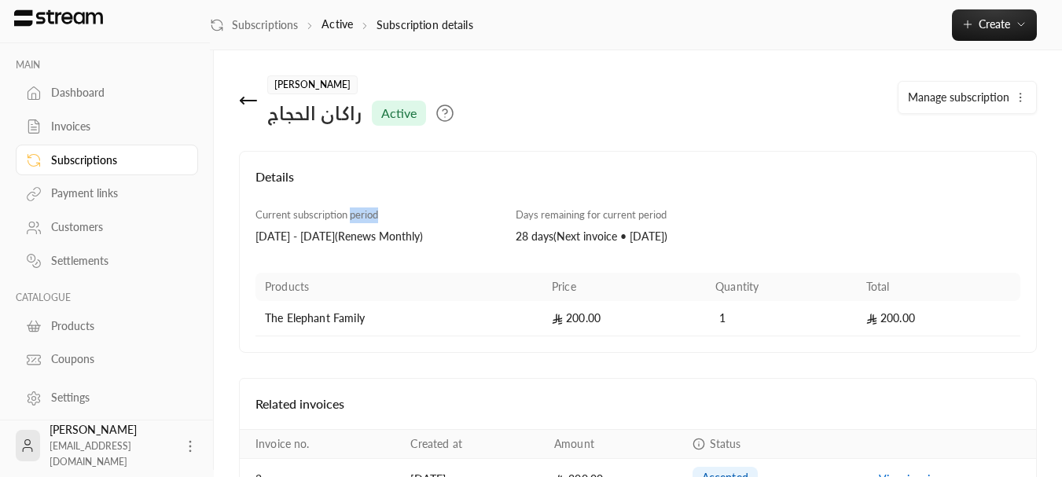
click at [370, 210] on span "Current subscription period" at bounding box center [317, 214] width 123 height 13
drag, startPoint x: 370, startPoint y: 210, endPoint x: 495, endPoint y: 223, distance: 124.9
click at [376, 212] on span "Current subscription period" at bounding box center [317, 214] width 123 height 13
click at [584, 219] on span "Days remaining for current period" at bounding box center [591, 214] width 151 height 13
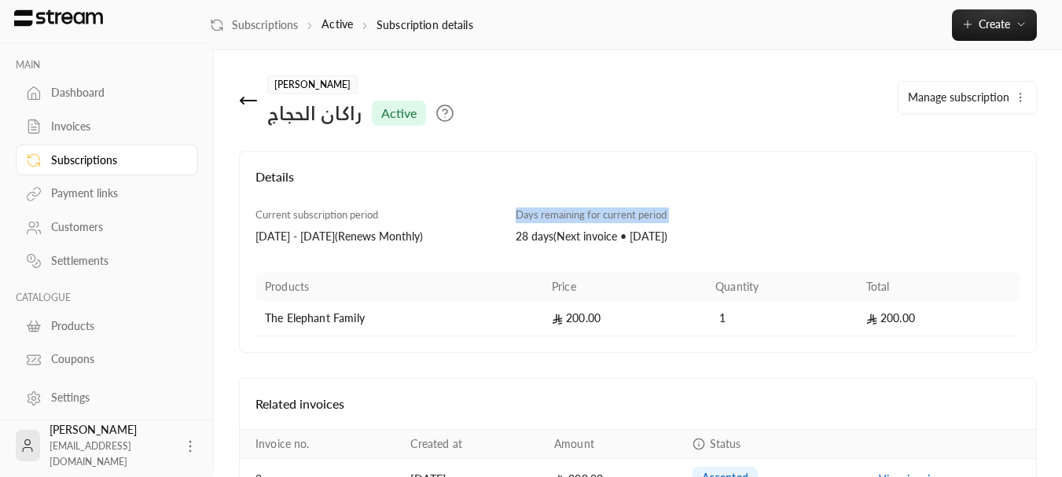
click at [584, 219] on span "Days remaining for current period" at bounding box center [591, 214] width 151 height 13
click at [587, 237] on div "28 days ( Next invoice • [DATE] )" at bounding box center [638, 237] width 245 height 16
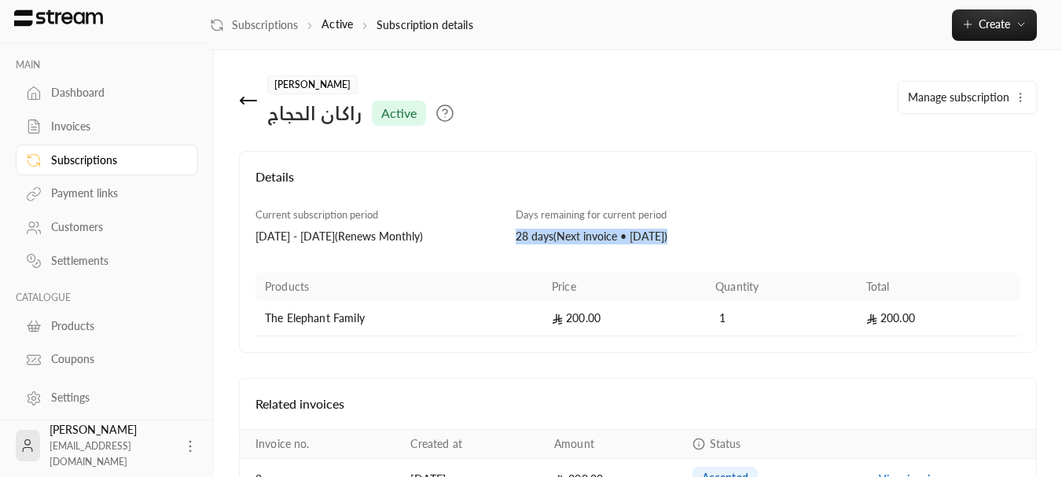
click at [587, 237] on div "28 days ( Next invoice • [DATE] )" at bounding box center [638, 237] width 245 height 16
click at [581, 242] on div "28 days ( Next invoice • [DATE] )" at bounding box center [638, 237] width 245 height 16
click at [249, 101] on icon at bounding box center [249, 101] width 16 height 0
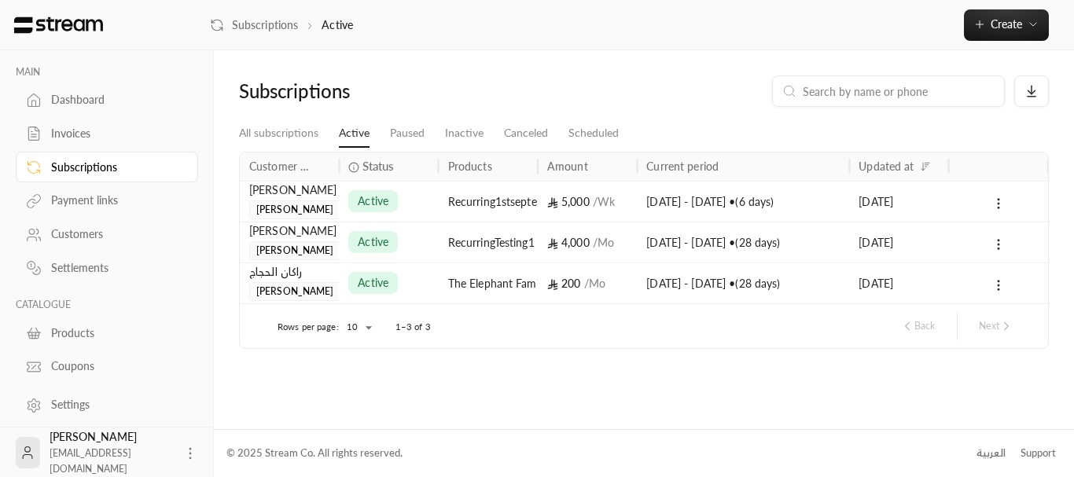
click at [127, 102] on div "Dashboard" at bounding box center [114, 100] width 127 height 16
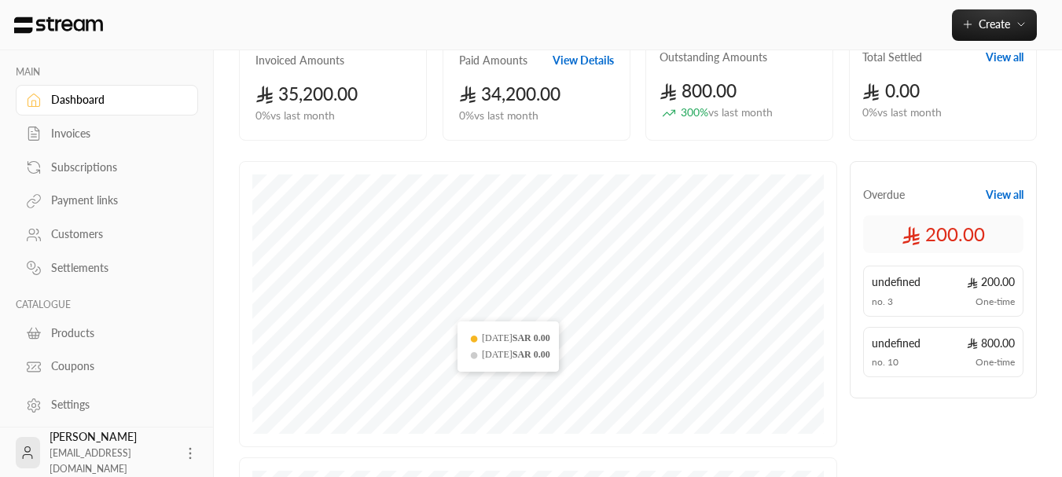
scroll to position [157, 0]
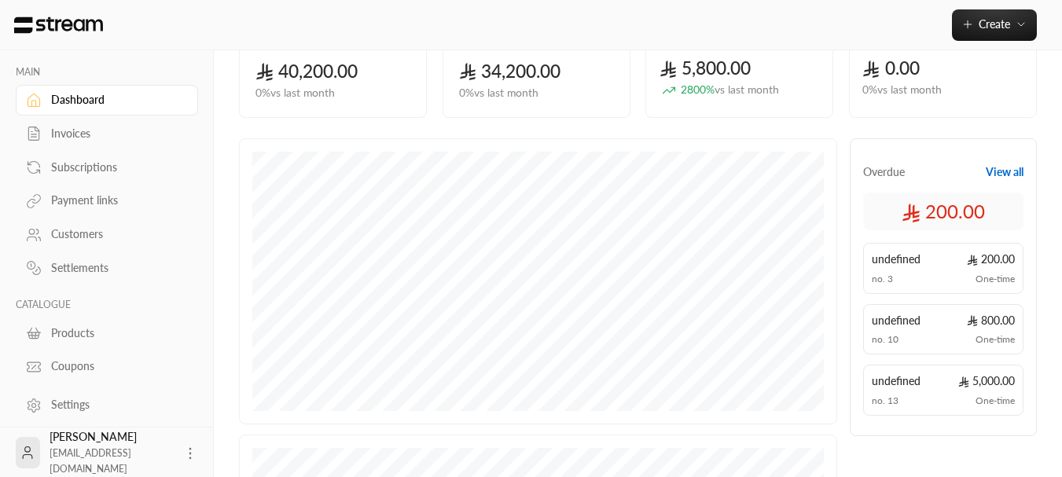
click at [745, 59] on span "5,800.00" at bounding box center [706, 67] width 92 height 21
click at [880, 69] on icon at bounding box center [872, 70] width 18 height 18
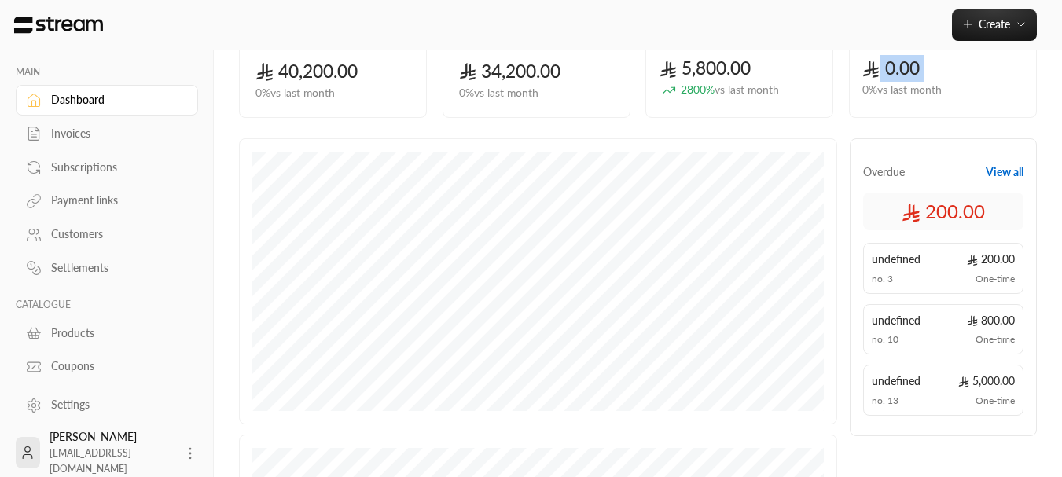
click at [880, 69] on icon at bounding box center [872, 70] width 18 height 18
click at [898, 83] on span "0 % vs last month" at bounding box center [902, 90] width 79 height 17
click at [799, 87] on div "2800 % vs last month" at bounding box center [740, 90] width 161 height 17
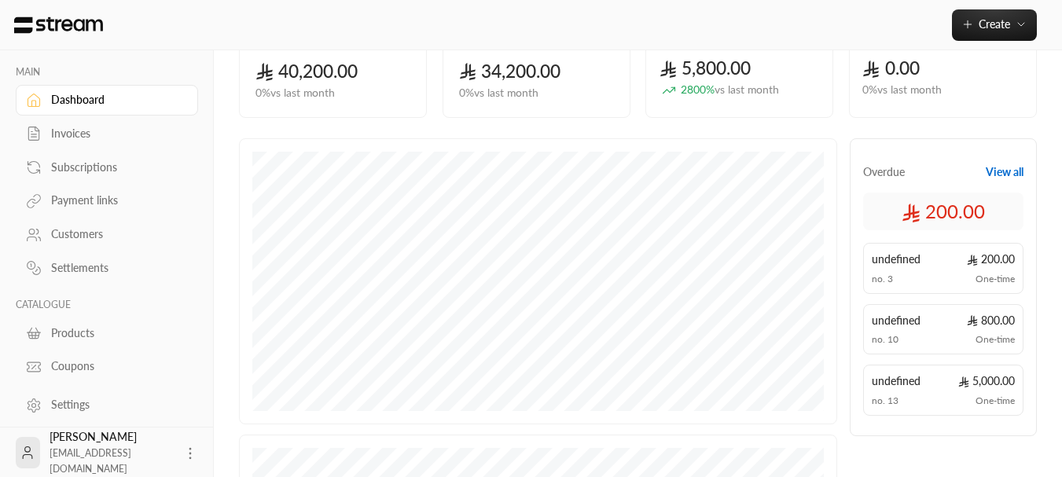
click at [755, 79] on div "5,800.00 2800 % vs last month" at bounding box center [740, 76] width 161 height 43
click at [746, 87] on span "vs last month" at bounding box center [747, 89] width 64 height 13
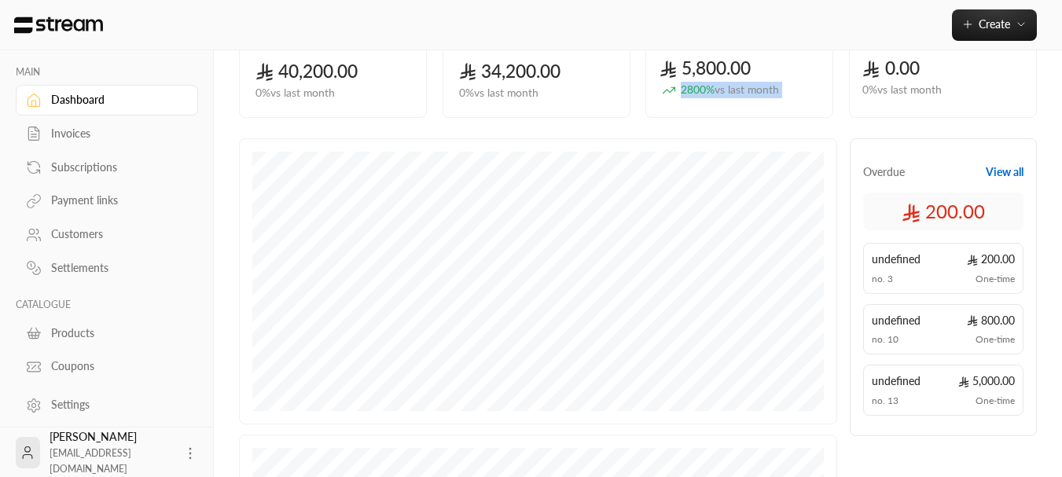
click at [746, 87] on span "vs last month" at bounding box center [747, 89] width 64 height 13
drag, startPoint x: 770, startPoint y: 69, endPoint x: 775, endPoint y: 60, distance: 10.6
click at [772, 64] on div "5,800.00 2800 % vs last month" at bounding box center [740, 76] width 161 height 43
